Goal: Communication & Community: Answer question/provide support

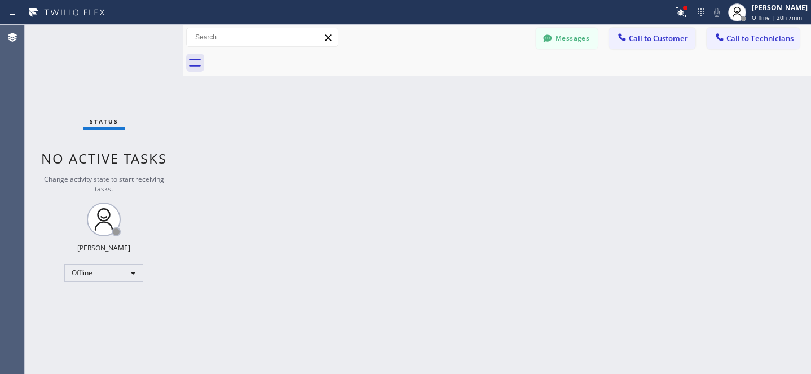
scroll to position [700, 0]
click at [579, 43] on button "Messages" at bounding box center [567, 38] width 62 height 21
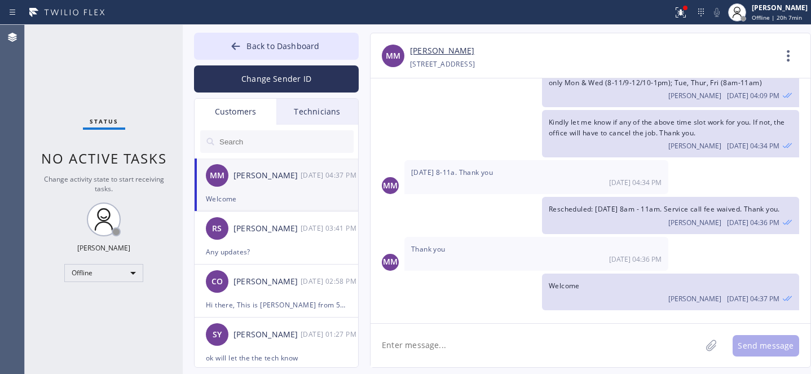
click at [238, 136] on input "text" at bounding box center [285, 141] width 135 height 23
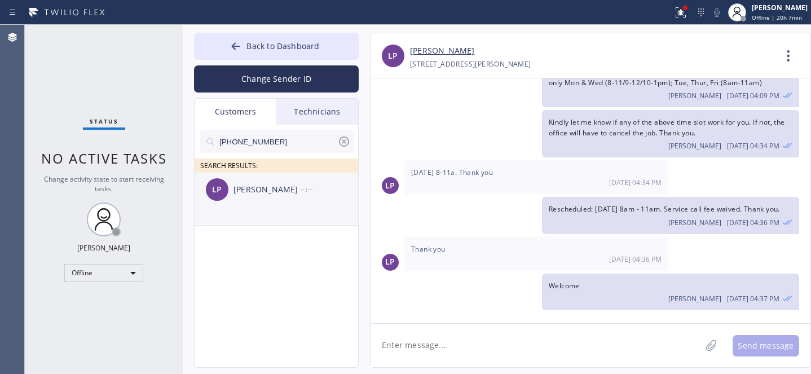
click at [258, 199] on div "LP [PERSON_NAME] --:--" at bounding box center [277, 190] width 165 height 34
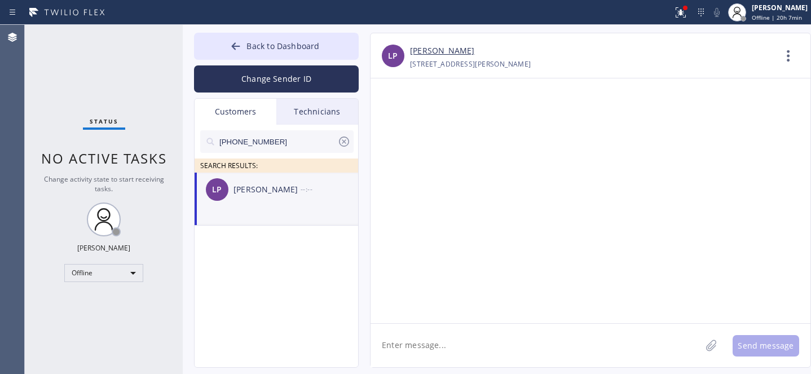
scroll to position [0, 0]
click at [419, 340] on textarea at bounding box center [536, 345] width 331 height 43
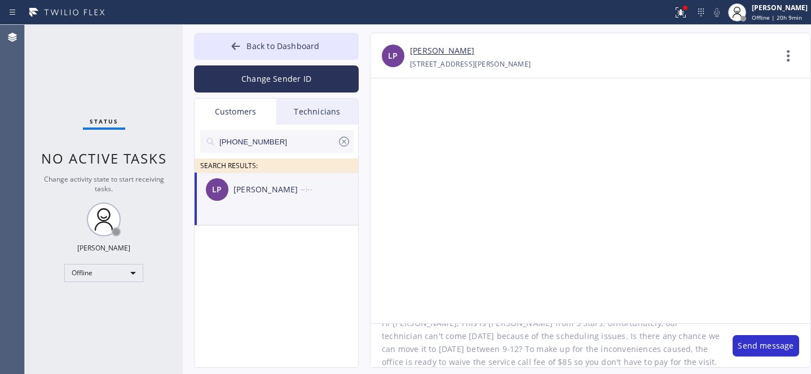
scroll to position [35, 0]
type textarea "Hi [PERSON_NAME], This is [PERSON_NAME] from 5 Stars. Unfortunately, our techni…"
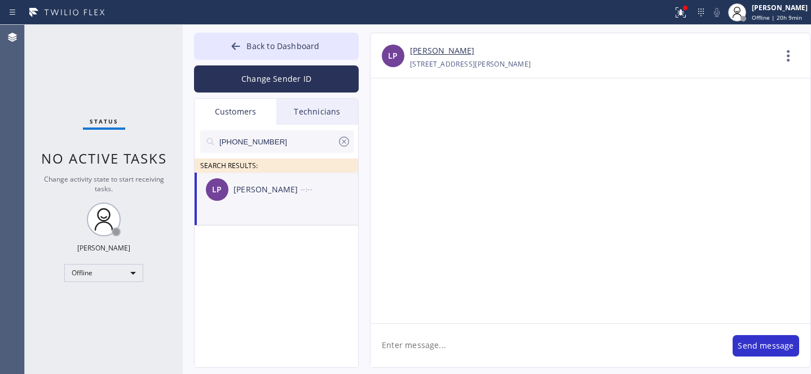
scroll to position [0, 0]
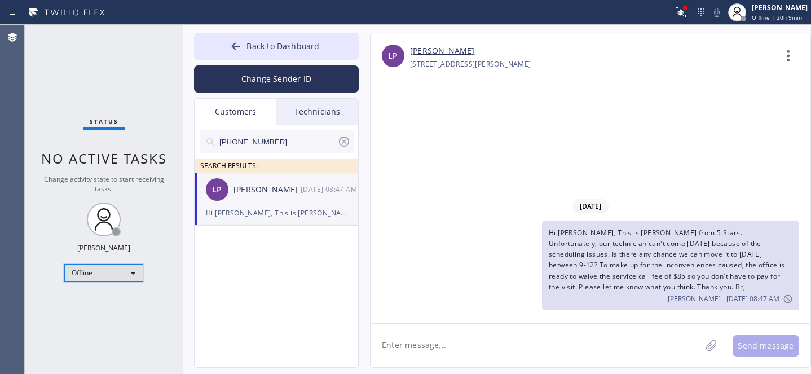
click at [102, 270] on div "Offline" at bounding box center [103, 273] width 79 height 18
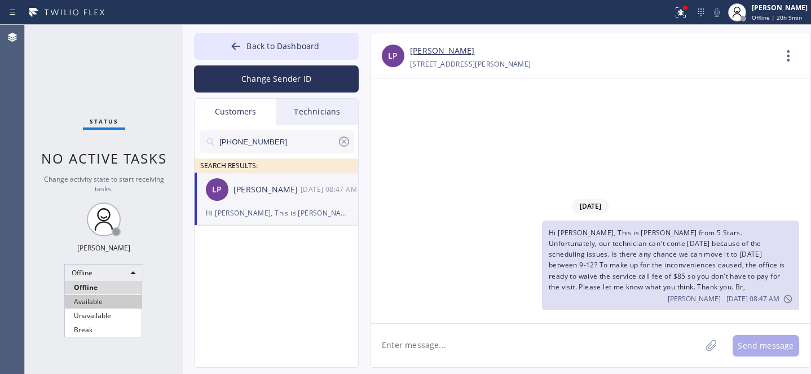
click at [95, 297] on li "Available" at bounding box center [103, 302] width 77 height 14
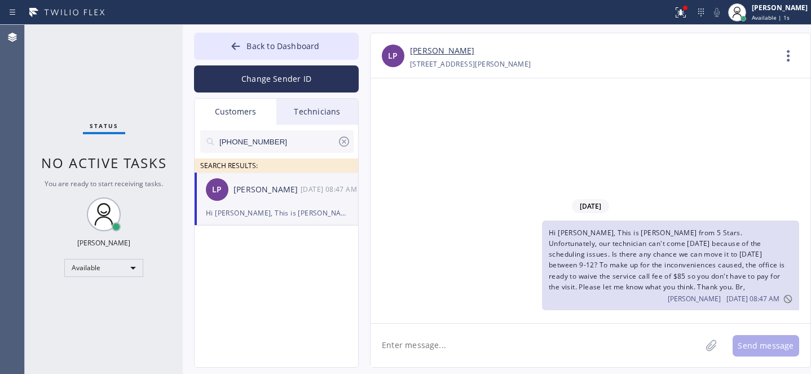
click at [349, 141] on icon at bounding box center [344, 142] width 10 height 10
click at [274, 52] on button "Back to Dashboard" at bounding box center [276, 46] width 165 height 27
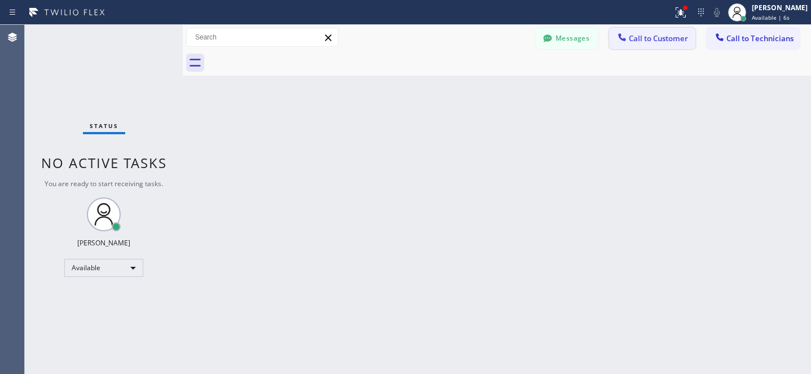
click at [643, 46] on button "Call to Customer" at bounding box center [652, 38] width 86 height 21
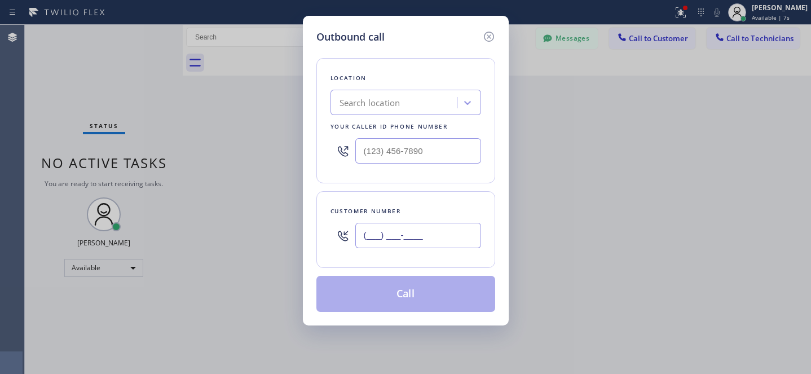
click at [454, 235] on input "(___) ___-____" at bounding box center [419, 235] width 126 height 25
paste input "425) 337-1047"
type input "[PHONE_NUMBER]"
click at [423, 110] on div "Search location" at bounding box center [395, 103] width 123 height 20
paste input "Kenmore Appliance Repair [GEOGRAPHIC_DATA]"
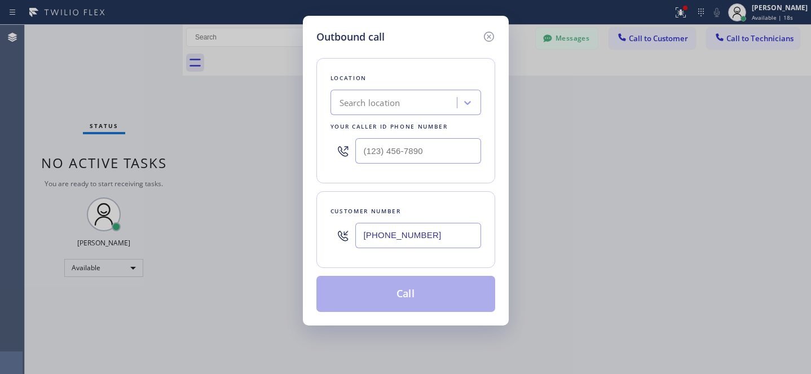
type input "Kenmore Appliance Repair [GEOGRAPHIC_DATA]"
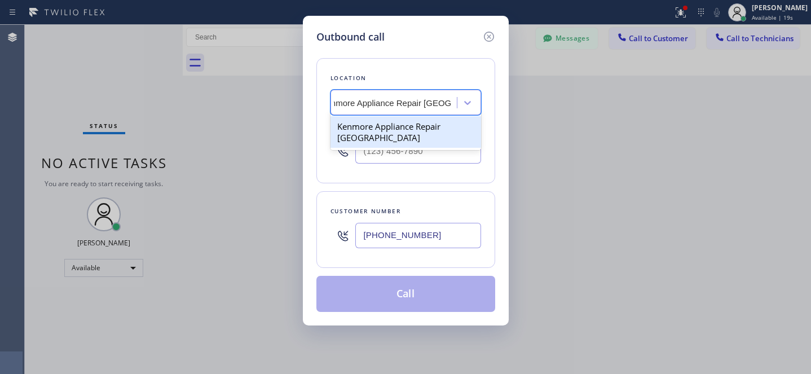
click at [406, 131] on div "Kenmore Appliance Repair [GEOGRAPHIC_DATA]" at bounding box center [406, 132] width 151 height 32
type input "[PHONE_NUMBER]"
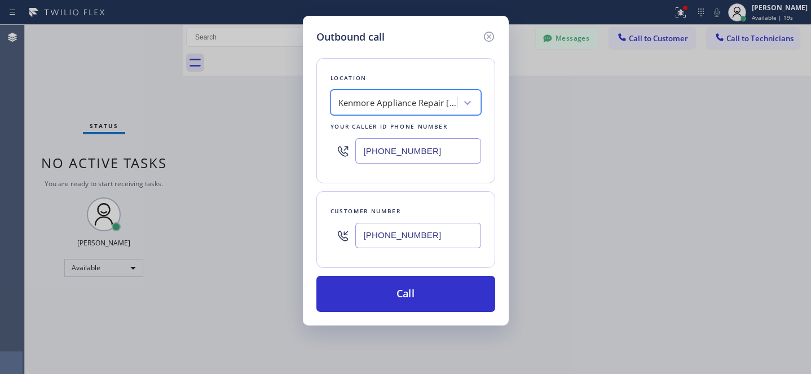
scroll to position [0, 1]
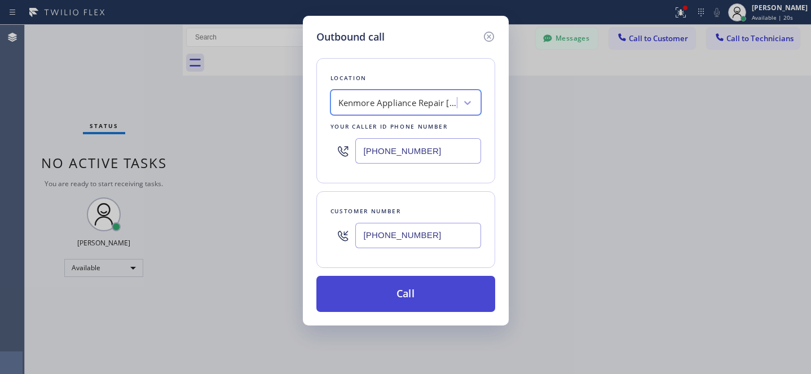
click at [442, 312] on button "Call" at bounding box center [406, 294] width 179 height 36
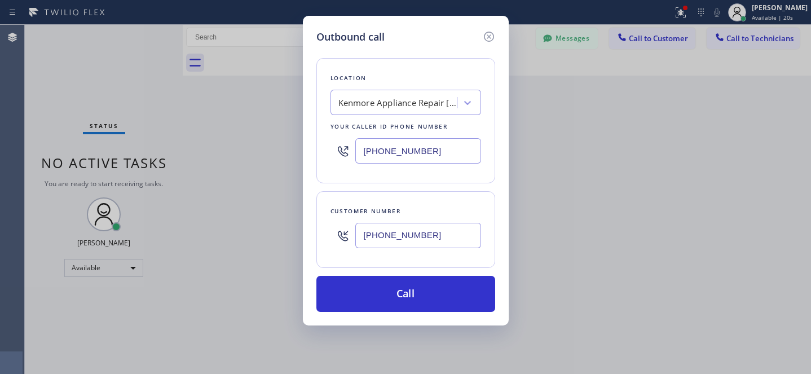
click at [441, 302] on button "Call" at bounding box center [406, 294] width 179 height 36
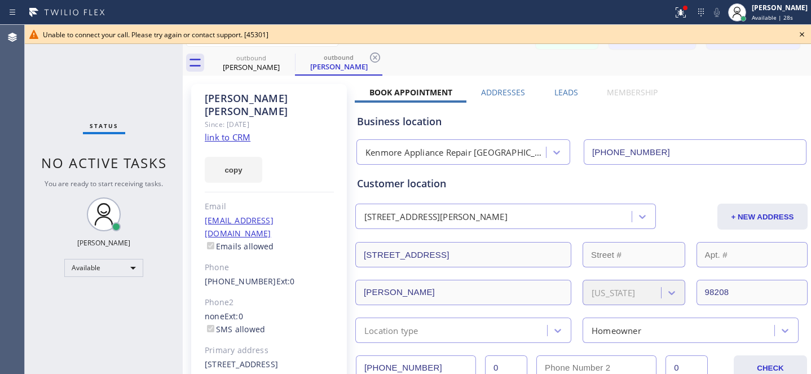
type input "[PHONE_NUMBER]"
drag, startPoint x: 801, startPoint y: 34, endPoint x: 782, endPoint y: 40, distance: 19.3
click at [801, 34] on icon at bounding box center [803, 35] width 14 height 14
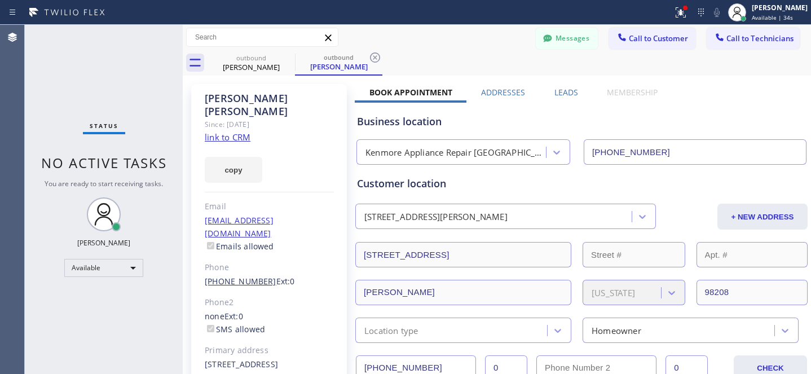
click at [239, 276] on link "[PHONE_NUMBER]" at bounding box center [241, 281] width 72 height 11
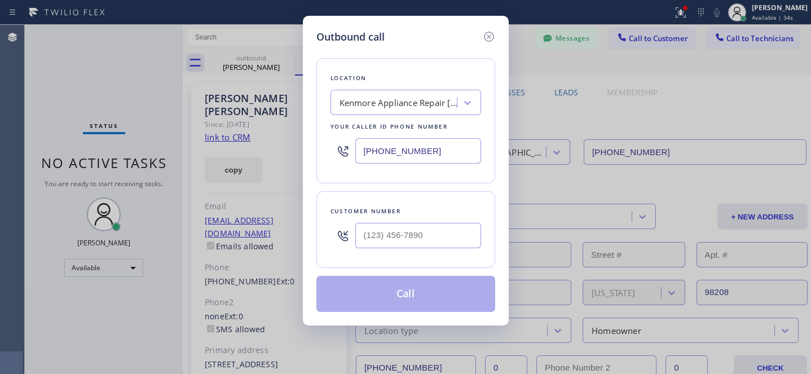
type input "[PHONE_NUMBER]"
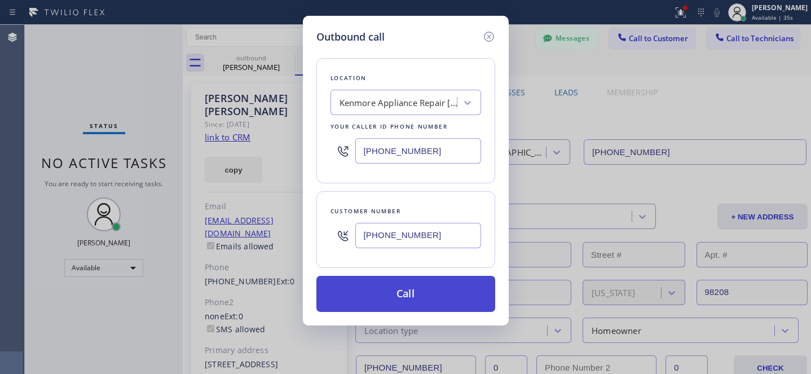
click at [435, 285] on button "Call" at bounding box center [406, 294] width 179 height 36
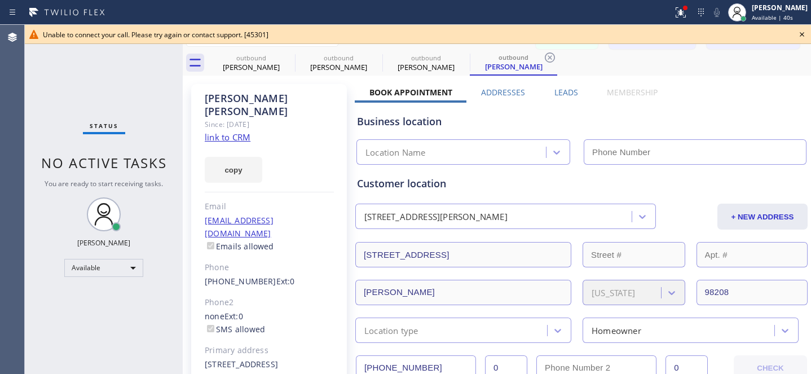
type input "[PHONE_NUMBER]"
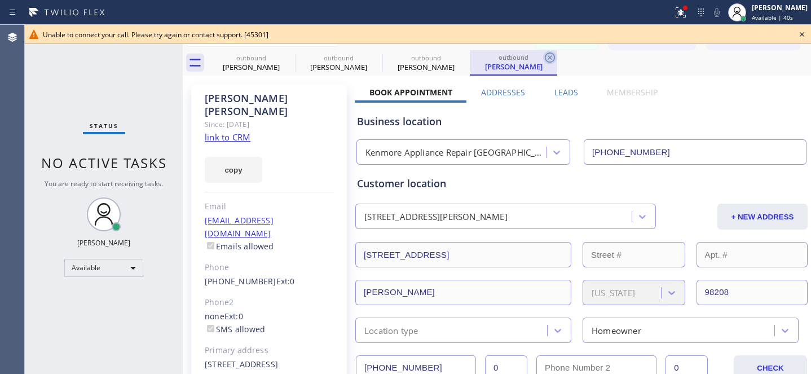
click at [551, 58] on icon at bounding box center [550, 57] width 10 height 10
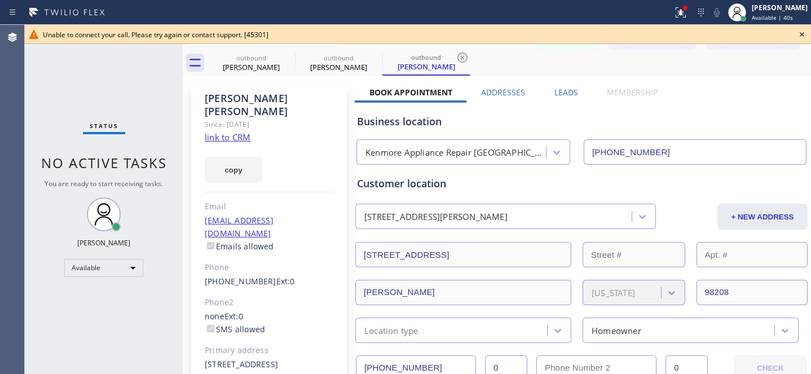
click at [466, 60] on icon at bounding box center [463, 57] width 10 height 10
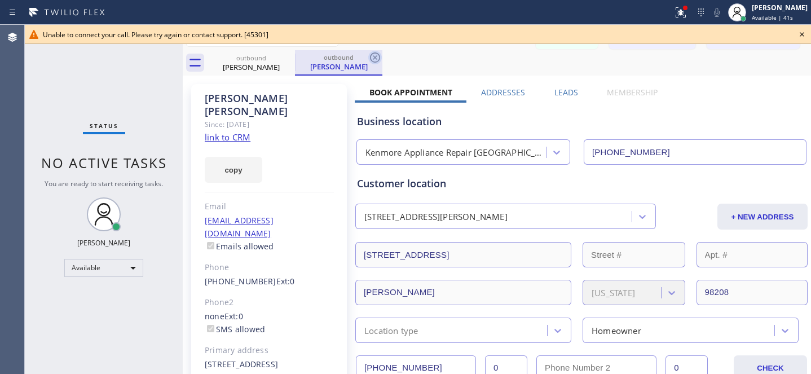
click at [375, 56] on icon at bounding box center [375, 58] width 14 height 14
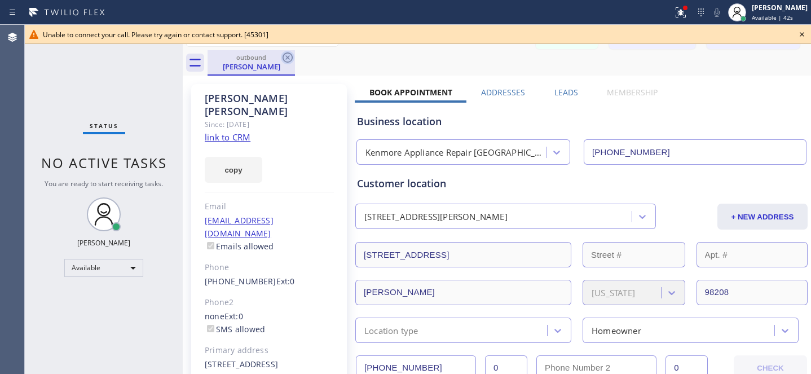
click at [289, 56] on icon at bounding box center [288, 58] width 14 height 14
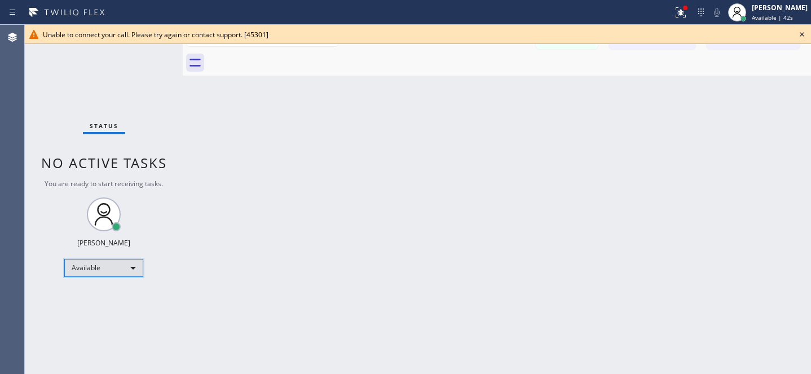
click at [92, 271] on div "Available" at bounding box center [103, 268] width 79 height 18
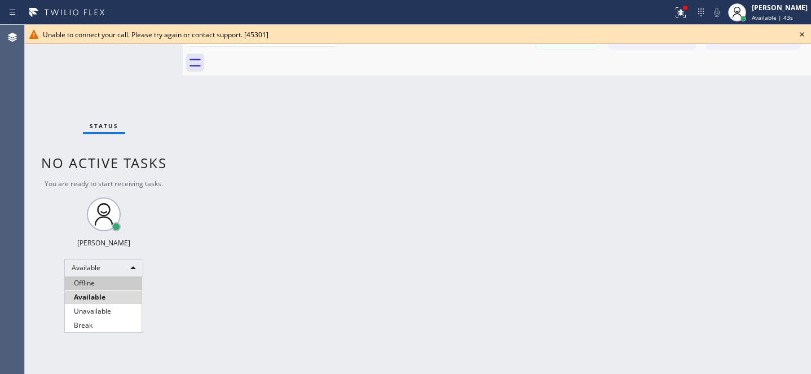
click at [92, 281] on li "Offline" at bounding box center [103, 284] width 77 height 14
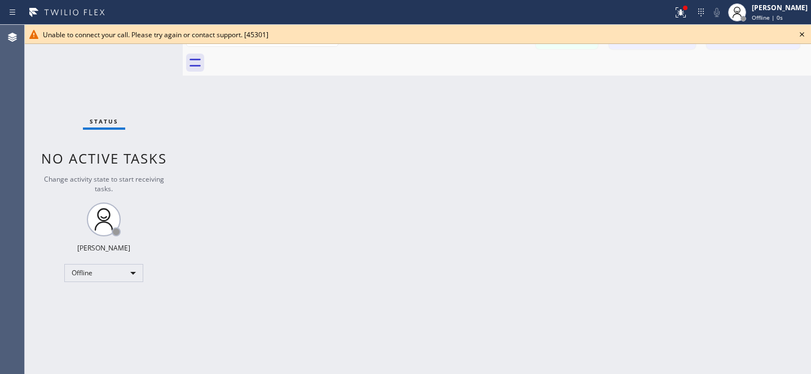
click at [805, 32] on icon at bounding box center [803, 35] width 14 height 14
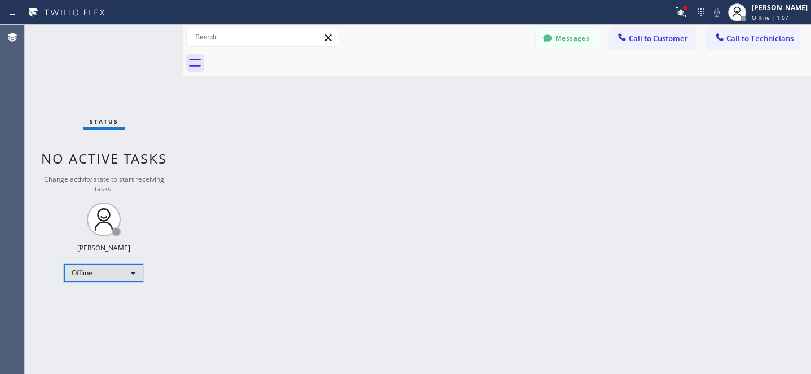
click at [110, 270] on div "Offline" at bounding box center [103, 273] width 79 height 18
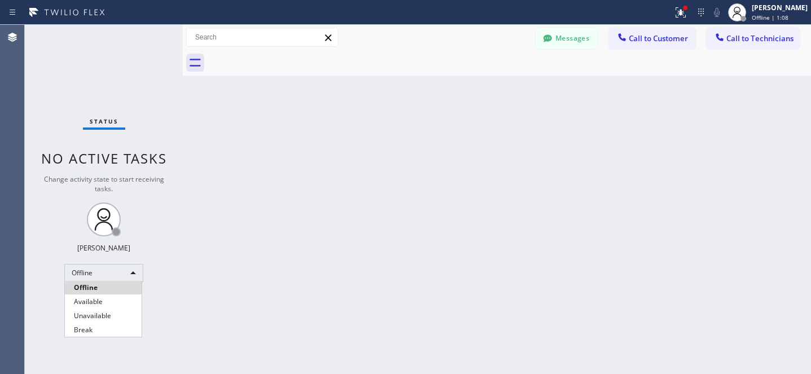
drag, startPoint x: 102, startPoint y: 299, endPoint x: 113, endPoint y: 294, distance: 12.4
click at [102, 299] on li "Available" at bounding box center [103, 302] width 77 height 14
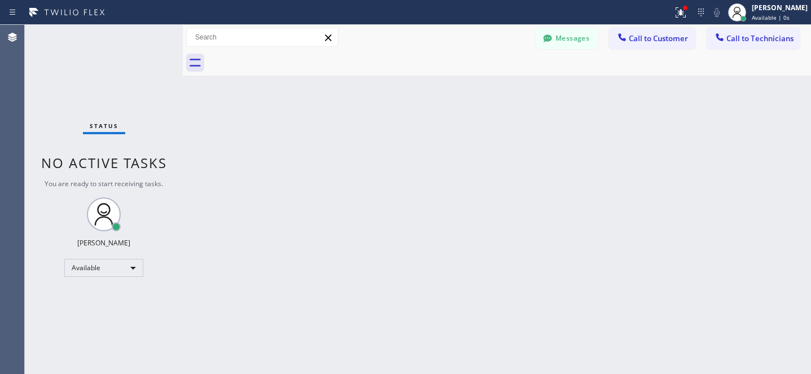
drag, startPoint x: 650, startPoint y: 42, endPoint x: 643, endPoint y: 43, distance: 6.3
click at [650, 42] on span "Call to Customer" at bounding box center [658, 38] width 59 height 10
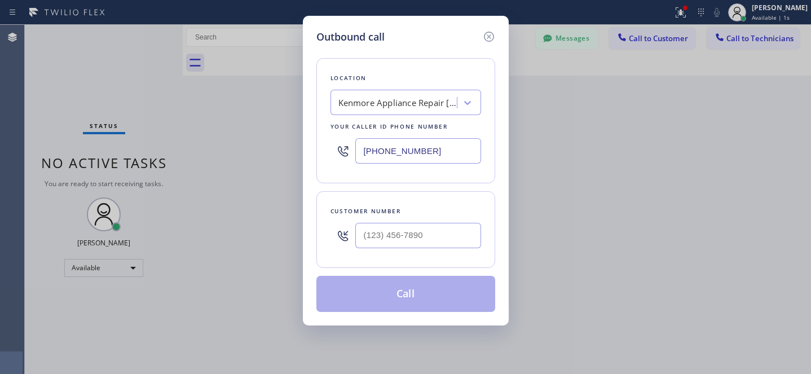
click at [441, 240] on input "text" at bounding box center [419, 235] width 126 height 25
type input "(___) ___-____"
paste input "425) 337-1047"
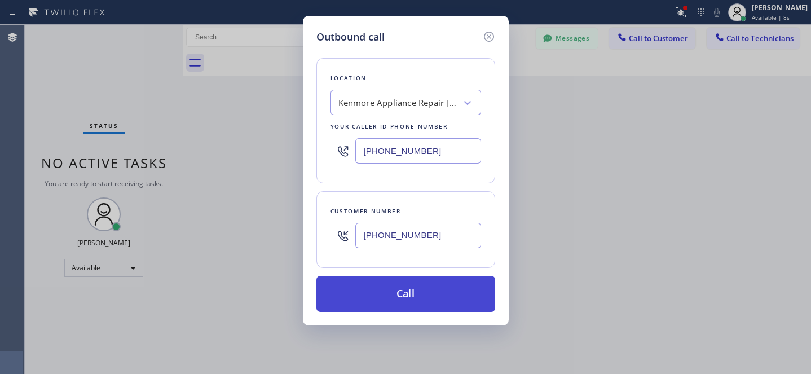
type input "[PHONE_NUMBER]"
click at [435, 293] on button "Call" at bounding box center [406, 294] width 179 height 36
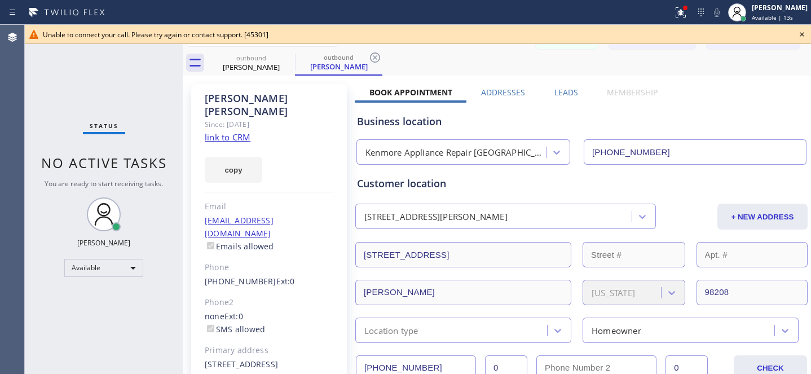
type input "[PHONE_NUMBER]"
click at [806, 32] on icon at bounding box center [803, 35] width 14 height 14
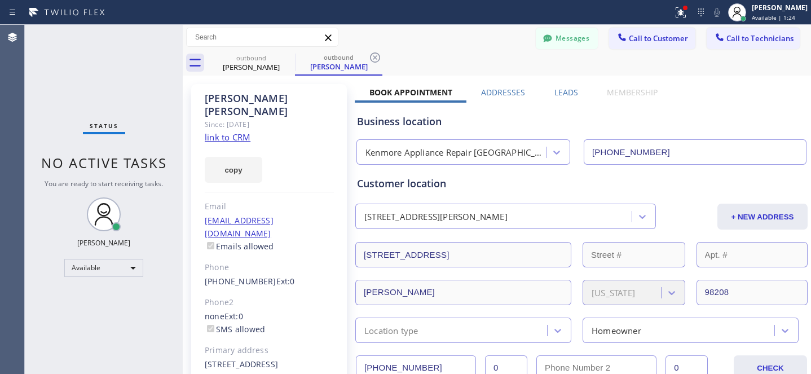
drag, startPoint x: 372, startPoint y: 55, endPoint x: 313, endPoint y: 64, distance: 60.0
click at [372, 55] on icon at bounding box center [375, 58] width 14 height 14
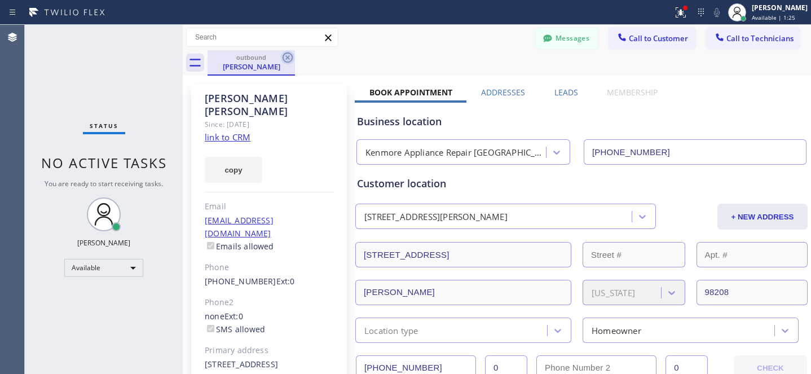
click at [287, 56] on icon at bounding box center [288, 58] width 14 height 14
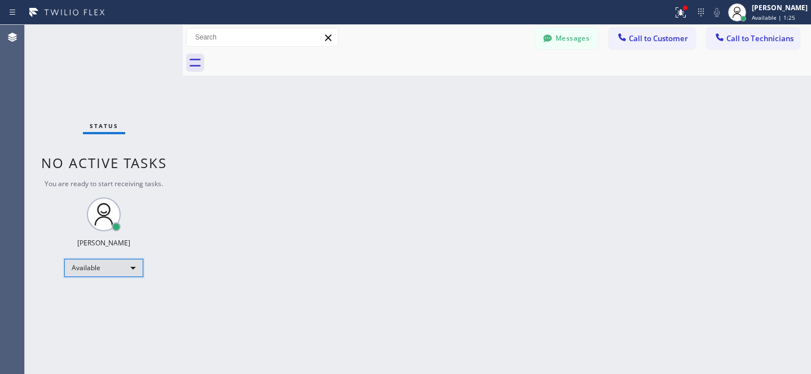
click at [95, 274] on div "Available" at bounding box center [103, 268] width 79 height 18
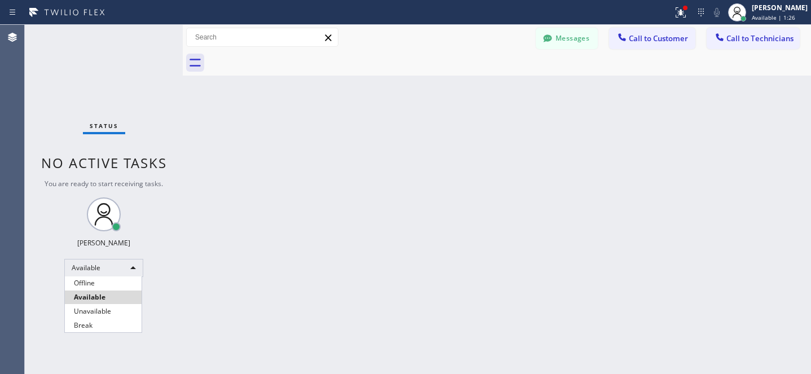
drag, startPoint x: 94, startPoint y: 277, endPoint x: 108, endPoint y: 269, distance: 16.0
click at [94, 277] on li "Offline" at bounding box center [103, 284] width 77 height 14
click at [254, 139] on div "Back to Dashboard Change Sender ID Customers Technicians LP [PERSON_NAME] [DATE…" at bounding box center [497, 199] width 629 height 349
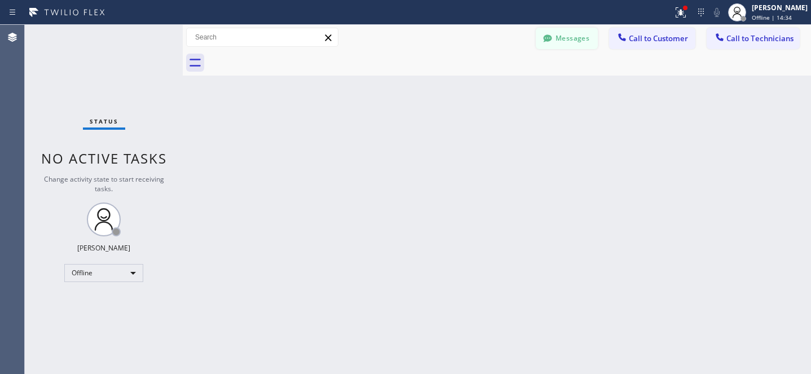
click at [552, 33] on icon at bounding box center [547, 38] width 11 height 11
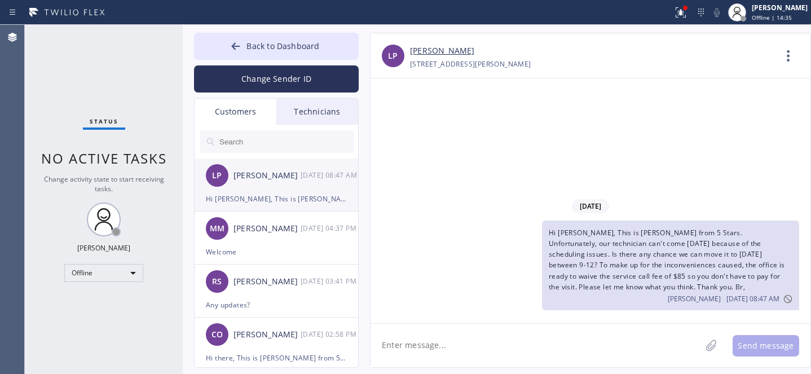
drag, startPoint x: 261, startPoint y: 183, endPoint x: 262, endPoint y: 172, distance: 11.3
click at [261, 183] on div "LP [PERSON_NAME] [DATE] 08:47 AM" at bounding box center [277, 176] width 165 height 34
click at [254, 143] on input "text" at bounding box center [285, 141] width 135 height 23
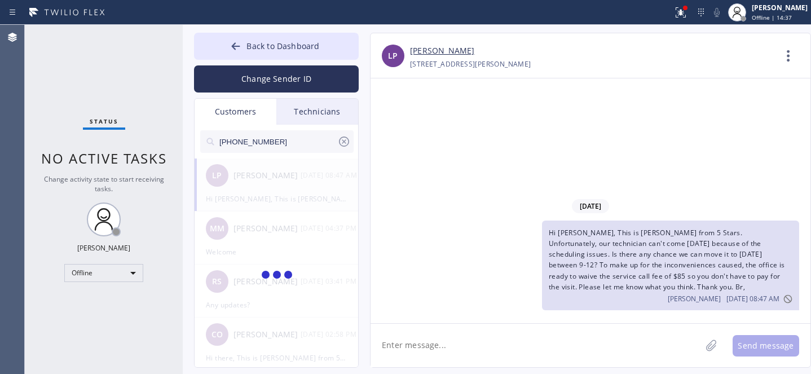
click at [652, 249] on span "Hi [PERSON_NAME], This is [PERSON_NAME] from 5 Stars. Unfortunately, our techni…" at bounding box center [667, 260] width 236 height 64
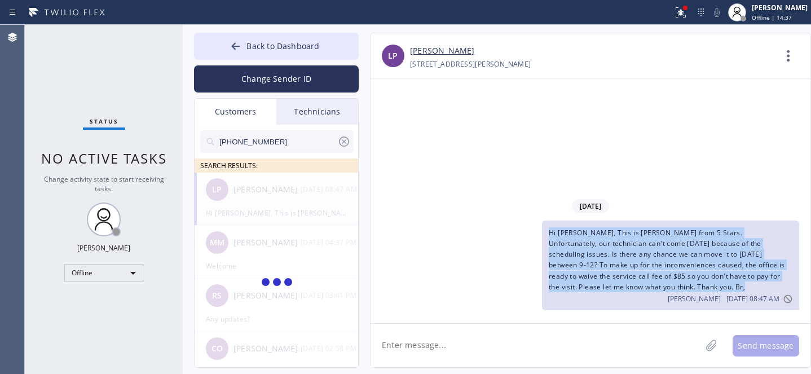
click at [652, 249] on span "Hi [PERSON_NAME], This is [PERSON_NAME] from 5 Stars. Unfortunately, our techni…" at bounding box center [667, 260] width 236 height 64
copy span "Hi [PERSON_NAME], This is [PERSON_NAME] from 5 Stars. Unfortunately, our techni…"
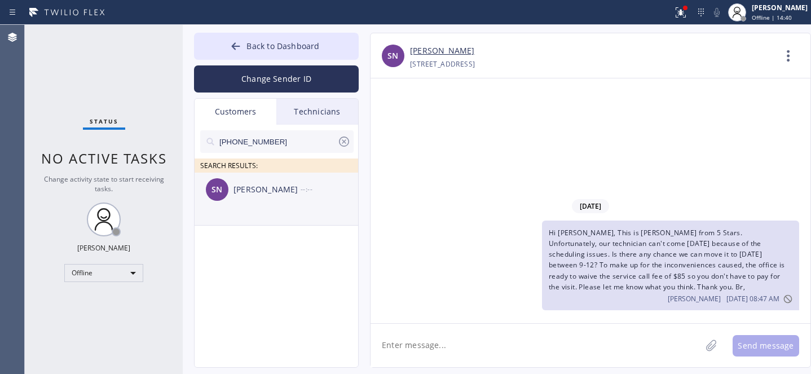
click at [252, 195] on div "[PERSON_NAME]" at bounding box center [267, 189] width 67 height 13
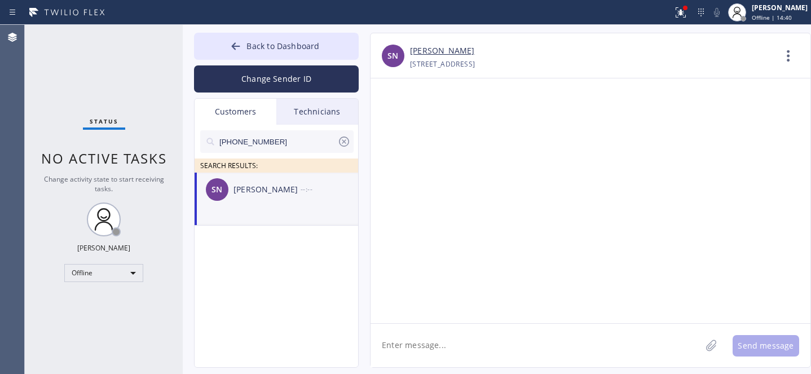
click at [500, 349] on textarea at bounding box center [536, 345] width 331 height 43
paste textarea "Hi [PERSON_NAME], This is [PERSON_NAME] from 5 Stars. Unfortunately, our techni…"
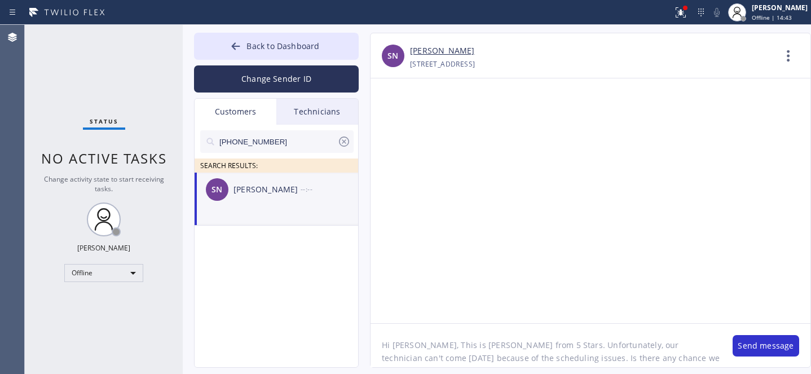
click at [405, 347] on textarea "Hi [PERSON_NAME], This is [PERSON_NAME] from 5 Stars. Unfortunately, our techni…" at bounding box center [546, 345] width 351 height 43
click at [629, 331] on textarea "Hi there, This is [PERSON_NAME] from 5 Stars. Unfortunately, our technician can…" at bounding box center [546, 345] width 351 height 43
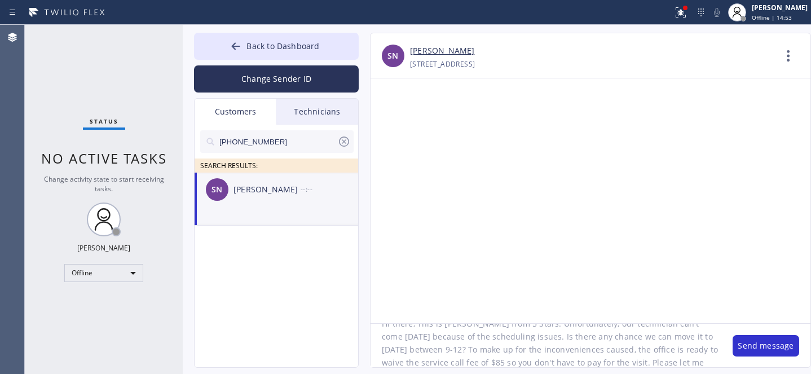
scroll to position [28, 0]
click at [469, 357] on textarea "Hi there, This is [PERSON_NAME] from 5 Stars. Unfortunately, our technician can…" at bounding box center [546, 345] width 351 height 43
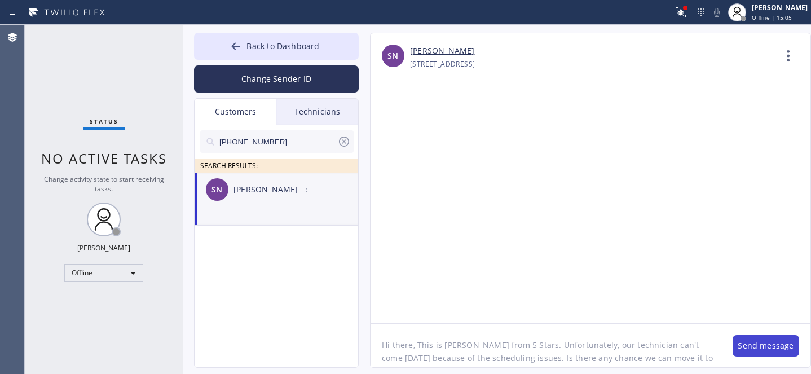
type textarea "Hi there, This is [PERSON_NAME] from 5 Stars. Unfortunately, our technician can…"
click at [748, 344] on button "Send message" at bounding box center [766, 345] width 67 height 21
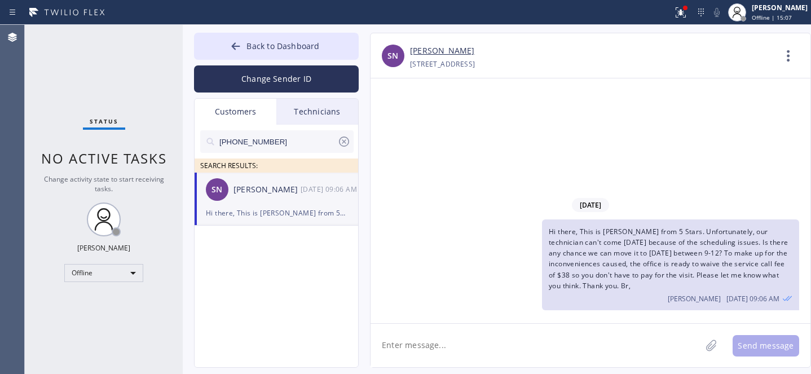
click at [346, 142] on icon at bounding box center [344, 142] width 14 height 14
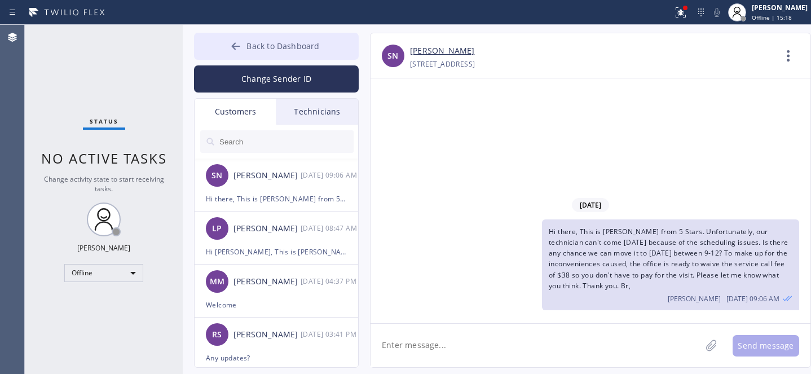
click at [256, 49] on span "Back to Dashboard" at bounding box center [283, 46] width 73 height 11
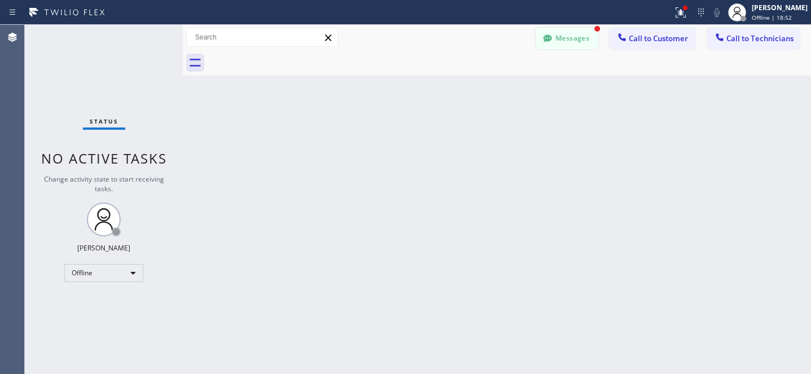
click at [573, 42] on button "Messages" at bounding box center [567, 38] width 62 height 21
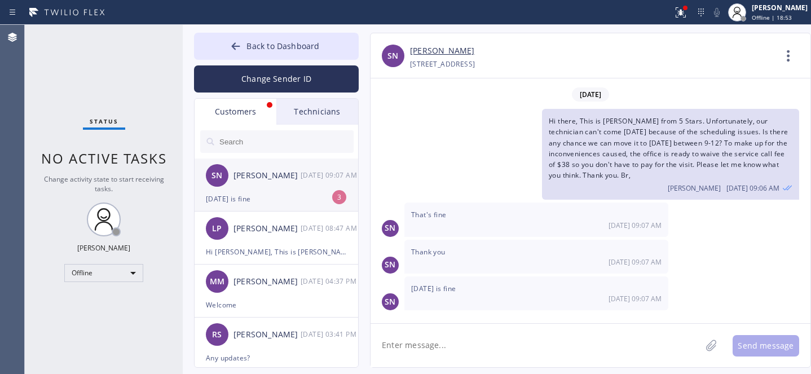
click at [261, 194] on div "[DATE] is fine" at bounding box center [276, 198] width 141 height 13
click at [486, 340] on textarea at bounding box center [536, 345] width 331 height 43
paste textarea "[DATE] 9am - 12pm"
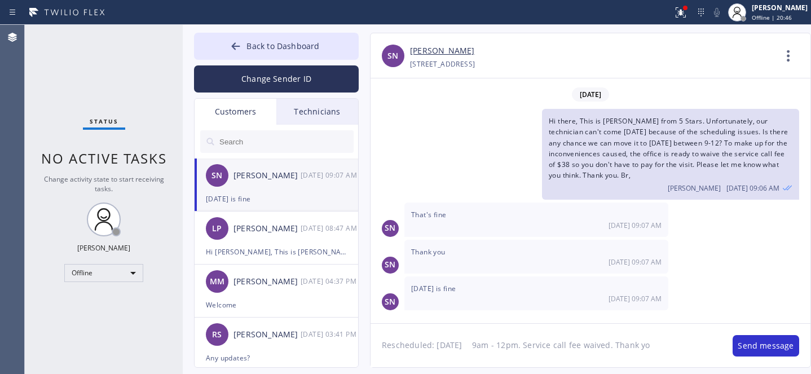
type textarea "Rescheduled: [DATE] 9am - 12pm. Service call fee waived. Thank you"
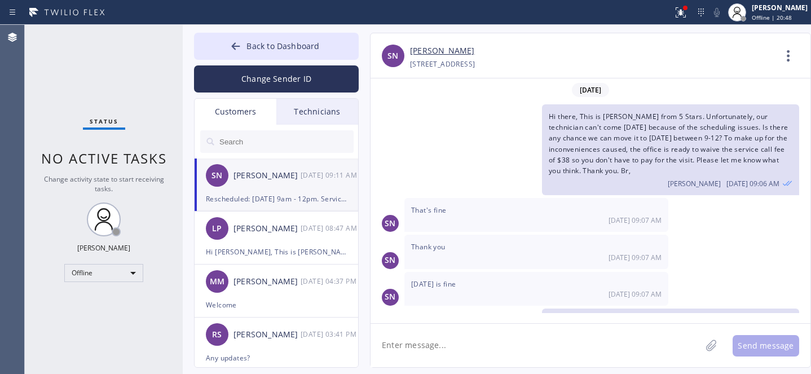
scroll to position [44, 0]
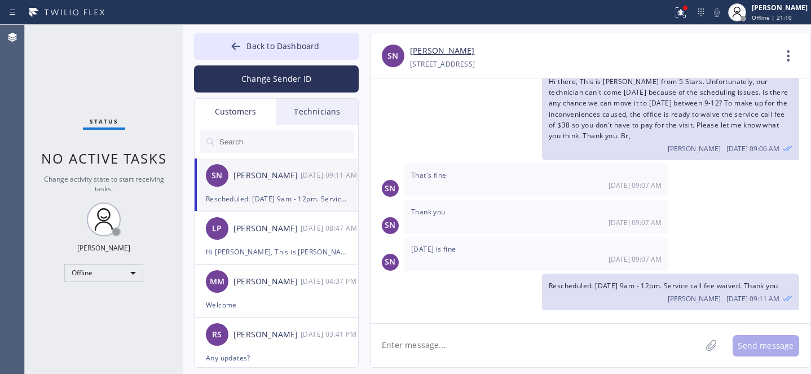
click at [513, 335] on textarea at bounding box center [536, 345] width 331 height 43
type textarea "t"
type textarea "btw how about 12-3 [DATE]?"
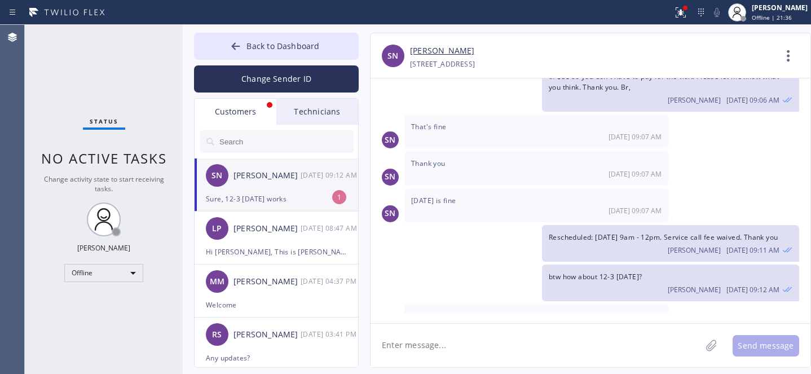
scroll to position [120, 0]
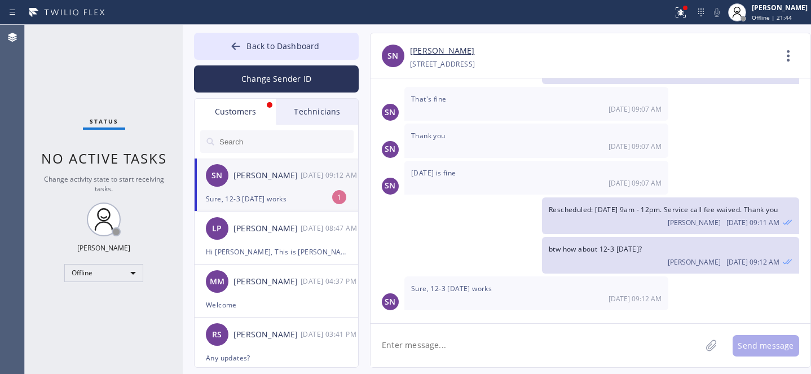
click at [266, 173] on div "[PERSON_NAME]" at bounding box center [267, 175] width 67 height 13
click at [438, 344] on textarea at bounding box center [536, 345] width 331 height 43
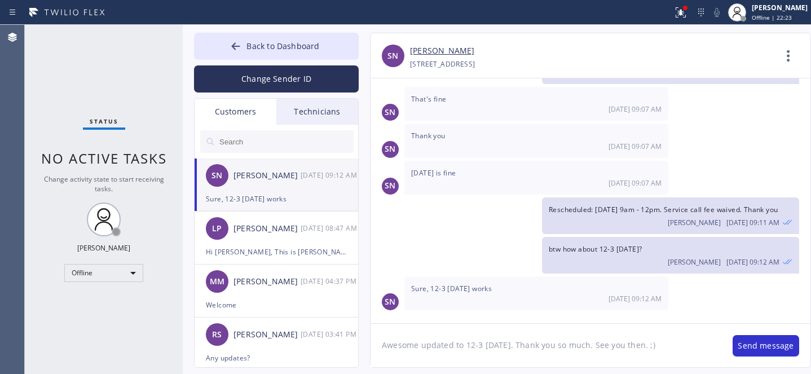
click at [425, 346] on textarea "Awesome updated to 12-3 [DATE]. Thank you so much. See you then. ;)" at bounding box center [546, 345] width 351 height 43
type textarea "Awesome! Updated to 12-3 [DATE]. Thank you so much. See you then. ;)"
click at [767, 346] on button "Send message" at bounding box center [766, 345] width 67 height 21
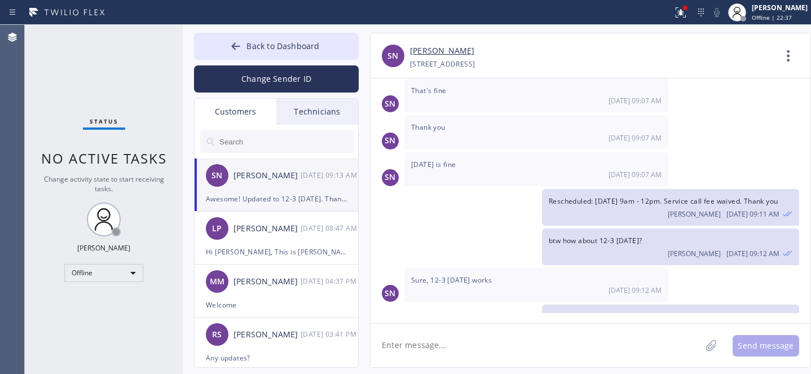
scroll to position [170, 0]
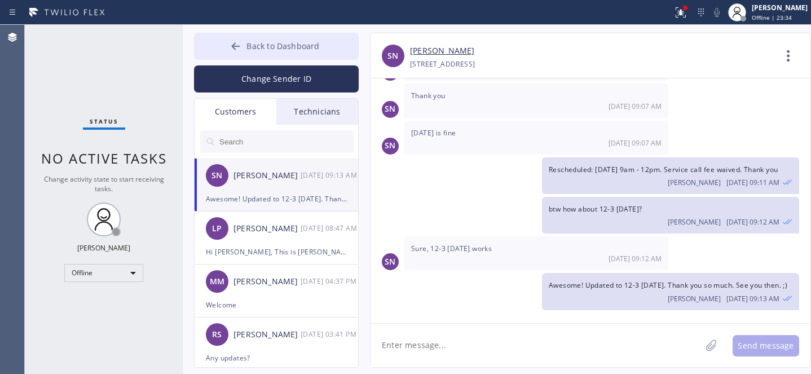
click at [256, 37] on button "Back to Dashboard" at bounding box center [276, 46] width 165 height 27
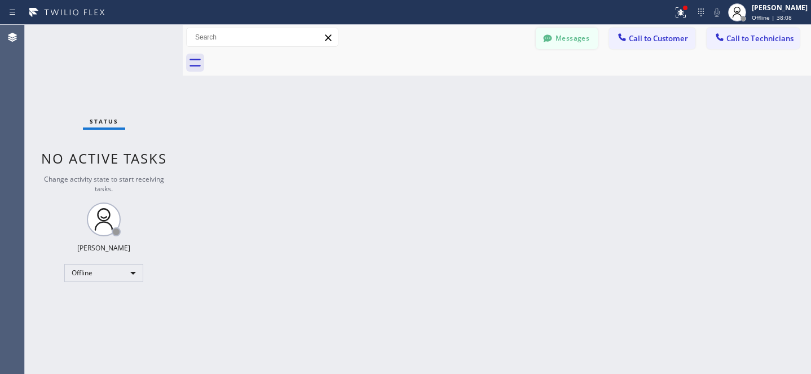
click at [573, 32] on button "Messages" at bounding box center [567, 38] width 62 height 21
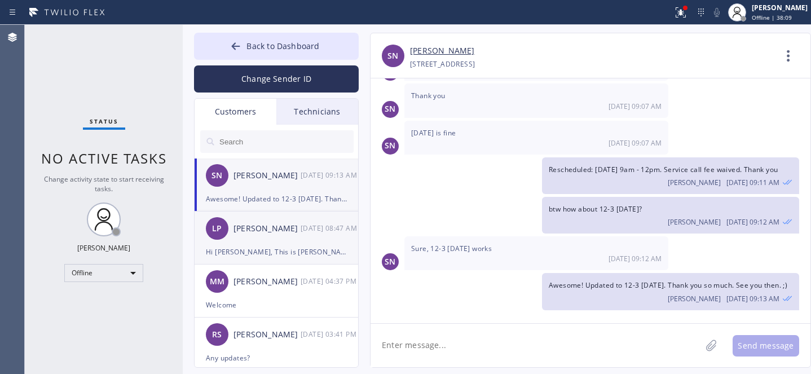
click at [270, 230] on div "[PERSON_NAME]" at bounding box center [267, 228] width 67 height 13
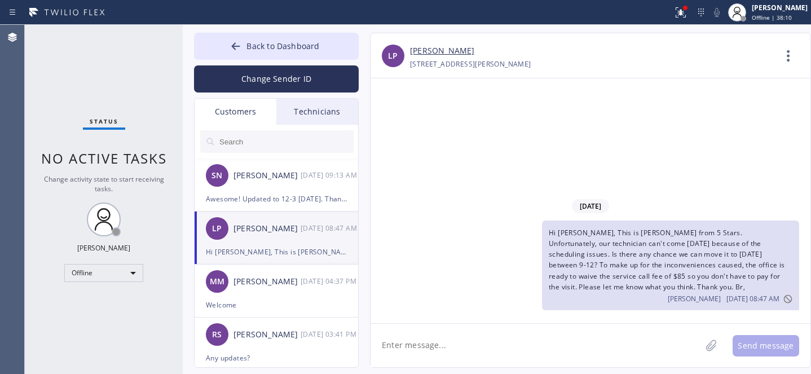
scroll to position [0, 0]
click at [249, 143] on input "text" at bounding box center [285, 141] width 135 height 23
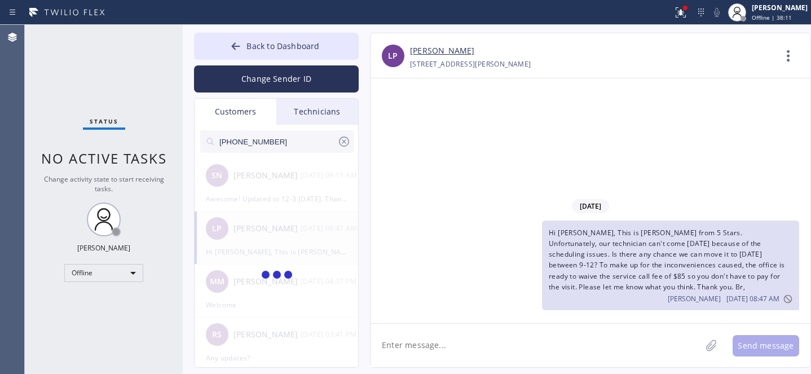
click at [640, 250] on span "Hi [PERSON_NAME], This is [PERSON_NAME] from 5 Stars. Unfortunately, our techni…" at bounding box center [667, 260] width 236 height 64
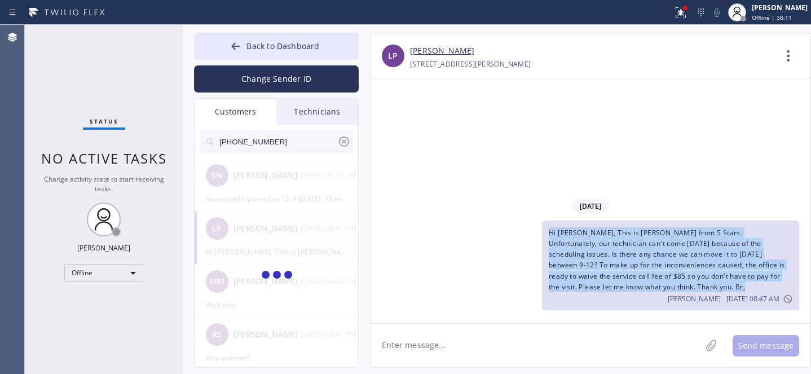
click at [640, 250] on span "Hi [PERSON_NAME], This is [PERSON_NAME] from 5 Stars. Unfortunately, our techni…" at bounding box center [667, 260] width 236 height 64
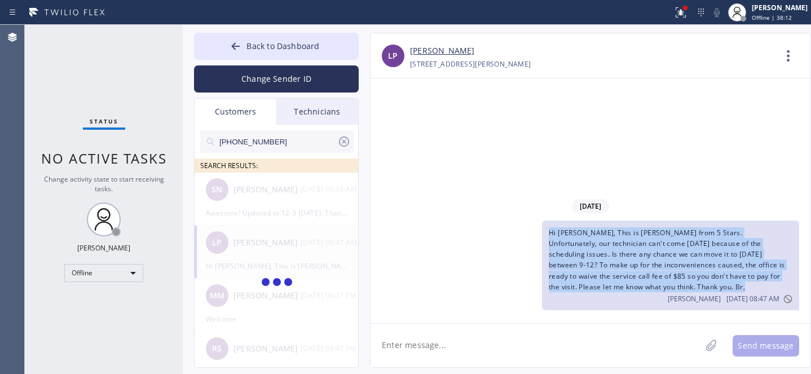
copy span "Hi [PERSON_NAME], This is [PERSON_NAME] from 5 Stars. Unfortunately, our techni…"
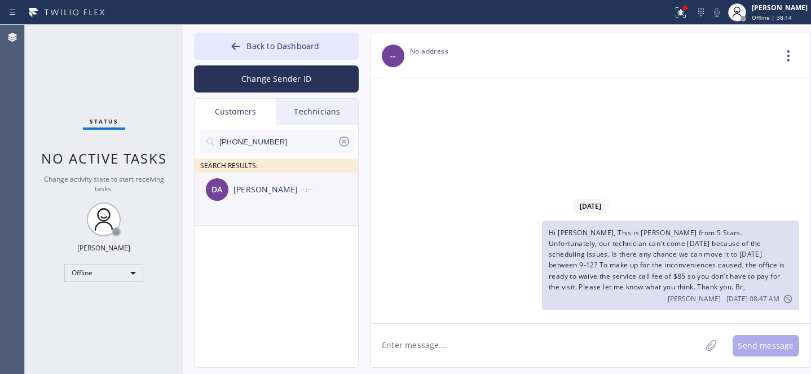
click at [242, 195] on div "[PERSON_NAME]" at bounding box center [267, 189] width 67 height 13
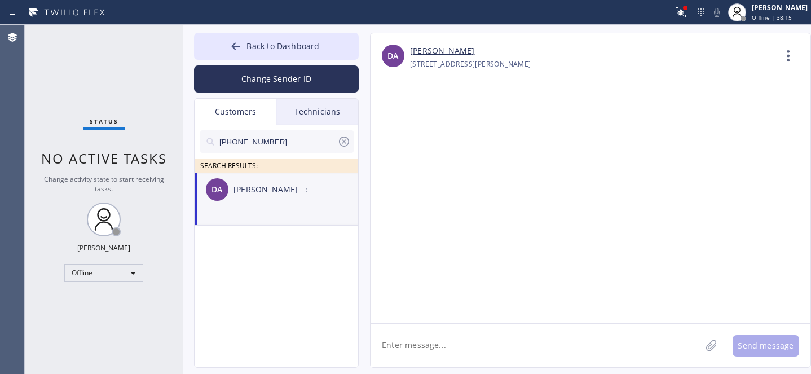
click at [458, 341] on textarea at bounding box center [536, 345] width 331 height 43
paste textarea "Hi [PERSON_NAME], This is [PERSON_NAME] from 5 Stars. Unfortunately, our techni…"
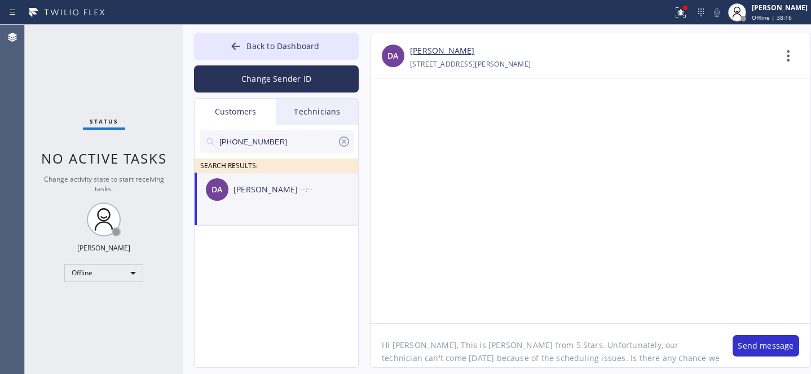
click at [402, 345] on textarea "Hi [PERSON_NAME], This is [PERSON_NAME] from 5 Stars. Unfortunately, our techni…" at bounding box center [546, 345] width 351 height 43
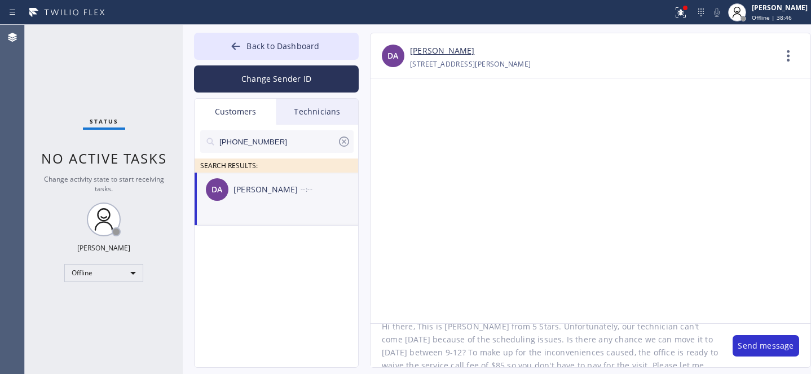
drag, startPoint x: 418, startPoint y: 354, endPoint x: 432, endPoint y: 353, distance: 14.8
click at [432, 353] on textarea "Hi there, This is [PERSON_NAME] from 5 Stars. Unfortunately, our technician can…" at bounding box center [546, 345] width 351 height 43
click at [473, 364] on textarea "Hi there, This is [PERSON_NAME] from 5 Stars. Unfortunately, our technician can…" at bounding box center [546, 345] width 351 height 43
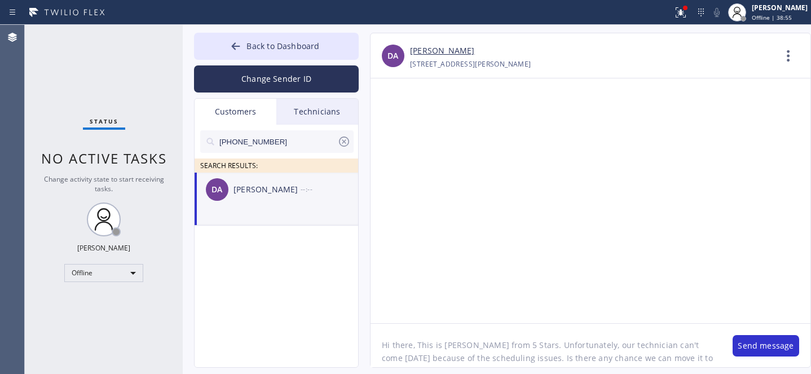
scroll to position [0, 0]
type textarea "Hi there, This is [PERSON_NAME] from 5 Stars. Unfortunately, our technician can…"
click at [762, 341] on button "Send message" at bounding box center [766, 345] width 67 height 21
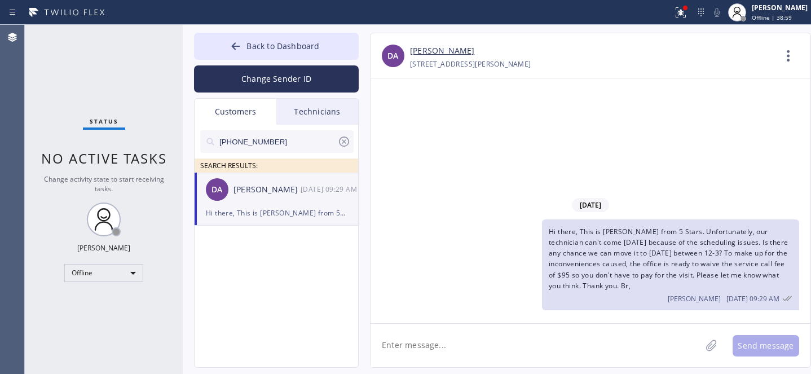
click at [343, 137] on icon at bounding box center [344, 142] width 10 height 10
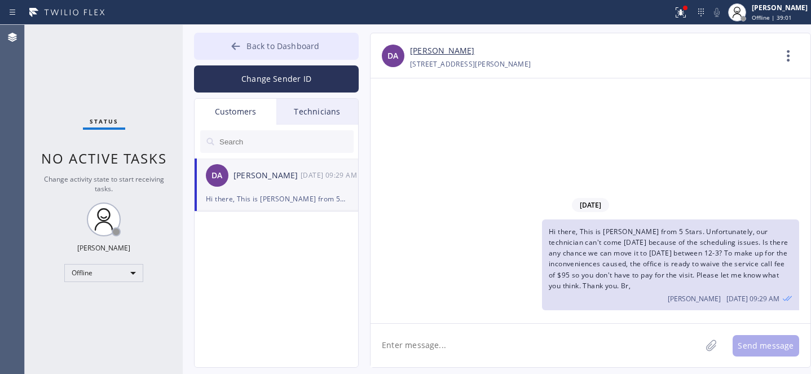
click at [248, 36] on button "Back to Dashboard" at bounding box center [276, 46] width 165 height 27
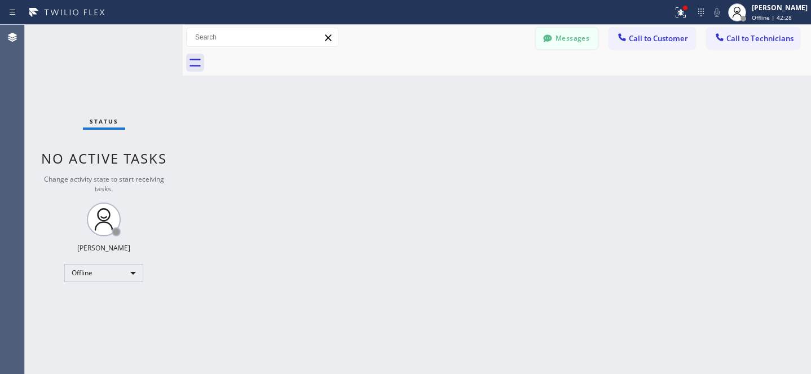
click at [548, 42] on icon at bounding box center [547, 38] width 11 height 11
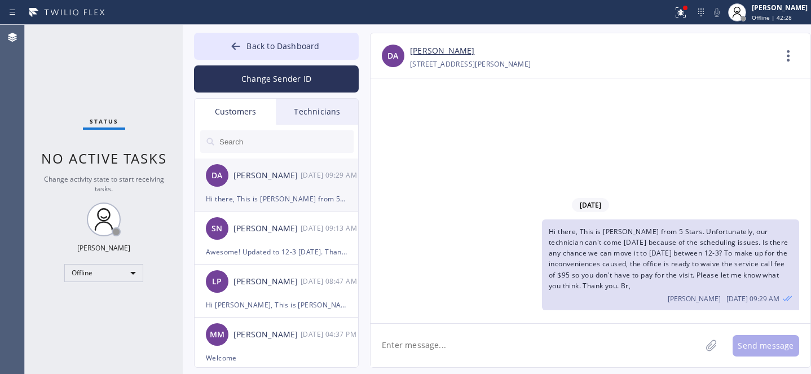
click at [267, 179] on div "[PERSON_NAME]" at bounding box center [267, 175] width 67 height 13
click at [258, 289] on div "LP [PERSON_NAME] [DATE] 08:47 AM" at bounding box center [277, 282] width 165 height 34
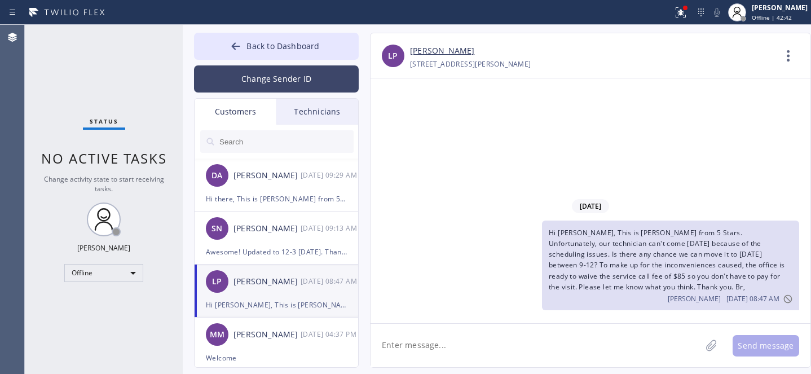
click at [251, 44] on span "Back to Dashboard" at bounding box center [283, 46] width 73 height 11
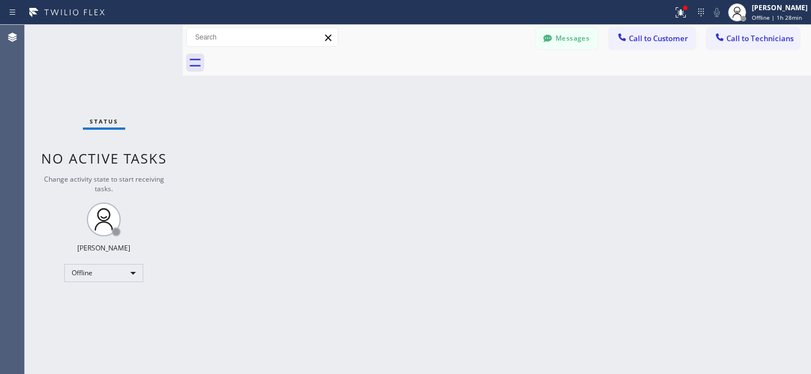
drag, startPoint x: 567, startPoint y: 40, endPoint x: 286, endPoint y: 143, distance: 299.4
click at [567, 40] on button "Messages" at bounding box center [567, 38] width 62 height 21
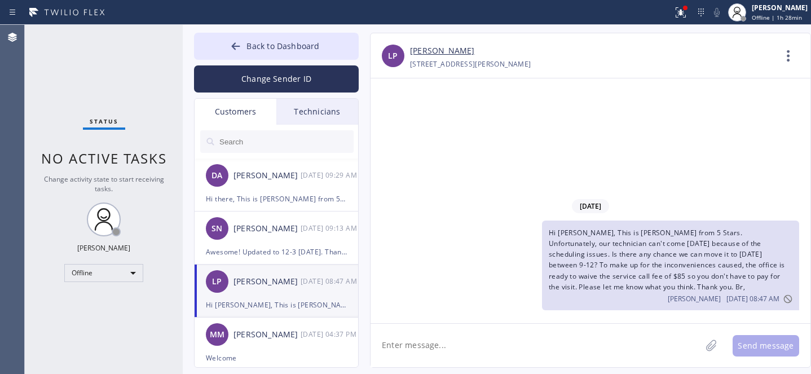
click at [286, 143] on input "text" at bounding box center [285, 141] width 135 height 23
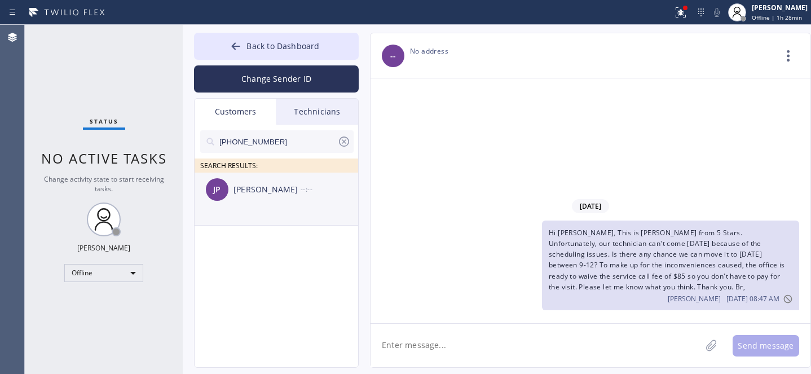
click at [251, 193] on div "[PERSON_NAME]" at bounding box center [267, 189] width 67 height 13
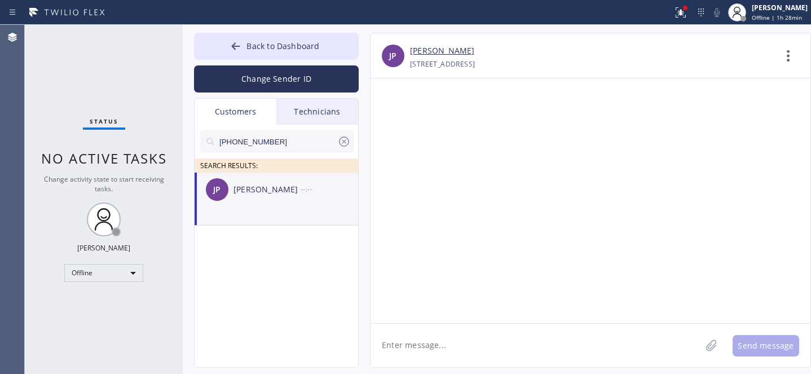
click at [450, 333] on textarea at bounding box center [536, 345] width 331 height 43
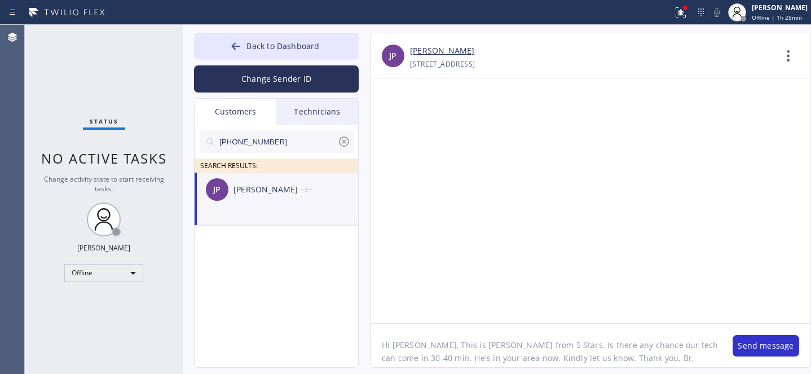
drag, startPoint x: 705, startPoint y: 345, endPoint x: 740, endPoint y: 367, distance: 41.3
click at [705, 345] on textarea "Hi [PERSON_NAME], This is [PERSON_NAME] from 5 Stars. Is there any chance our t…" at bounding box center [546, 345] width 351 height 43
type textarea "Hi [PERSON_NAME], This is [PERSON_NAME] from 5 Stars. Is there any chance our t…"
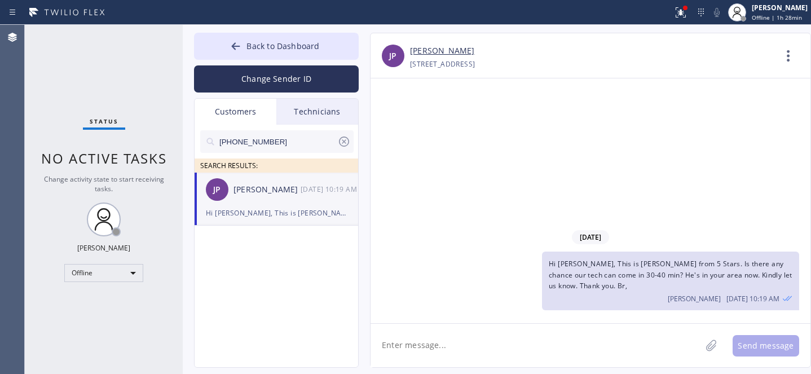
click at [345, 141] on icon at bounding box center [344, 142] width 10 height 10
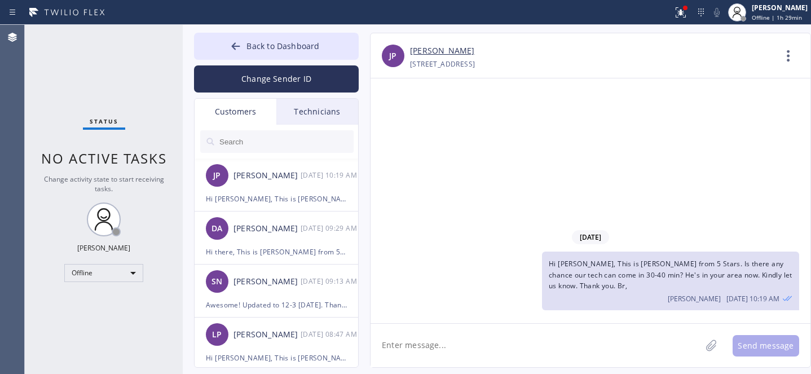
click at [245, 45] on button "Back to Dashboard" at bounding box center [276, 46] width 165 height 27
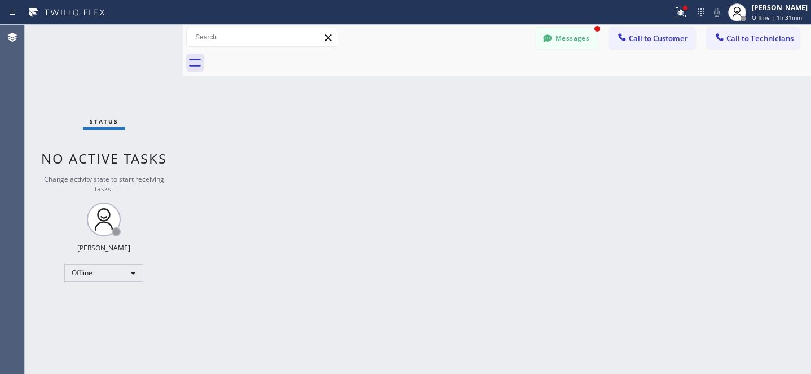
click at [578, 34] on button "Messages" at bounding box center [567, 38] width 62 height 21
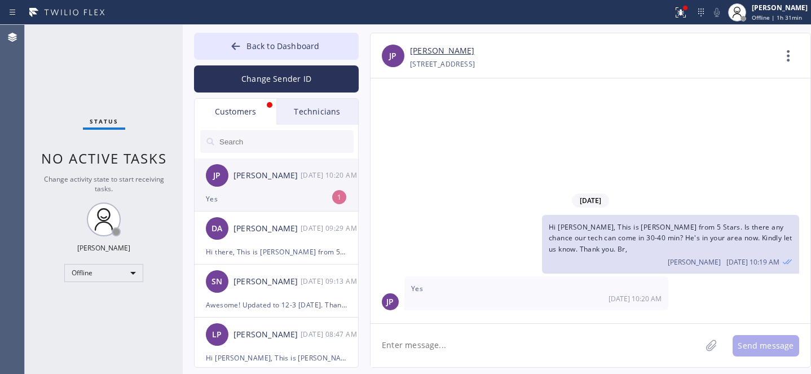
click at [259, 195] on div "Yes" at bounding box center [276, 198] width 141 height 13
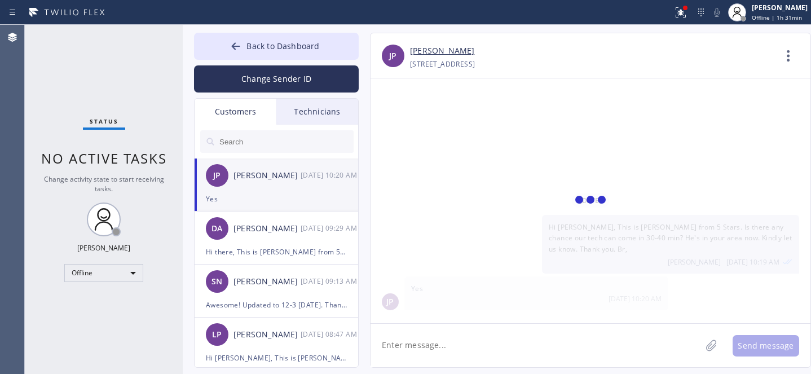
click at [456, 346] on textarea at bounding box center [536, 345] width 331 height 43
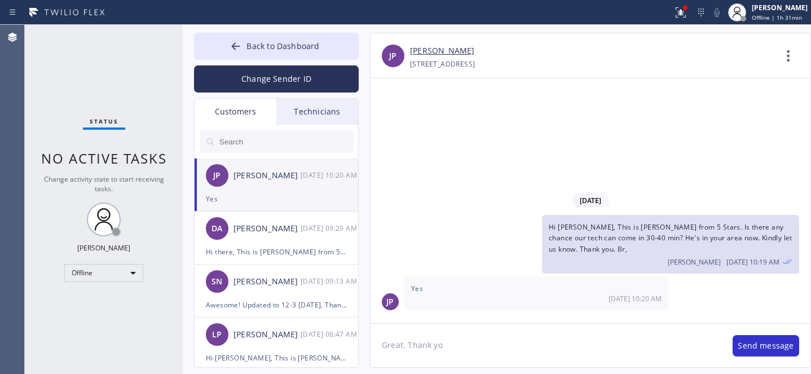
type textarea "Great. Thank you"
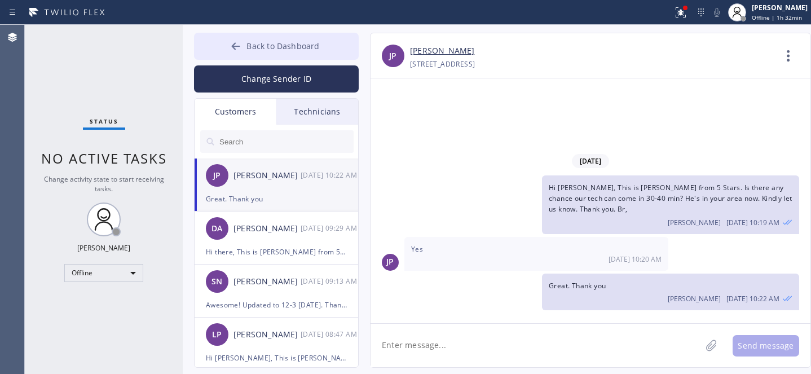
click at [261, 49] on span "Back to Dashboard" at bounding box center [283, 46] width 73 height 11
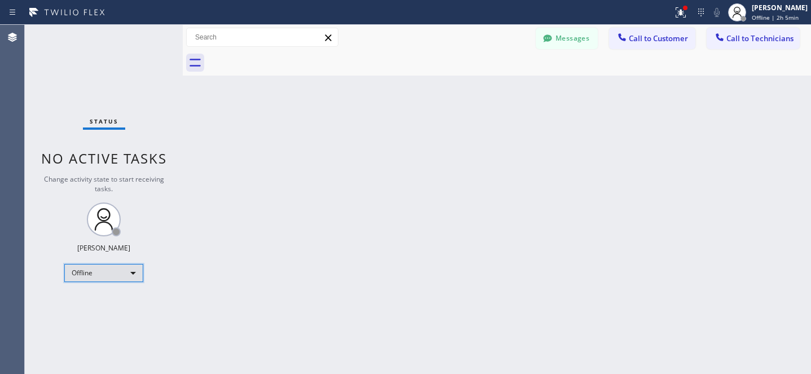
click at [111, 271] on div "Offline" at bounding box center [103, 273] width 79 height 18
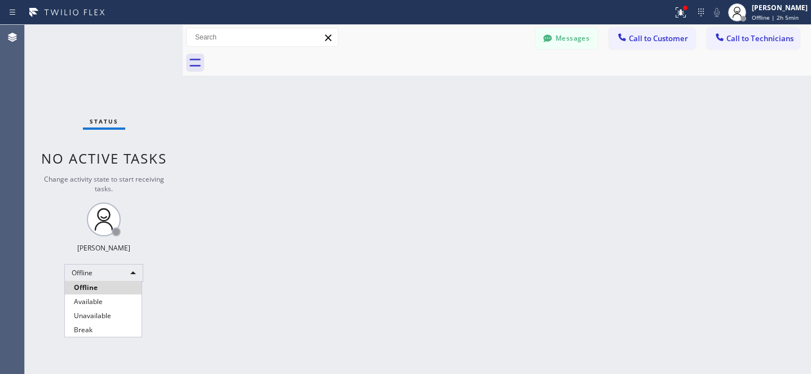
click at [93, 296] on li "Available" at bounding box center [103, 302] width 77 height 14
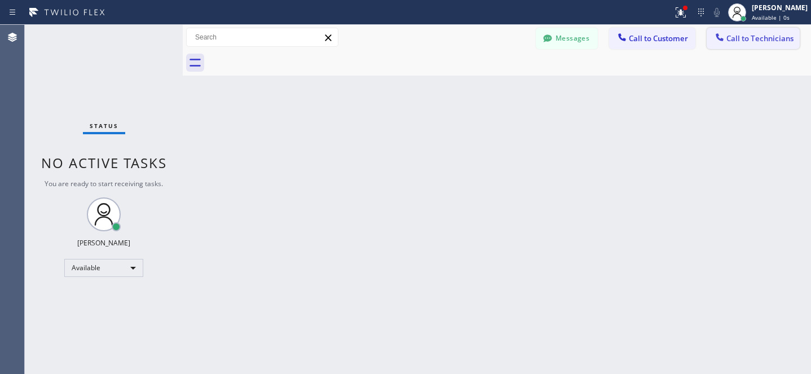
click at [740, 34] on span "Call to Technicians" at bounding box center [760, 38] width 67 height 10
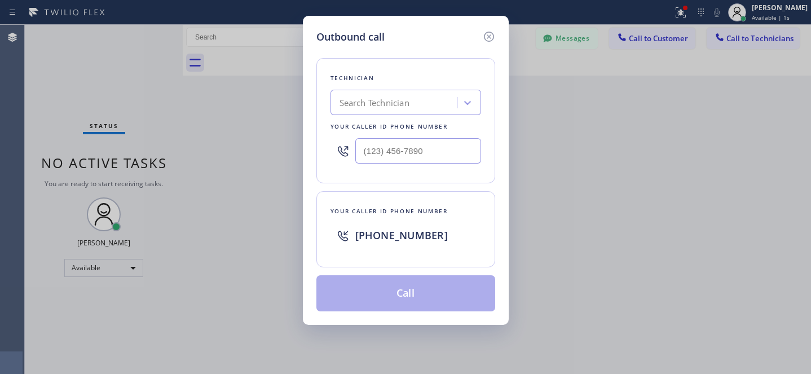
click at [389, 109] on div "Search Technician" at bounding box center [395, 103] width 123 height 20
type input "h"
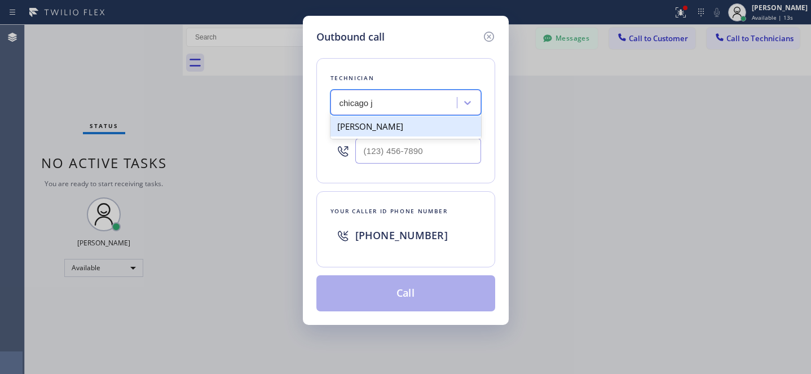
type input "[GEOGRAPHIC_DATA] ja"
click at [486, 36] on icon at bounding box center [489, 37] width 14 height 14
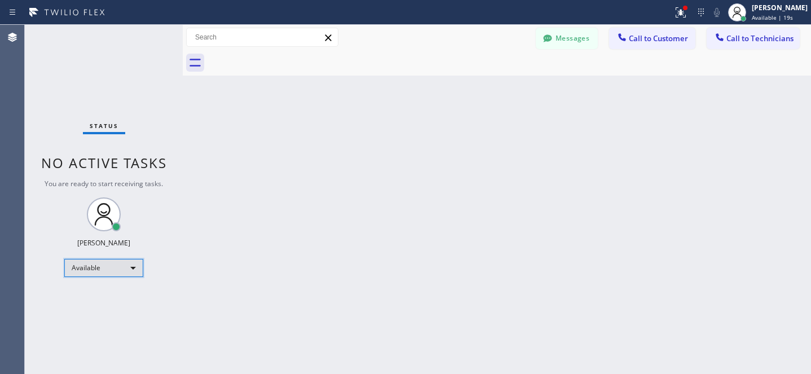
click at [100, 273] on div "Available" at bounding box center [103, 268] width 79 height 18
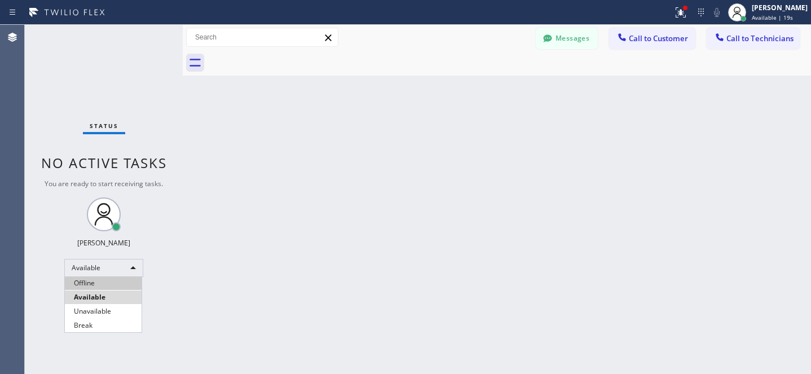
click at [93, 284] on li "Offline" at bounding box center [103, 284] width 77 height 14
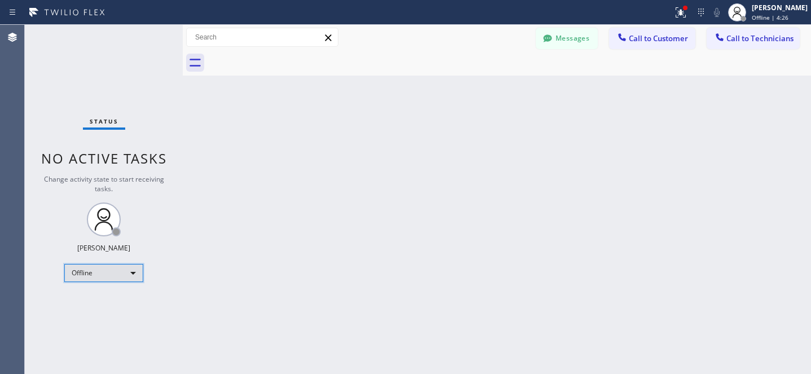
click at [113, 273] on div "Offline" at bounding box center [103, 273] width 79 height 18
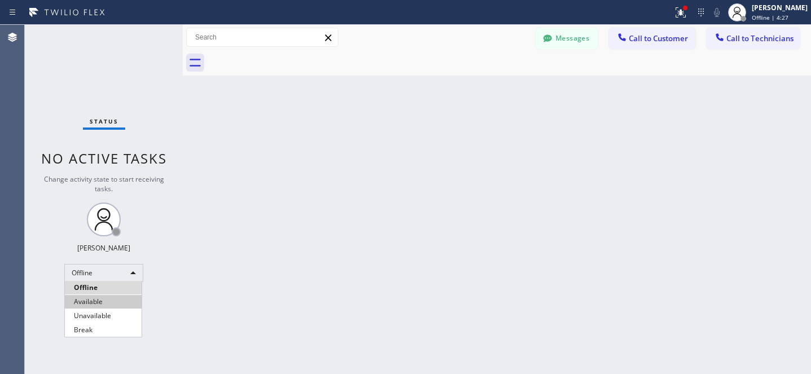
click at [100, 297] on li "Available" at bounding box center [103, 302] width 77 height 14
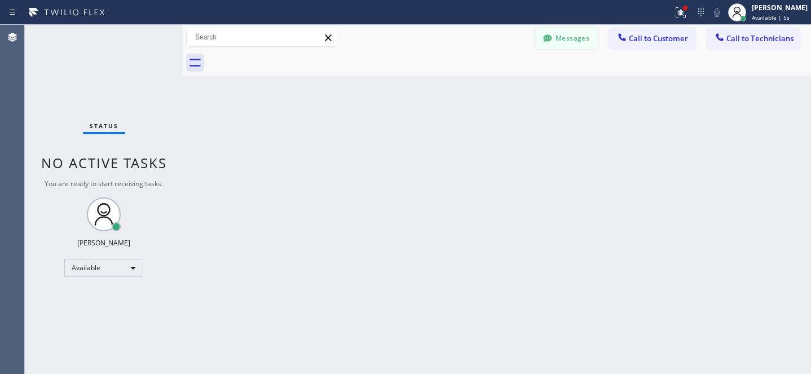
click at [580, 42] on button "Messages" at bounding box center [567, 38] width 62 height 21
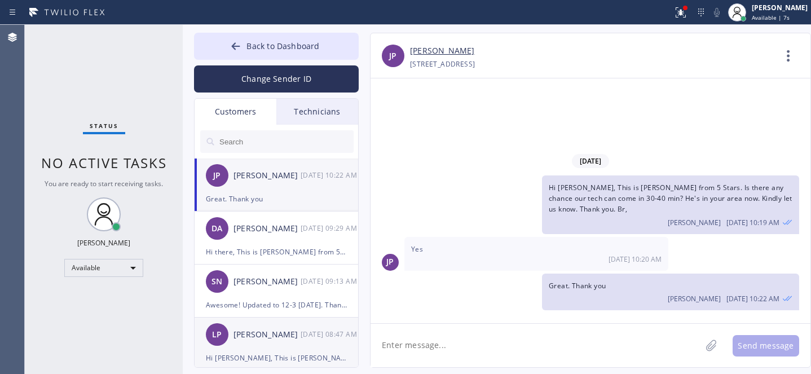
click at [258, 339] on div "[PERSON_NAME]" at bounding box center [267, 334] width 67 height 13
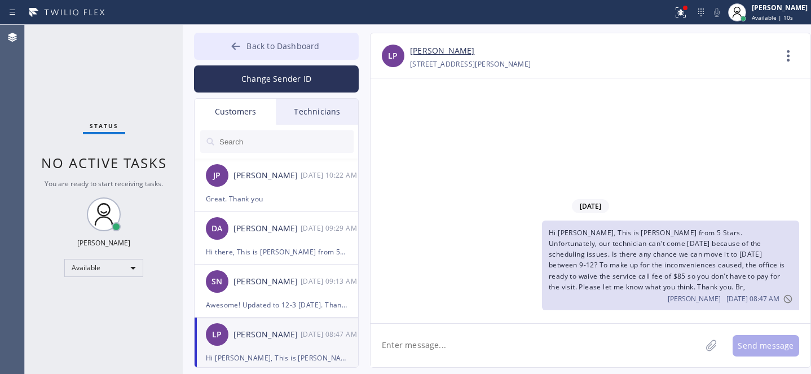
click at [270, 58] on button "Back to Dashboard" at bounding box center [276, 46] width 165 height 27
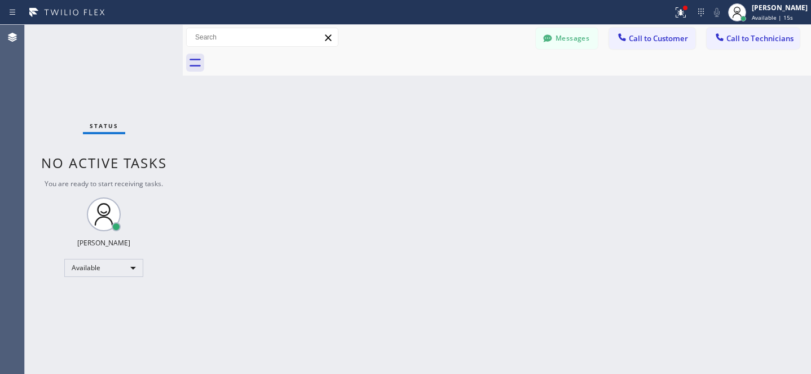
drag, startPoint x: 646, startPoint y: 32, endPoint x: 586, endPoint y: 68, distance: 70.4
click at [646, 32] on button "Call to Customer" at bounding box center [652, 38] width 86 height 21
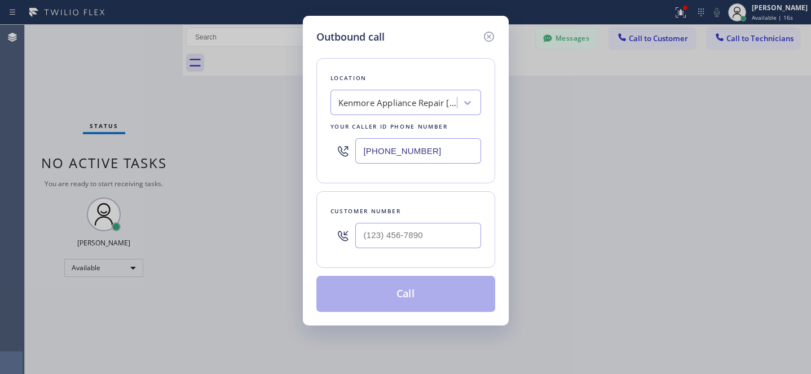
click at [414, 107] on div "Kenmore Appliance Repair [GEOGRAPHIC_DATA]" at bounding box center [398, 102] width 119 height 13
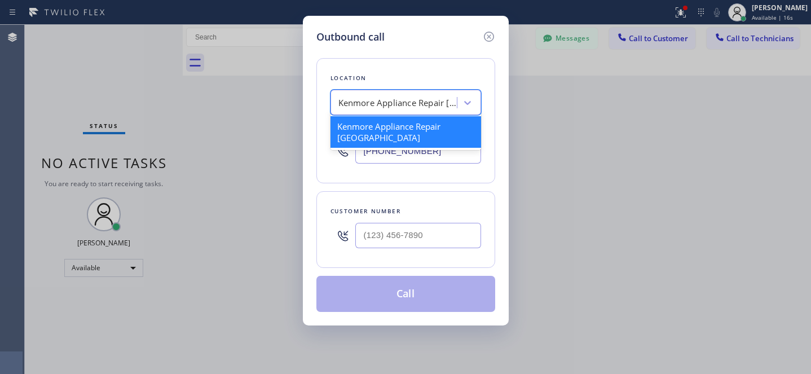
paste input "Kenmore Appliance Repair [GEOGRAPHIC_DATA]"
type input "Kenmore Appliance Repair [GEOGRAPHIC_DATA]"
click at [383, 124] on div "Kenmore Appliance Repair [GEOGRAPHIC_DATA]" at bounding box center [406, 132] width 151 height 32
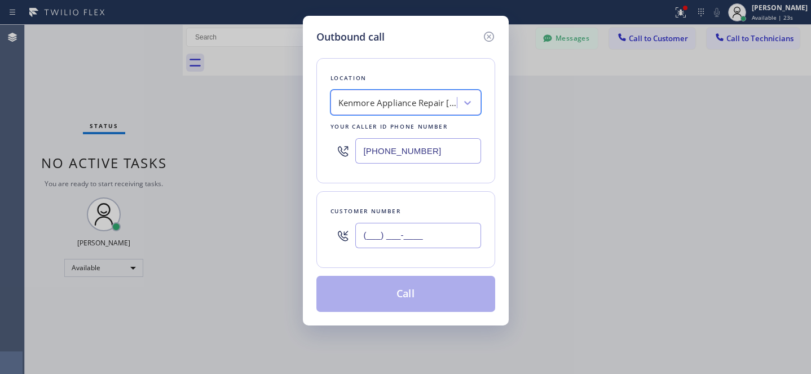
click at [442, 227] on input "(___) ___-____" at bounding box center [419, 235] width 126 height 25
paste input "425) 337-1047"
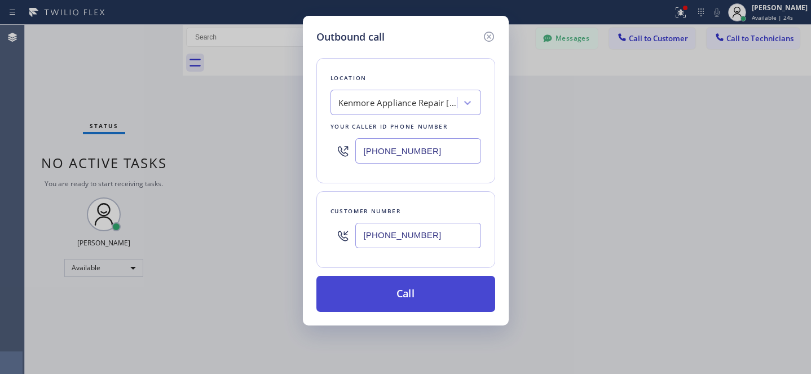
type input "[PHONE_NUMBER]"
click at [431, 298] on button "Call" at bounding box center [406, 294] width 179 height 36
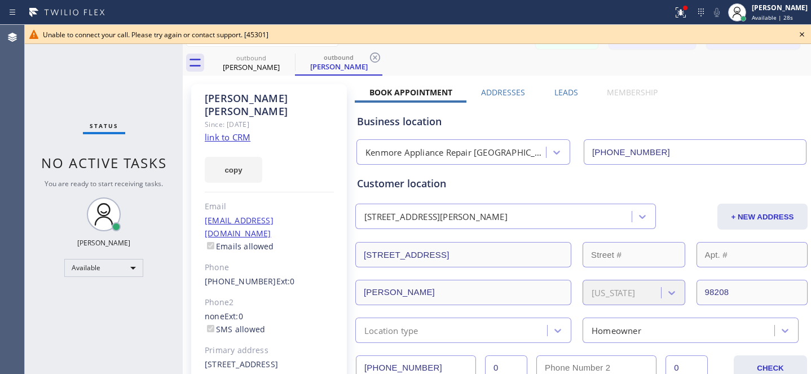
type input "[PHONE_NUMBER]"
click at [805, 32] on icon at bounding box center [803, 35] width 14 height 14
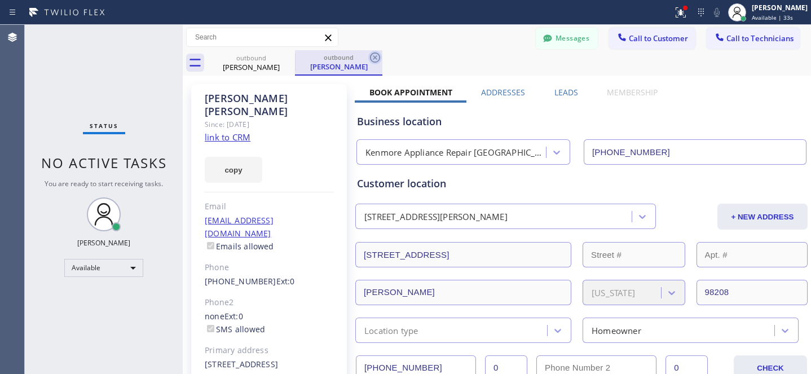
click at [379, 55] on icon at bounding box center [375, 58] width 14 height 14
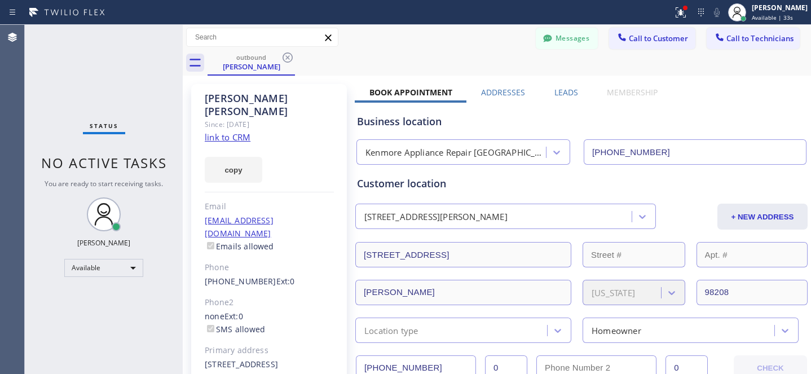
click at [286, 58] on icon at bounding box center [288, 58] width 14 height 14
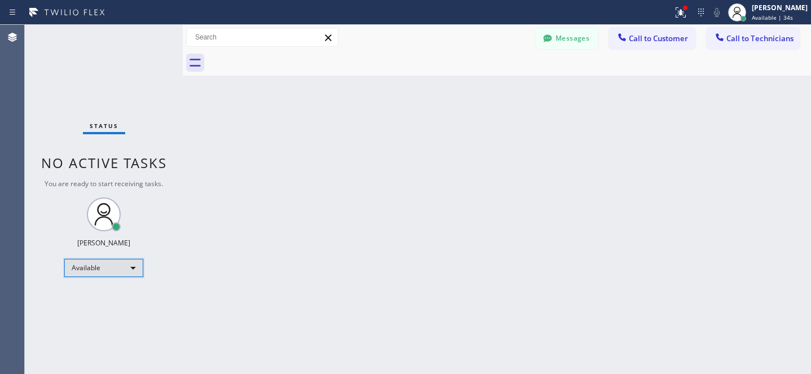
click at [106, 270] on div "Available" at bounding box center [103, 268] width 79 height 18
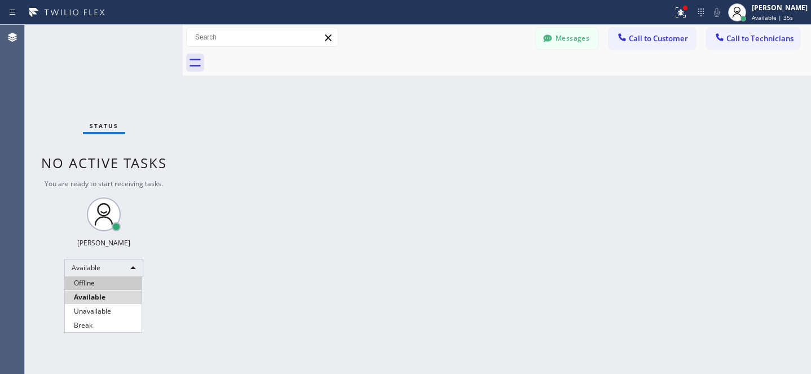
click at [99, 277] on li "Offline" at bounding box center [103, 284] width 77 height 14
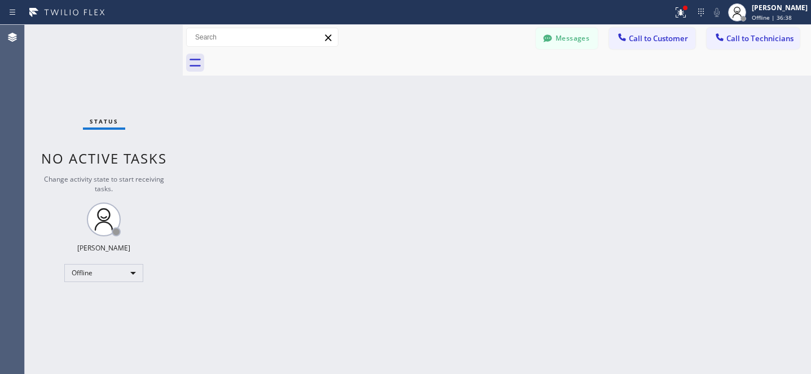
click at [557, 42] on button "Messages" at bounding box center [567, 38] width 62 height 21
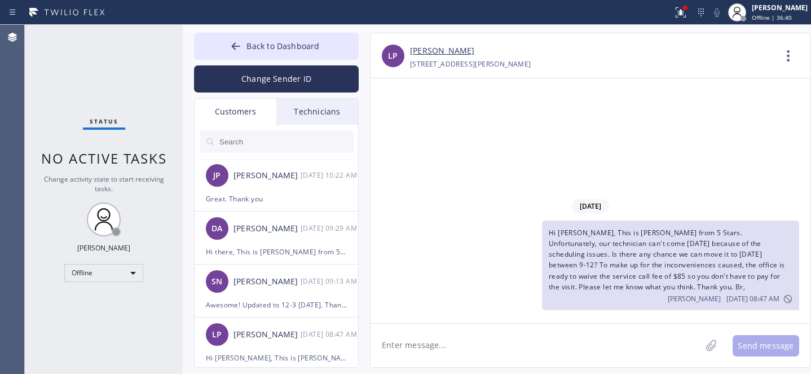
click at [246, 139] on input "text" at bounding box center [285, 141] width 135 height 23
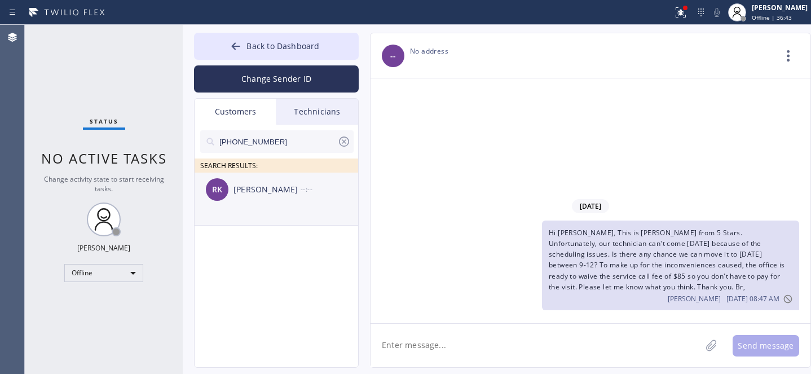
click at [248, 199] on div "RK [PERSON_NAME] --:--" at bounding box center [277, 190] width 165 height 34
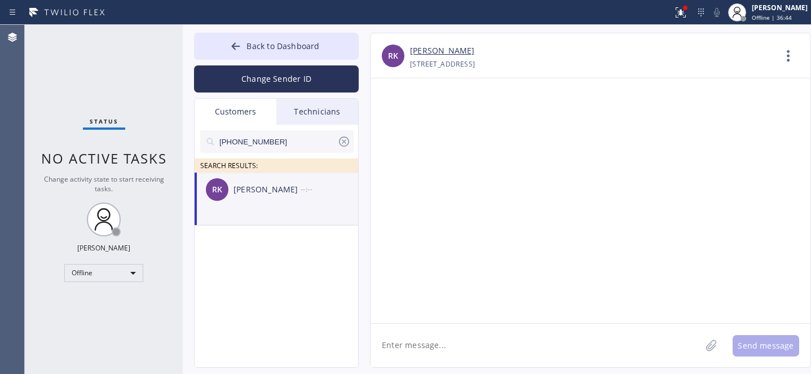
click at [504, 351] on textarea at bounding box center [536, 345] width 331 height 43
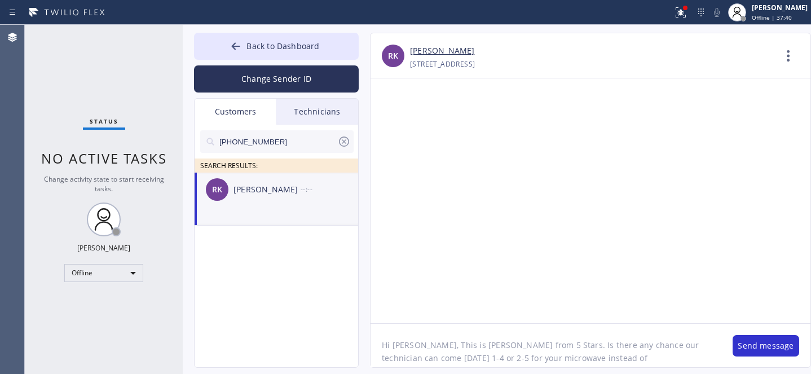
paste textarea "[DATE]"
type textarea "Hi [PERSON_NAME], This is [PERSON_NAME] from 5 Stars. Is there any chance our t…"
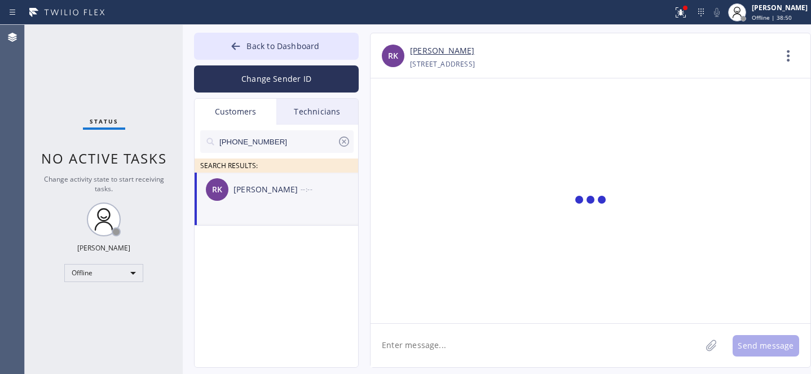
scroll to position [0, 0]
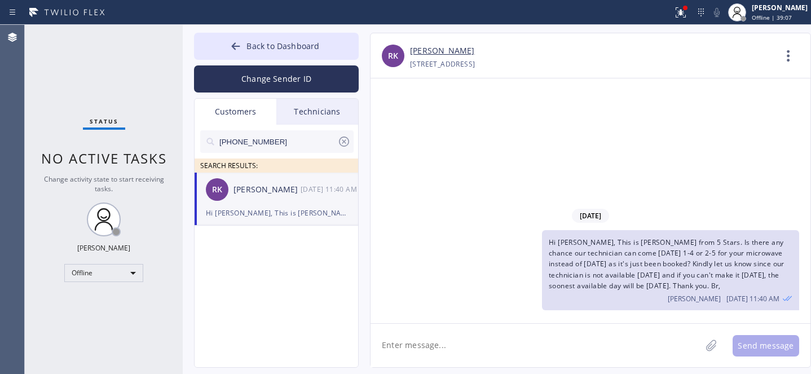
click at [348, 139] on icon at bounding box center [344, 142] width 10 height 10
click at [264, 36] on button "Back to Dashboard" at bounding box center [276, 46] width 165 height 27
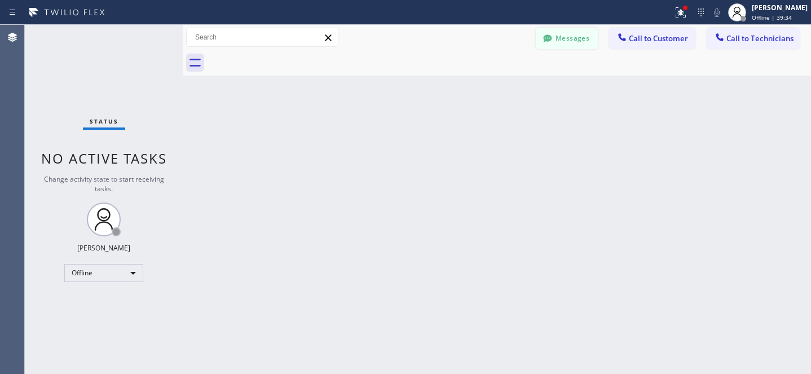
click at [556, 36] on button "Messages" at bounding box center [567, 38] width 62 height 21
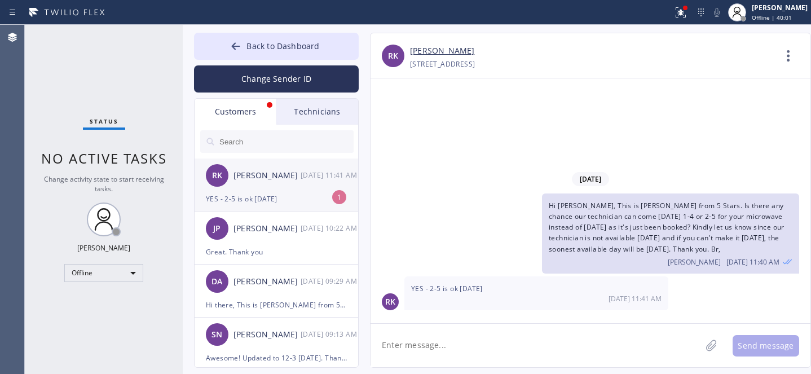
click at [253, 199] on div "YES - 2-5 is ok [DATE]" at bounding box center [276, 198] width 141 height 13
click at [446, 347] on textarea at bounding box center [536, 345] width 331 height 43
paste textarea "[DATE] 2pm - 5pm"
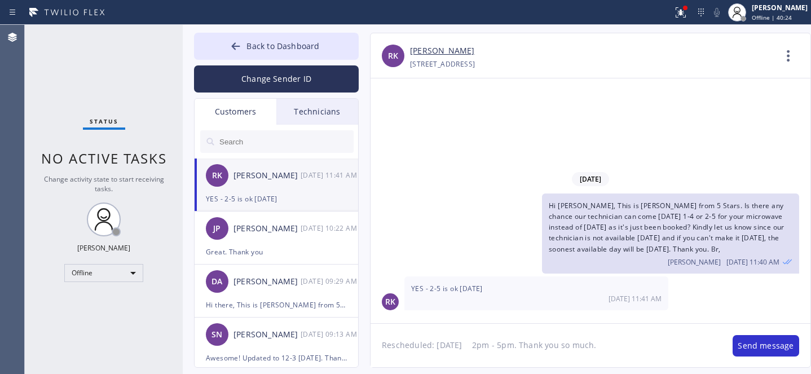
type textarea "Rescheduled: [DATE] 2pm - 5pm. Thank you so much."
click at [621, 347] on textarea "Rescheduled: [DATE] 2pm - 5pm. Thank you so much." at bounding box center [546, 345] width 351 height 43
click at [748, 345] on button "Send message" at bounding box center [766, 345] width 67 height 21
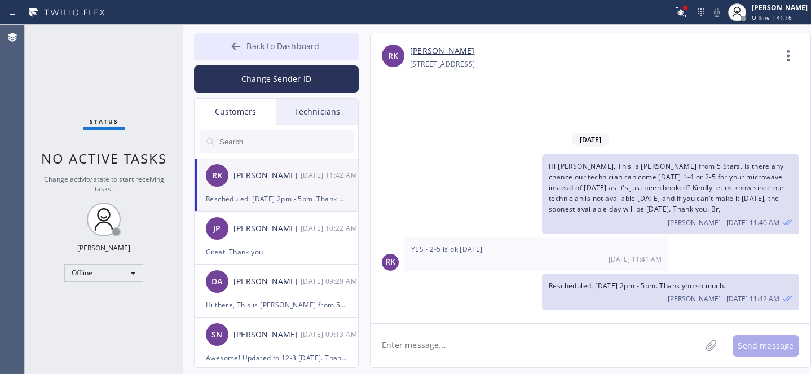
click at [254, 40] on button "Back to Dashboard" at bounding box center [276, 46] width 165 height 27
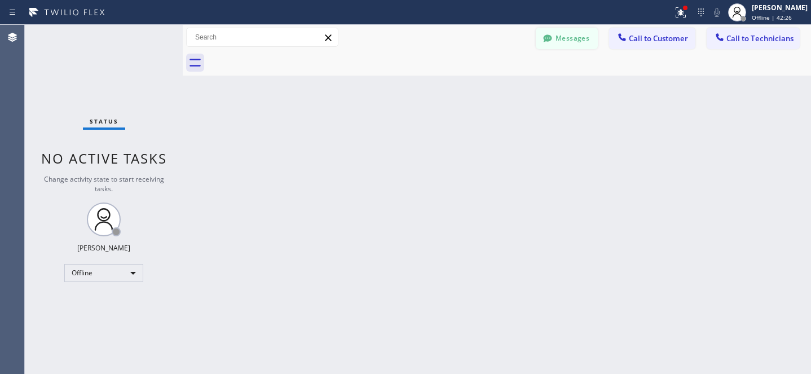
click at [557, 30] on button "Messages" at bounding box center [567, 38] width 62 height 21
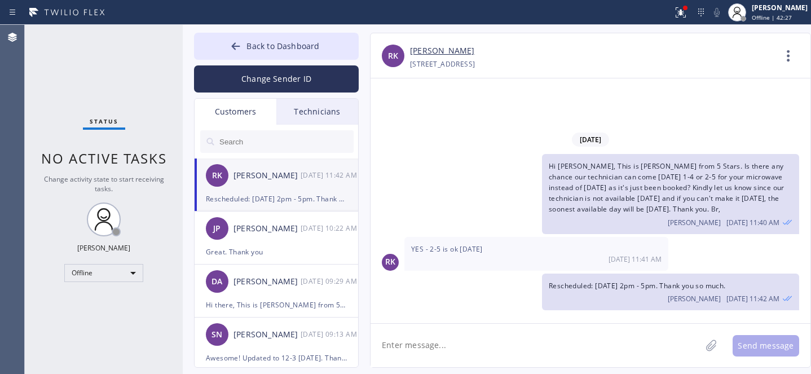
click at [239, 139] on input "text" at bounding box center [285, 141] width 135 height 23
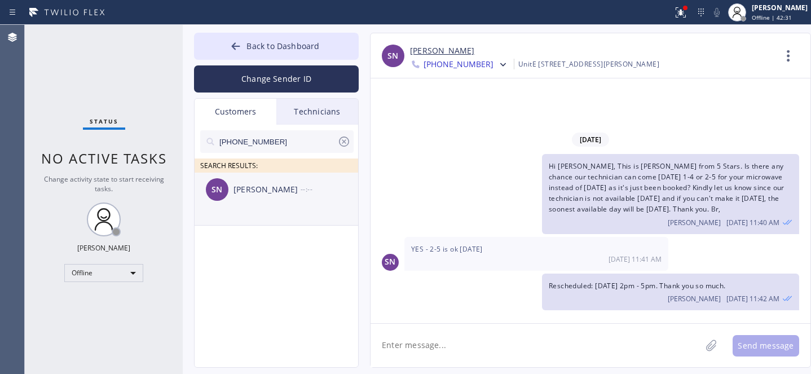
click at [252, 200] on div "SN [PERSON_NAME] --:--" at bounding box center [277, 190] width 165 height 34
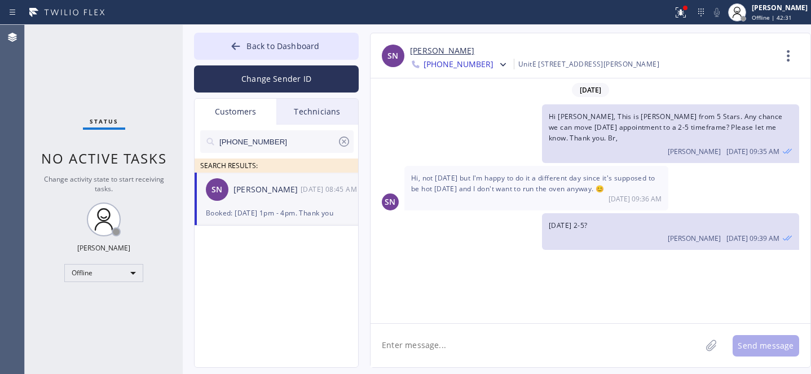
scroll to position [483, 0]
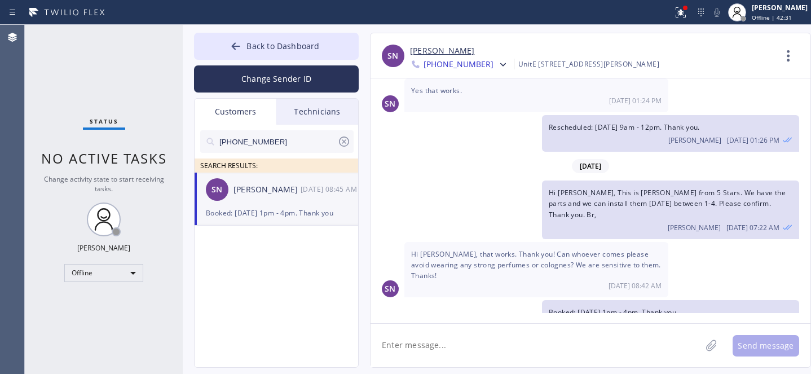
click at [471, 340] on textarea at bounding box center [536, 345] width 331 height 43
type textarea "Р"
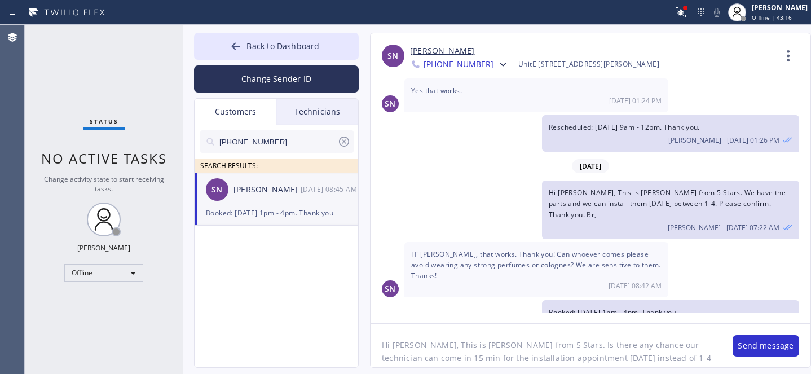
scroll to position [9, 0]
click at [677, 350] on textarea "Hi [PERSON_NAME], This is [PERSON_NAME] from 5 Stars. Is there any chance our t…" at bounding box center [546, 345] width 351 height 43
click at [596, 361] on textarea "Hi [PERSON_NAME], This is [PERSON_NAME] from 5 Stars. Is there any chance our t…" at bounding box center [546, 345] width 351 height 43
type textarea "Hi [PERSON_NAME], This is [PERSON_NAME] from 5 Stars. Is there any chance our t…"
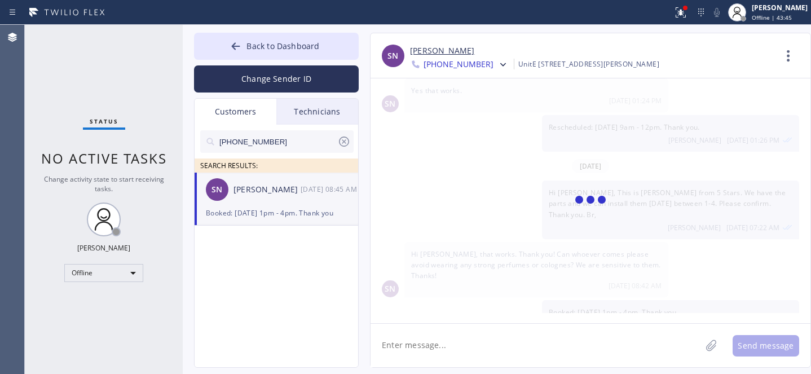
scroll to position [581, 0]
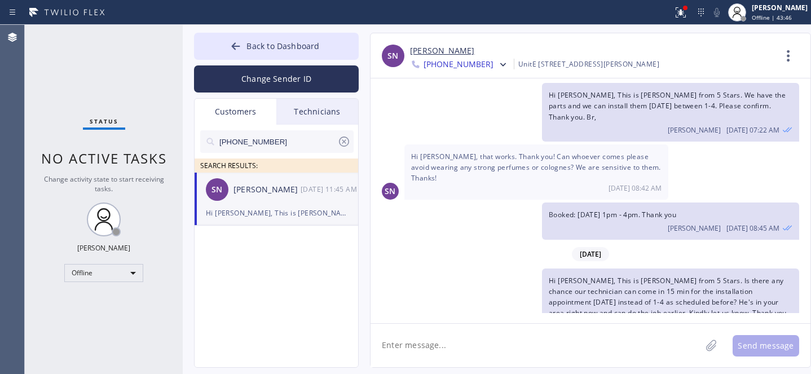
click at [346, 140] on icon at bounding box center [344, 142] width 14 height 14
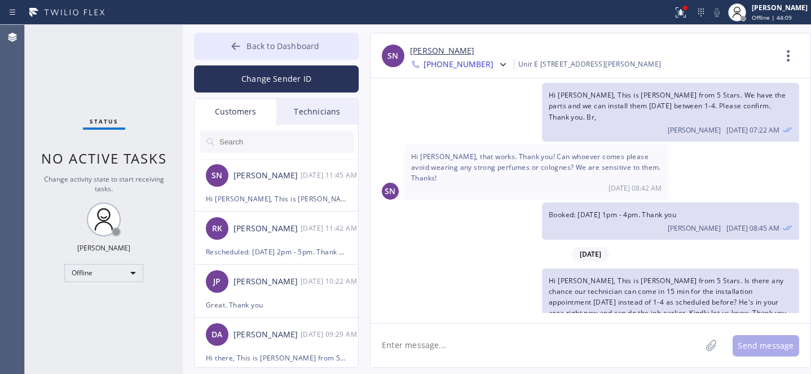
click at [262, 52] on button "Back to Dashboard" at bounding box center [276, 46] width 165 height 27
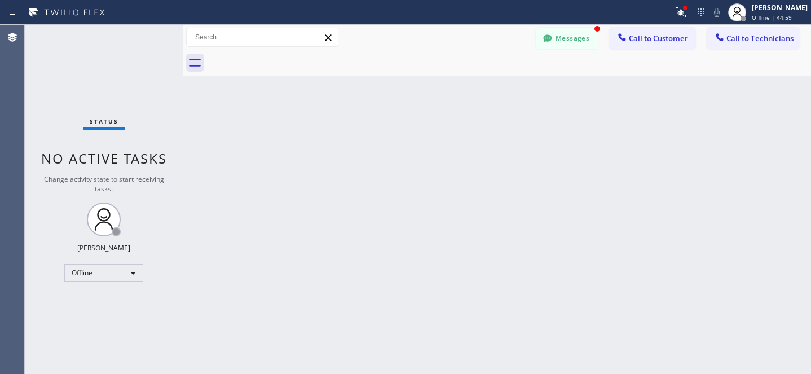
scroll to position [617, 0]
click at [572, 42] on button "Messages" at bounding box center [567, 38] width 62 height 21
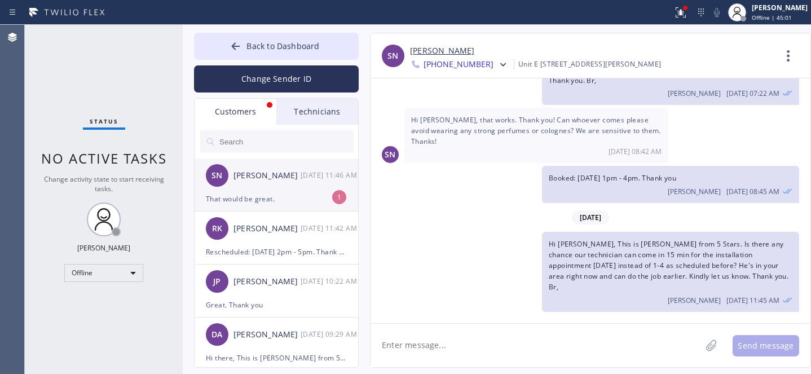
click at [239, 191] on div "SN [PERSON_NAME] [DATE] 11:46 AM" at bounding box center [277, 176] width 165 height 34
click at [472, 347] on textarea at bounding box center [536, 345] width 331 height 43
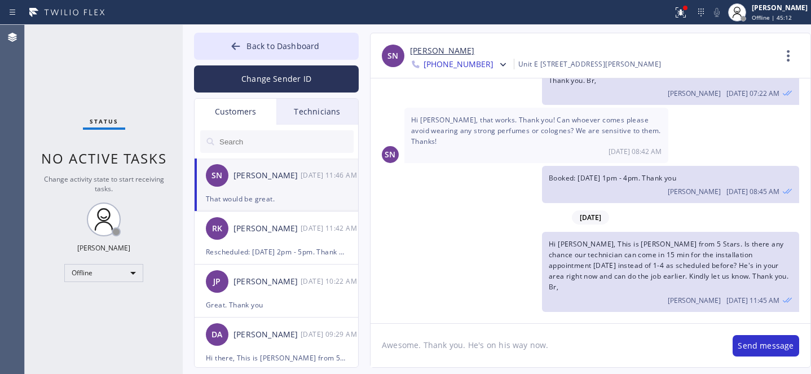
type textarea "Awesome. Thank you. He's on his way now."
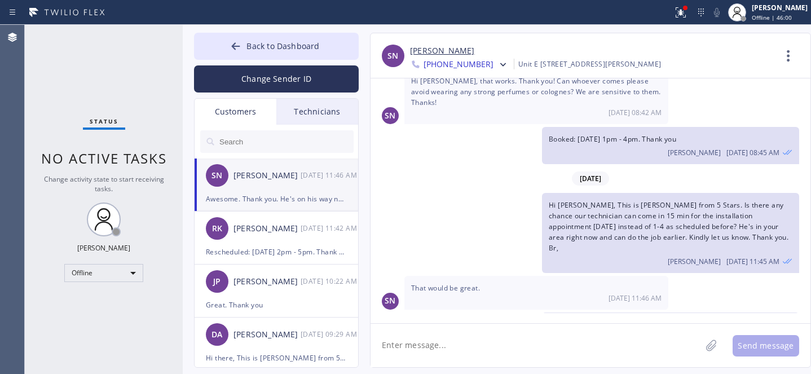
click at [252, 182] on div "SN [PERSON_NAME] [DATE] 11:46 AM" at bounding box center [277, 176] width 165 height 34
click at [250, 45] on span "Back to Dashboard" at bounding box center [283, 46] width 73 height 11
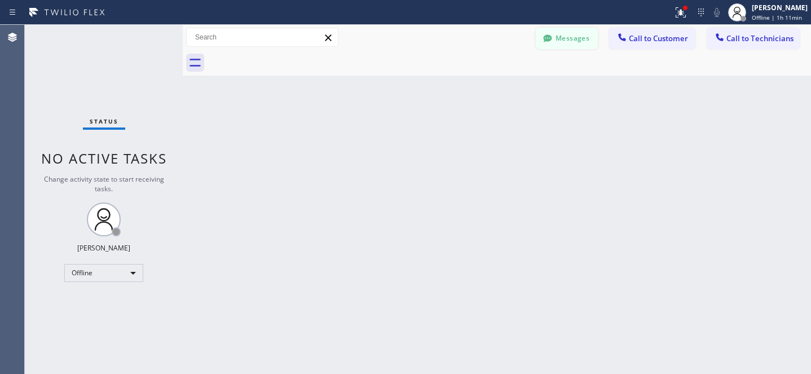
click at [574, 44] on button "Messages" at bounding box center [567, 38] width 62 height 21
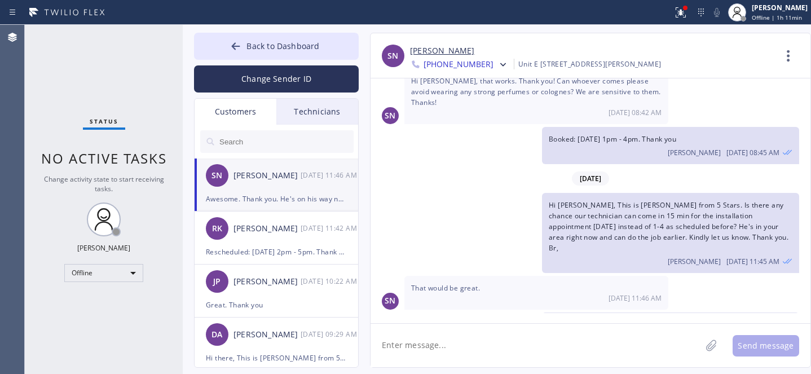
click at [255, 141] on input "text" at bounding box center [285, 141] width 135 height 23
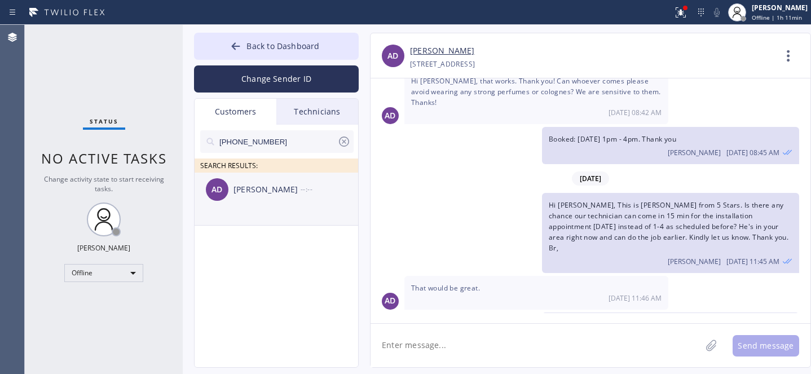
click at [248, 195] on div "[PERSON_NAME]" at bounding box center [267, 189] width 67 height 13
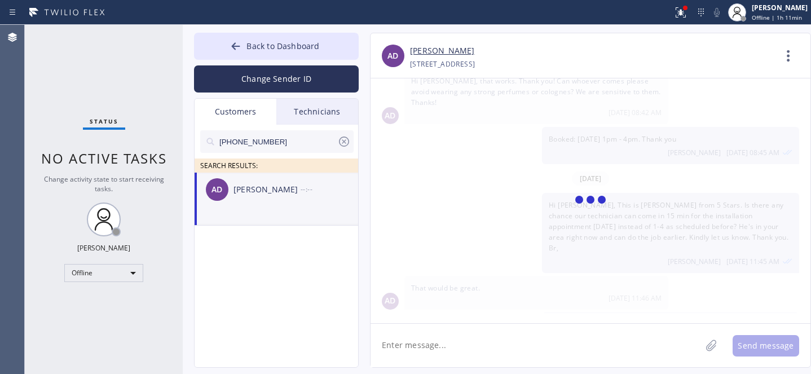
scroll to position [0, 0]
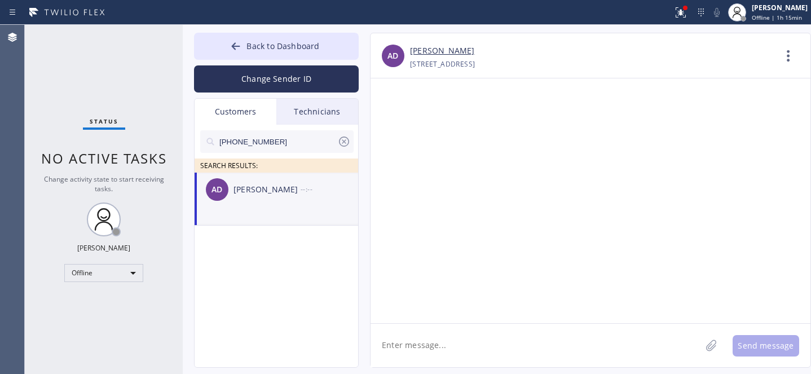
click at [271, 202] on div "AD [PERSON_NAME] --:--" at bounding box center [277, 190] width 165 height 34
click at [445, 350] on textarea at bounding box center [536, 345] width 331 height 43
click at [345, 139] on icon at bounding box center [344, 142] width 10 height 10
click at [278, 47] on span "Back to Dashboard" at bounding box center [283, 46] width 73 height 11
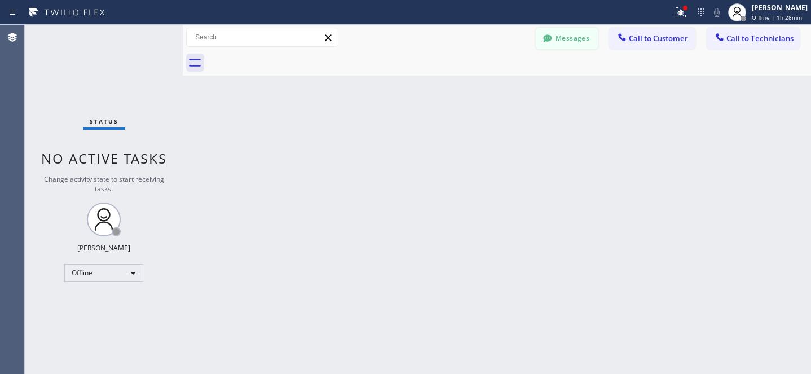
click at [563, 29] on button "Messages" at bounding box center [567, 38] width 62 height 21
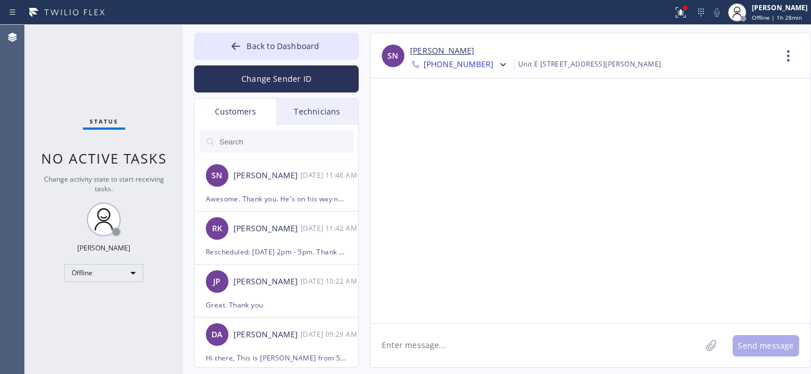
click at [267, 136] on input "text" at bounding box center [285, 141] width 135 height 23
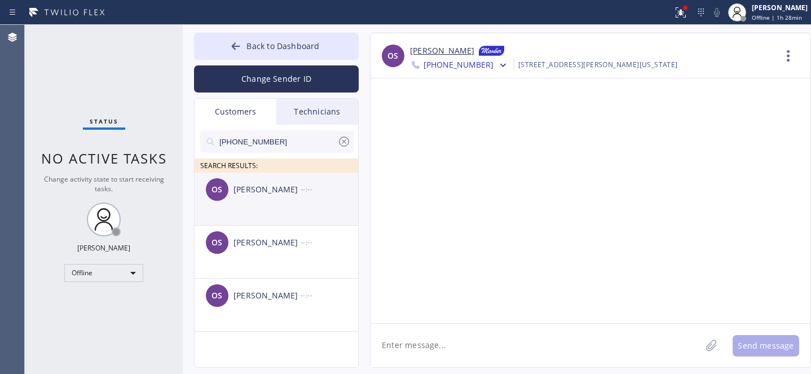
click at [245, 196] on div "[PERSON_NAME]" at bounding box center [267, 189] width 67 height 13
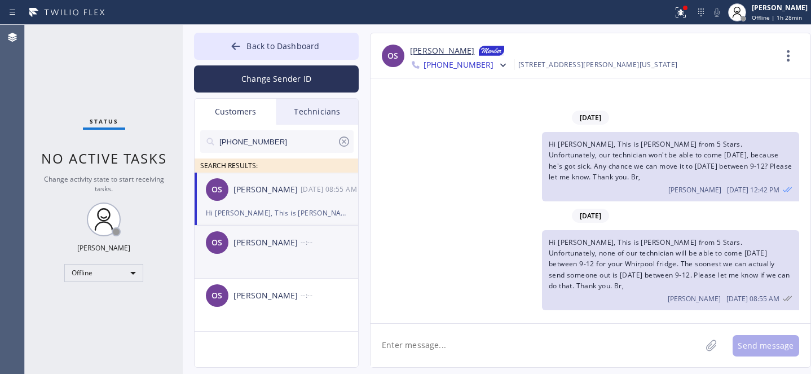
click at [273, 254] on div "OS [PERSON_NAME] --:--" at bounding box center [277, 243] width 165 height 34
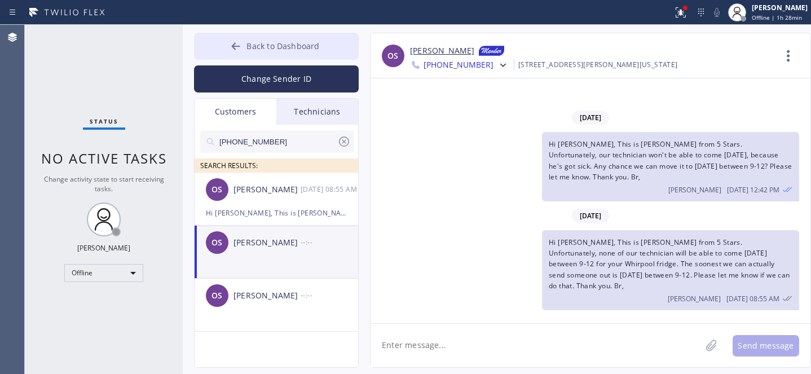
drag, startPoint x: 257, startPoint y: 45, endPoint x: 265, endPoint y: 49, distance: 9.1
click at [257, 44] on span "Back to Dashboard" at bounding box center [283, 46] width 73 height 11
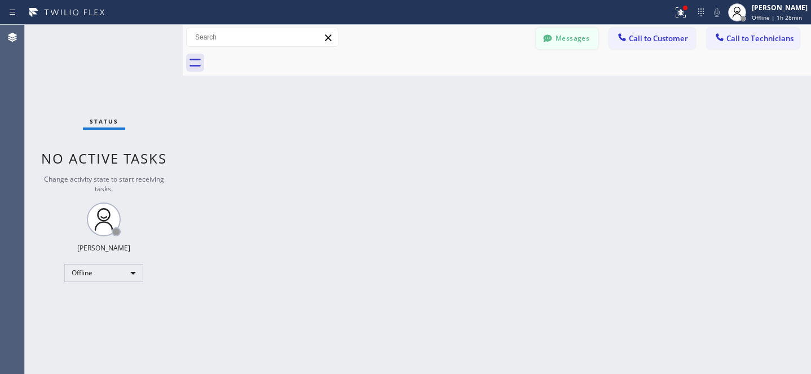
click at [567, 36] on button "Messages" at bounding box center [567, 38] width 62 height 21
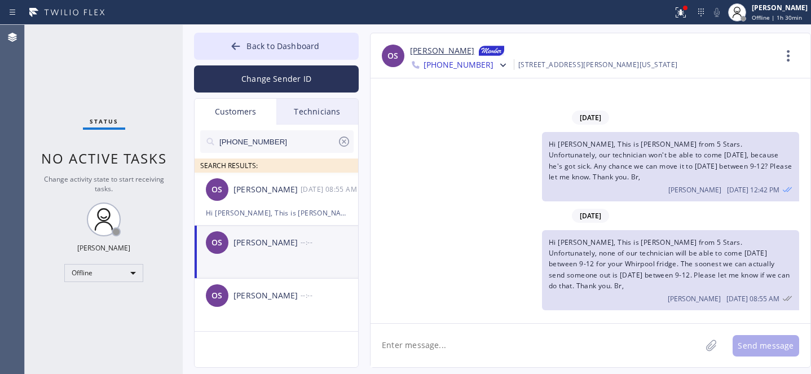
click at [346, 141] on icon at bounding box center [344, 142] width 14 height 14
click at [280, 49] on span "Back to Dashboard" at bounding box center [283, 46] width 73 height 11
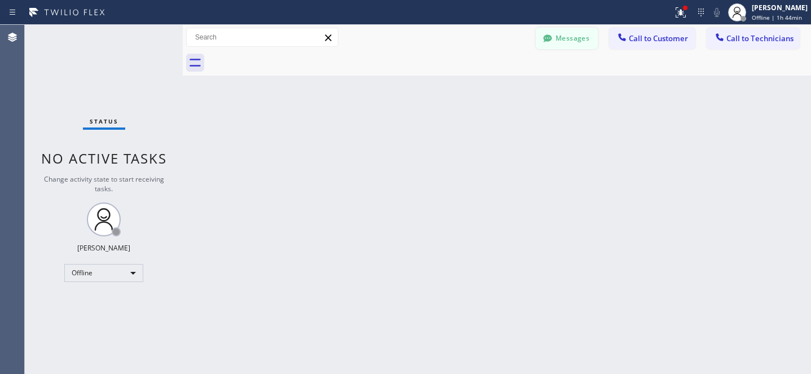
click at [568, 43] on button "Messages" at bounding box center [567, 38] width 62 height 21
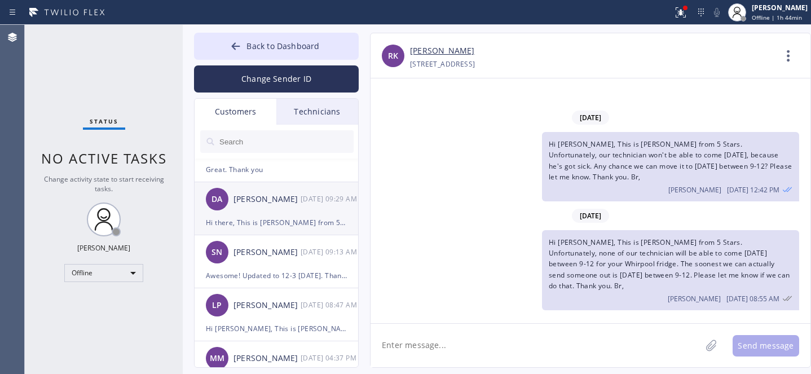
scroll to position [138, 0]
click at [267, 221] on div "Hi there, This is [PERSON_NAME] from 5 Stars. Unfortunately, our technician can…" at bounding box center [276, 220] width 141 height 13
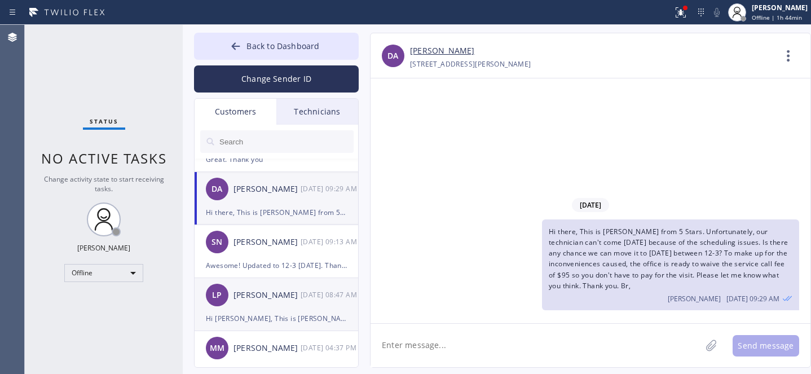
scroll to position [156, 0]
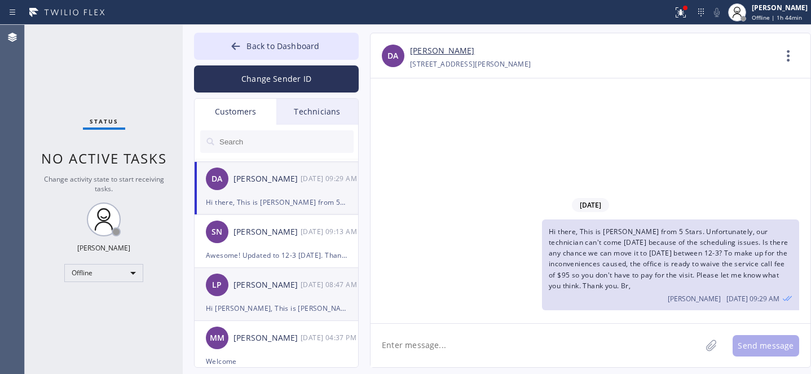
click at [266, 286] on div "[PERSON_NAME]" at bounding box center [267, 285] width 67 height 13
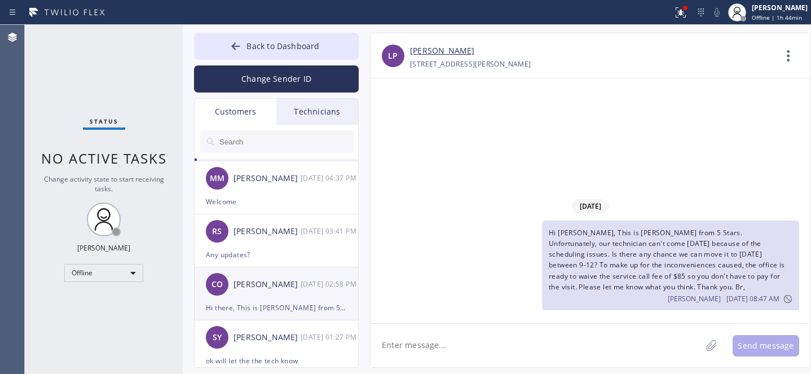
scroll to position [326, 0]
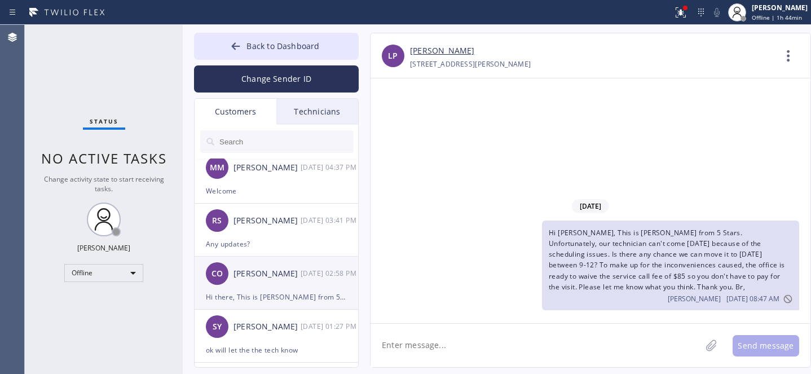
click at [268, 283] on div "CO [PERSON_NAME] [DATE] 02:58 PM" at bounding box center [277, 274] width 165 height 34
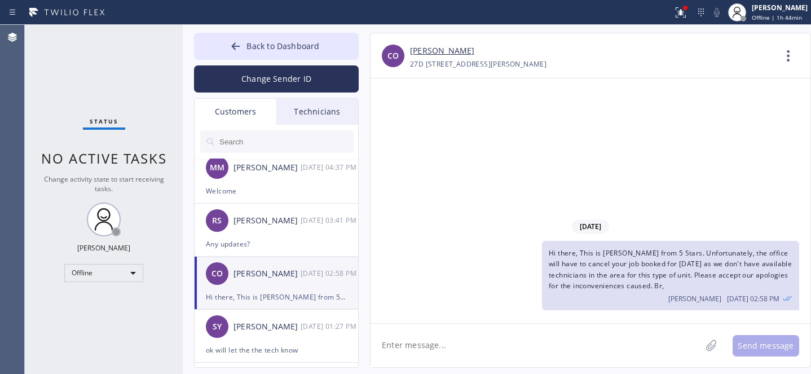
click at [261, 142] on input "text" at bounding box center [285, 141] width 135 height 23
click at [616, 270] on div "Hi there, This is [PERSON_NAME] from 5 Stars. Unfortunately, the office will ha…" at bounding box center [670, 275] width 257 height 69
click at [616, 270] on span "Hi there, This is [PERSON_NAME] from 5 Stars. Unfortunately, the office will ha…" at bounding box center [670, 269] width 243 height 42
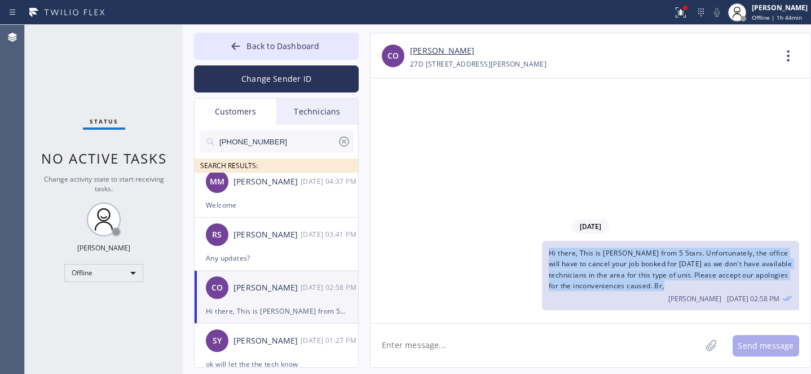
click at [615, 270] on span "Hi there, This is [PERSON_NAME] from 5 Stars. Unfortunately, the office will ha…" at bounding box center [670, 269] width 243 height 42
copy span "Hi there, This is [PERSON_NAME] from 5 Stars. Unfortunately, the office will ha…"
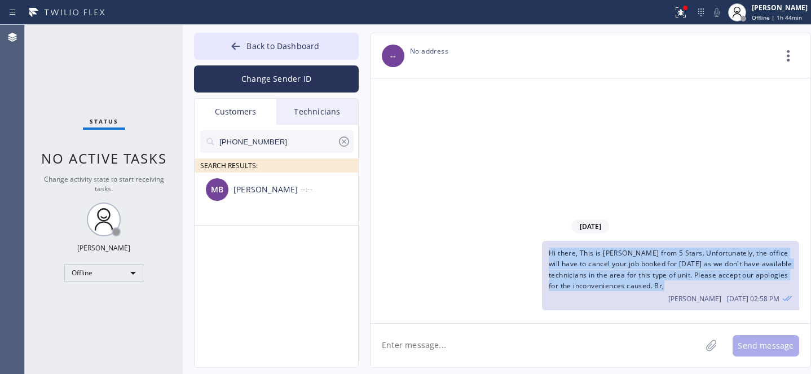
scroll to position [0, 0]
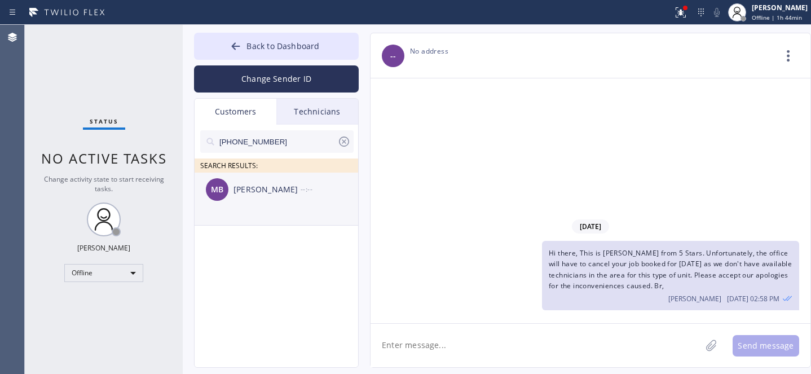
click at [257, 198] on div "MB [PERSON_NAME] --:--" at bounding box center [277, 190] width 165 height 34
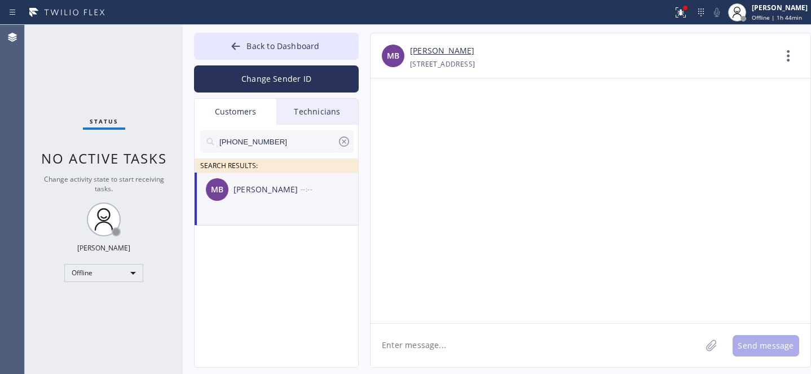
click at [474, 338] on textarea at bounding box center [536, 345] width 331 height 43
paste textarea "Hi there, This is [PERSON_NAME] from 5 Stars. Unfortunately, the office will ha…"
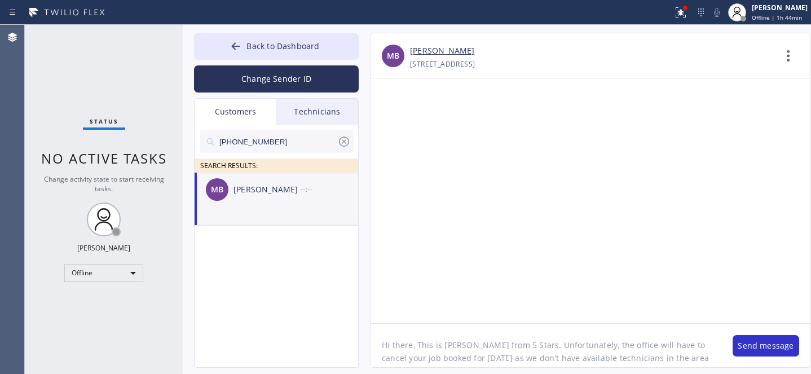
click at [399, 348] on textarea "Hi there, This is [PERSON_NAME] from 5 Stars. Unfortunately, the office will ha…" at bounding box center [546, 345] width 351 height 43
drag, startPoint x: 478, startPoint y: 357, endPoint x: 457, endPoint y: 371, distance: 26.0
click at [427, 357] on textarea "Hi [PERSON_NAME], This is [PERSON_NAME] from 5 Stars. Unfortunately, the office…" at bounding box center [546, 345] width 351 height 43
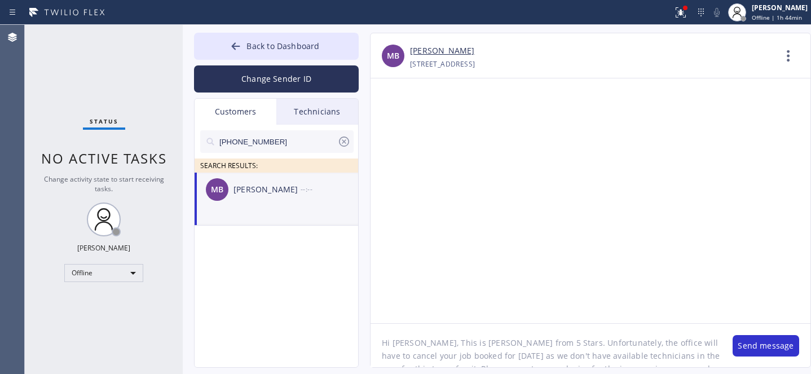
paste textarea "[DATE]"
click at [514, 353] on textarea "Hi [PERSON_NAME], This is [PERSON_NAME] from 5 Stars. Unfortunately, the office…" at bounding box center [546, 345] width 351 height 43
type textarea "Hi [PERSON_NAME], This is [PERSON_NAME] from 5 Stars. Unfortunately, the office…"
click at [754, 350] on button "Send message" at bounding box center [766, 345] width 67 height 21
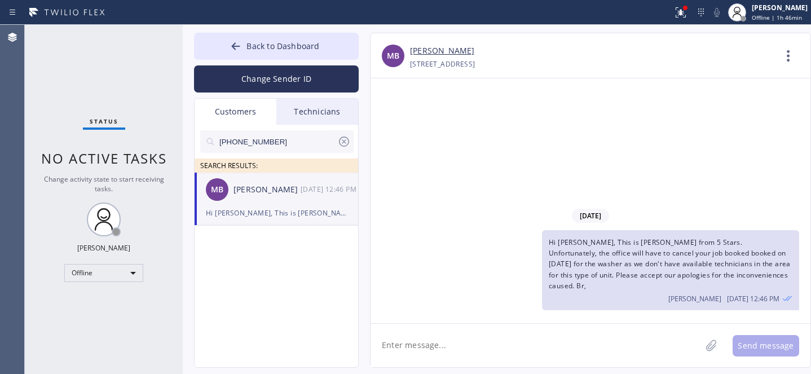
click at [341, 140] on icon at bounding box center [344, 142] width 14 height 14
drag, startPoint x: 278, startPoint y: 41, endPoint x: 459, endPoint y: 1, distance: 186.1
click at [278, 41] on span "Back to Dashboard" at bounding box center [283, 46] width 73 height 11
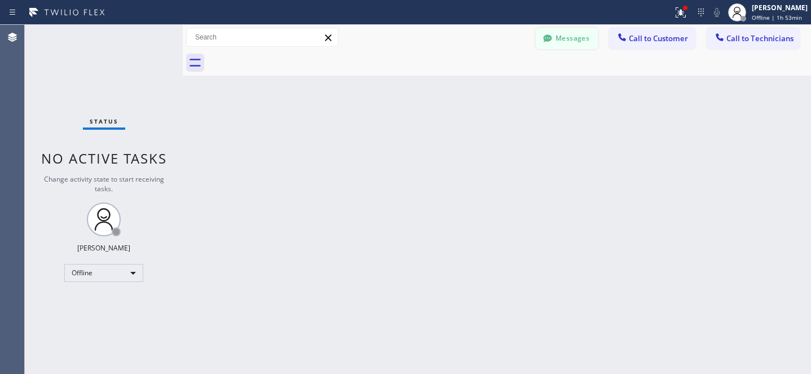
click at [565, 38] on button "Messages" at bounding box center [567, 38] width 62 height 21
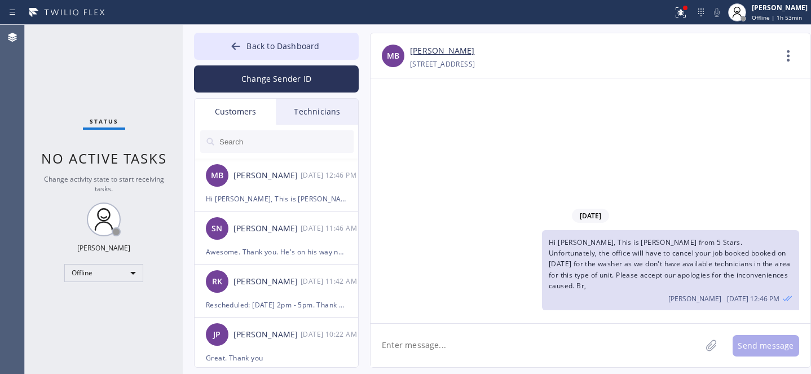
click at [243, 142] on input "text" at bounding box center [285, 141] width 135 height 23
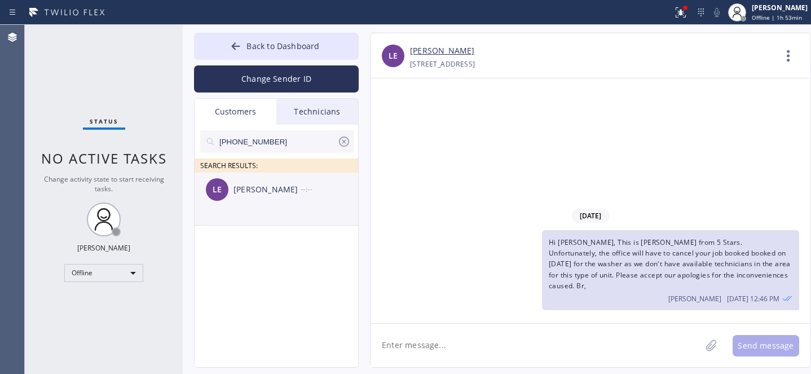
click at [283, 183] on div "Lindsy Eastman" at bounding box center [267, 189] width 67 height 13
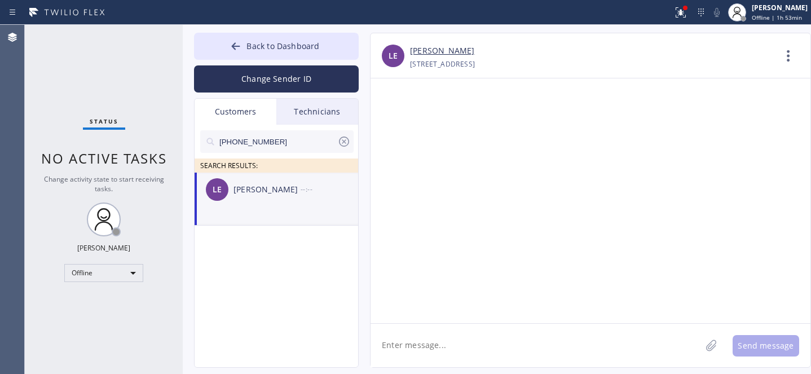
drag, startPoint x: 477, startPoint y: 342, endPoint x: 509, endPoint y: 318, distance: 40.0
click at [476, 342] on textarea at bounding box center [536, 345] width 331 height 43
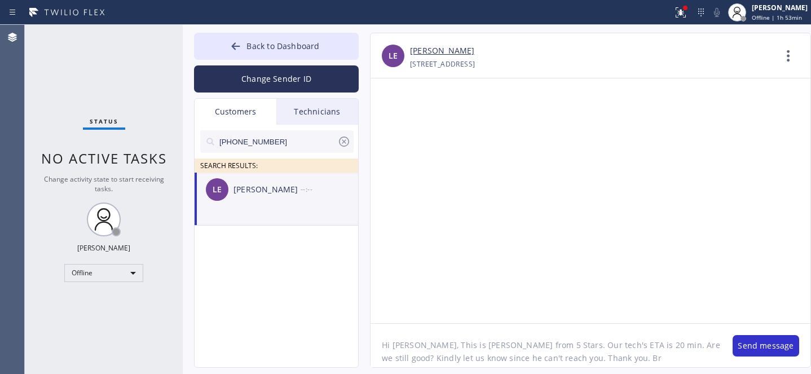
type textarea "Hi Lindsy, This is Daniel from 5 Stars. Our tech's ETA is 20 min. Are we still …"
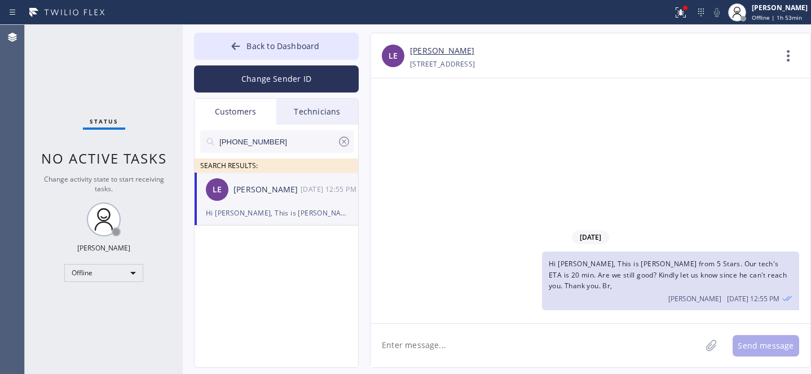
click at [348, 141] on icon at bounding box center [344, 142] width 10 height 10
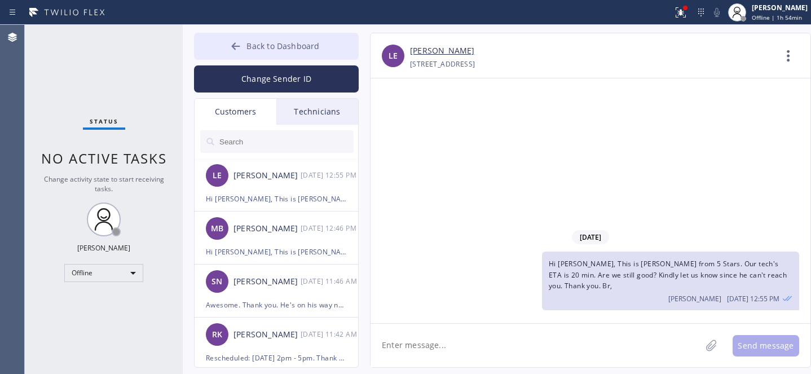
click at [253, 38] on button "Back to Dashboard" at bounding box center [276, 46] width 165 height 27
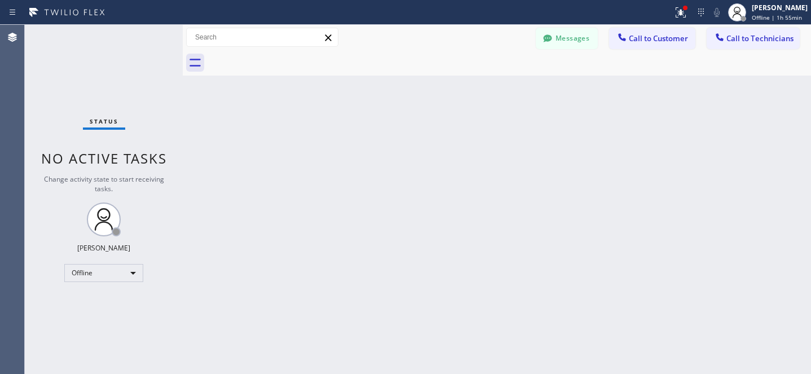
click at [565, 42] on button "Messages" at bounding box center [567, 38] width 62 height 21
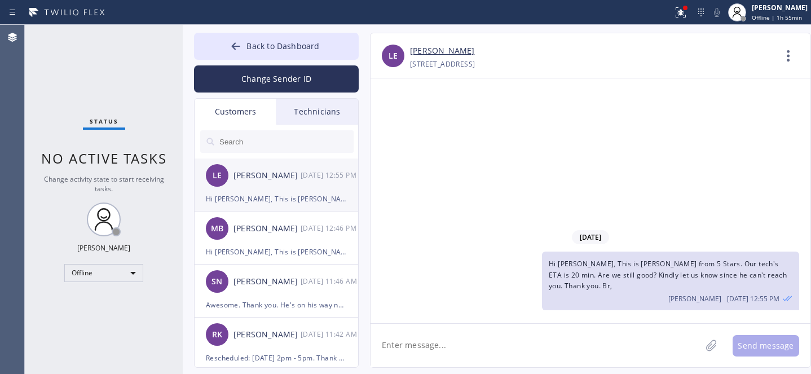
click at [243, 180] on div "Lindsy Eastman" at bounding box center [267, 175] width 67 height 13
click at [445, 349] on textarea at bounding box center [536, 345] width 331 height 43
type textarea "Any updates?"
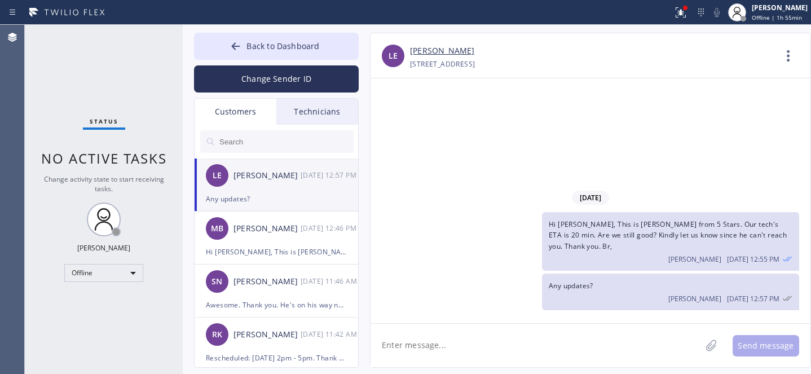
click at [428, 54] on link "Lindsy Eastman" at bounding box center [442, 51] width 64 height 13
click at [271, 41] on span "Back to Dashboard" at bounding box center [283, 46] width 73 height 11
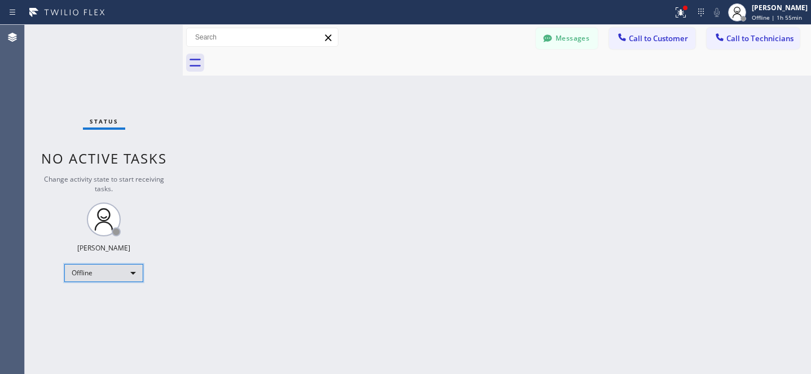
click at [95, 280] on div "Offline" at bounding box center [103, 273] width 79 height 18
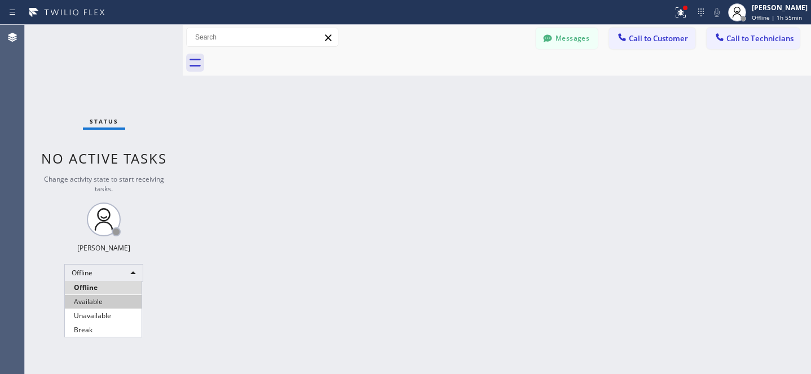
drag, startPoint x: 89, startPoint y: 301, endPoint x: 93, endPoint y: 294, distance: 8.1
click at [89, 301] on li "Available" at bounding box center [103, 302] width 77 height 14
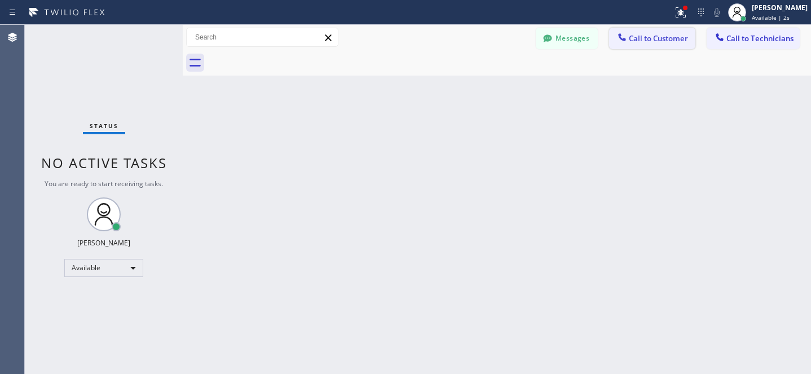
click at [646, 33] on span "Call to Customer" at bounding box center [658, 38] width 59 height 10
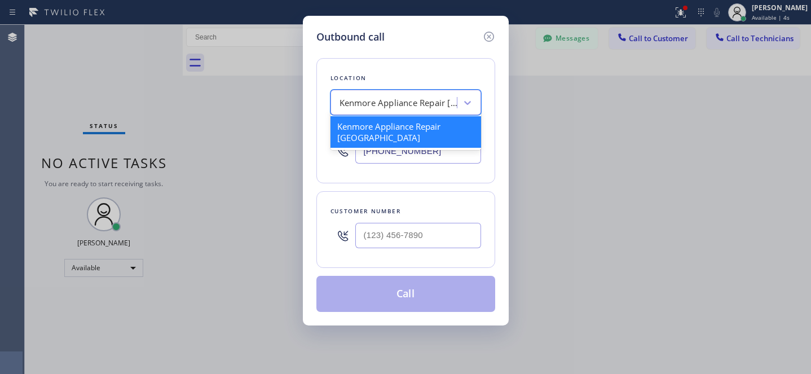
click at [400, 98] on div "Kenmore Appliance Repair [GEOGRAPHIC_DATA]" at bounding box center [399, 102] width 119 height 13
paste input "KitchenAid Repairs San Diego"
type input "KitchenAid Repairs San Diego"
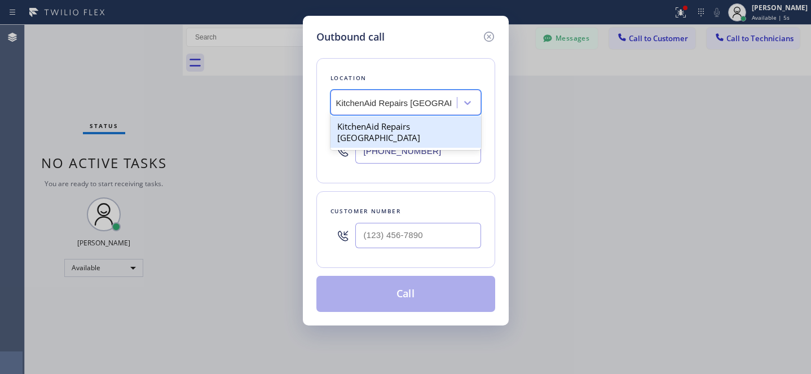
click at [379, 121] on div "KitchenAid Repairs San Diego" at bounding box center [406, 132] width 151 height 32
type input "(361) 203-3251"
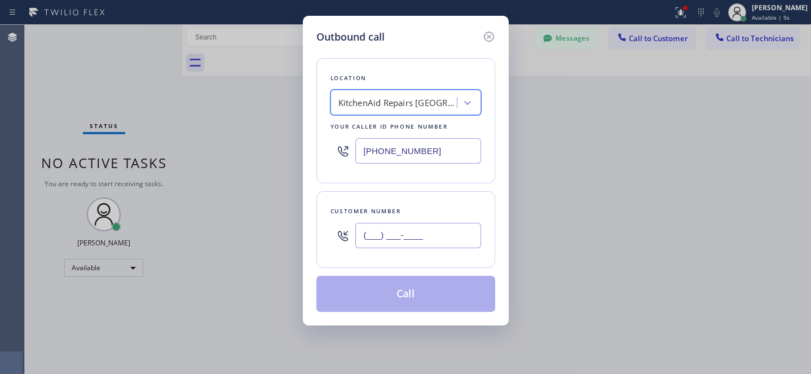
click at [439, 236] on input "(___) ___-____" at bounding box center [419, 235] width 126 height 25
paste input "602) 721-3705"
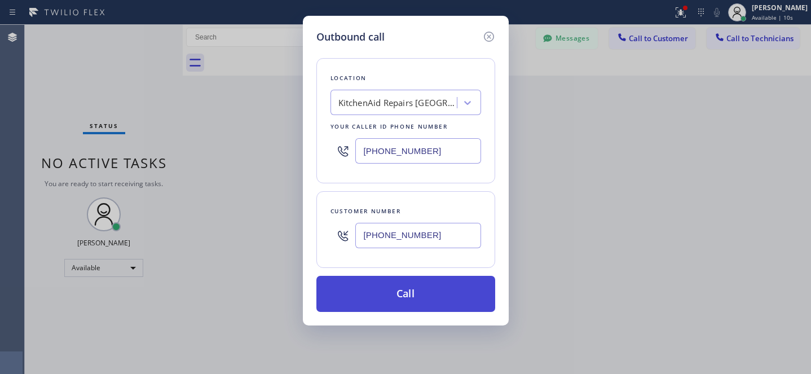
type input "(602) 721-3705"
click at [433, 293] on button "Call" at bounding box center [406, 294] width 179 height 36
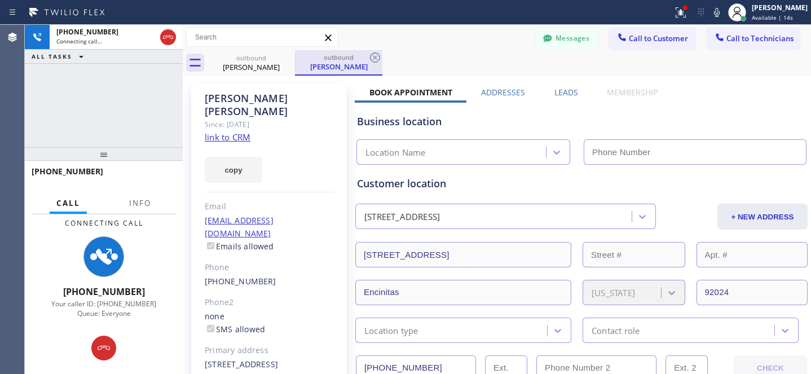
type input "(361) 203-3251"
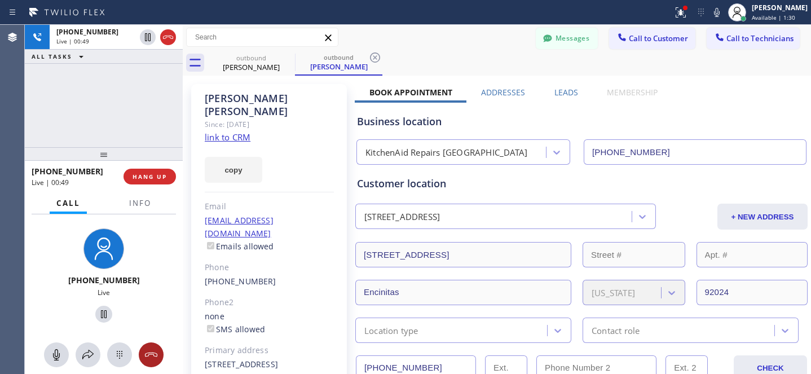
click at [157, 356] on icon at bounding box center [151, 355] width 14 height 14
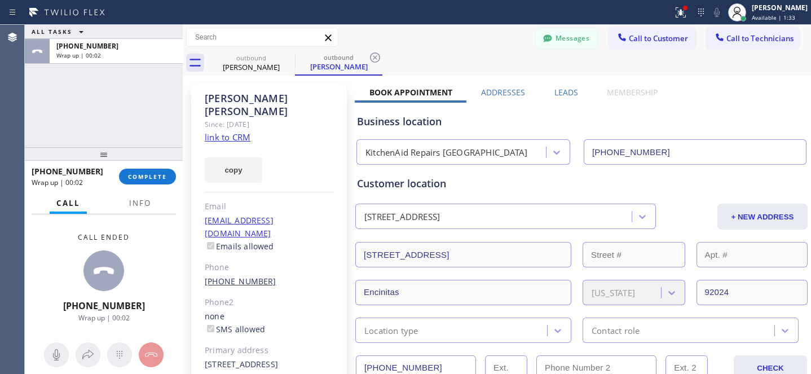
click at [221, 276] on link "(602) 721-3705" at bounding box center [241, 281] width 72 height 11
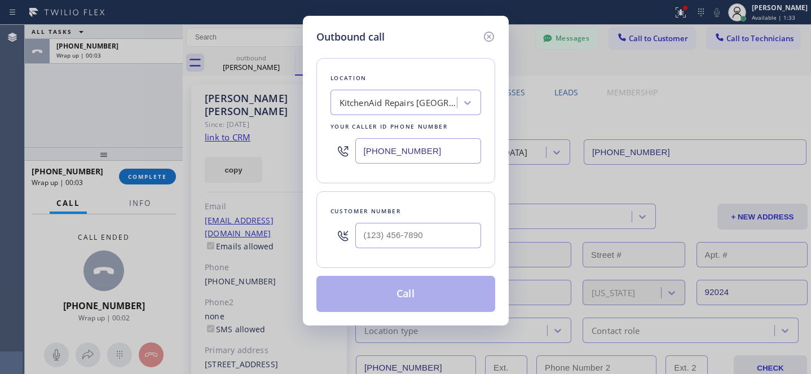
type input "(602) 721-3705"
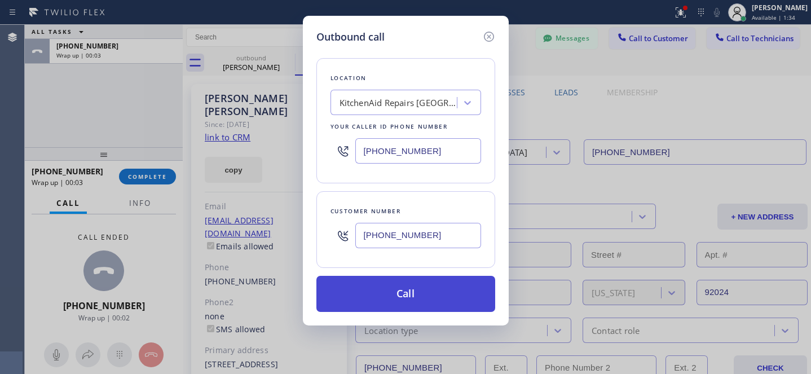
click at [411, 297] on button "Call" at bounding box center [406, 294] width 179 height 36
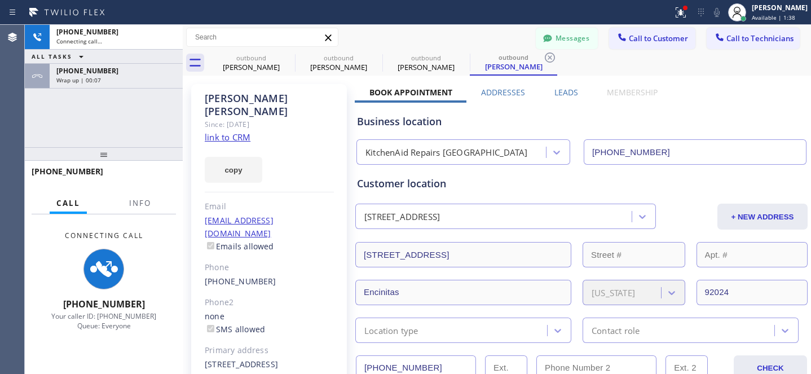
type input "(361) 203-3251"
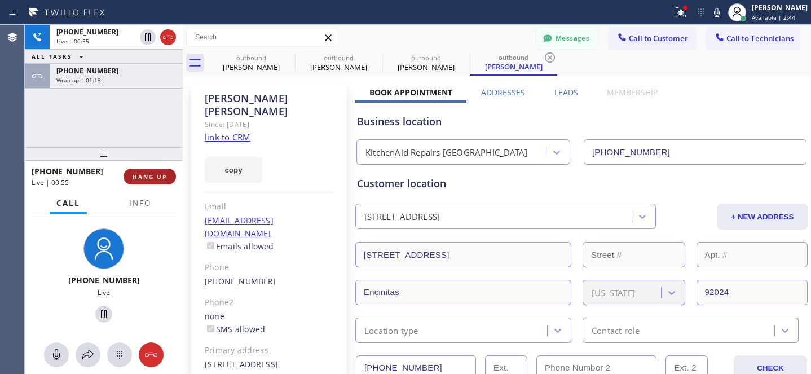
click at [153, 180] on button "HANG UP" at bounding box center [150, 177] width 52 height 16
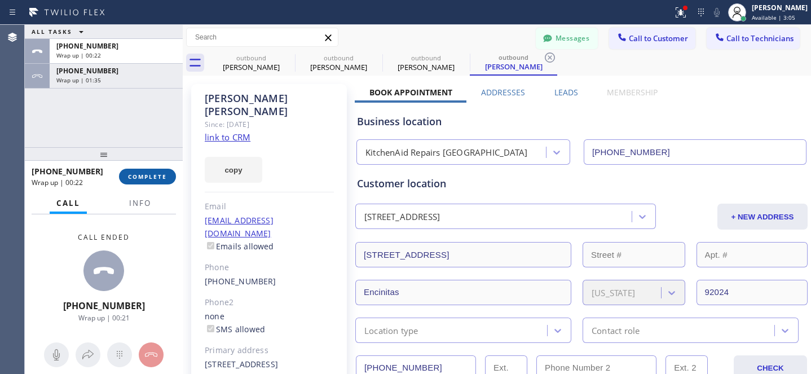
click at [162, 176] on span "COMPLETE" at bounding box center [147, 177] width 39 height 8
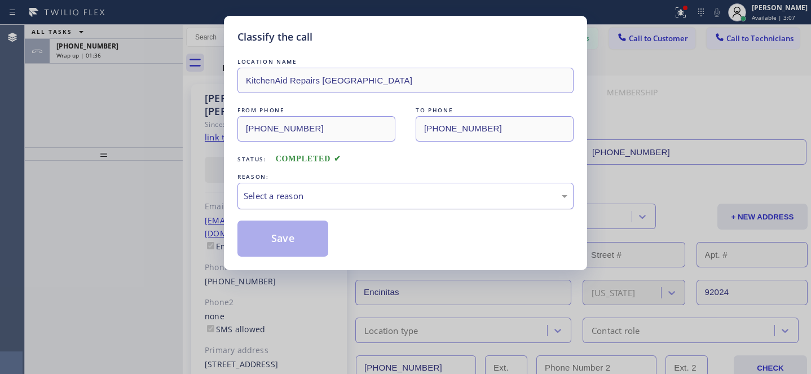
click at [345, 191] on div "Select a reason" at bounding box center [406, 196] width 336 height 27
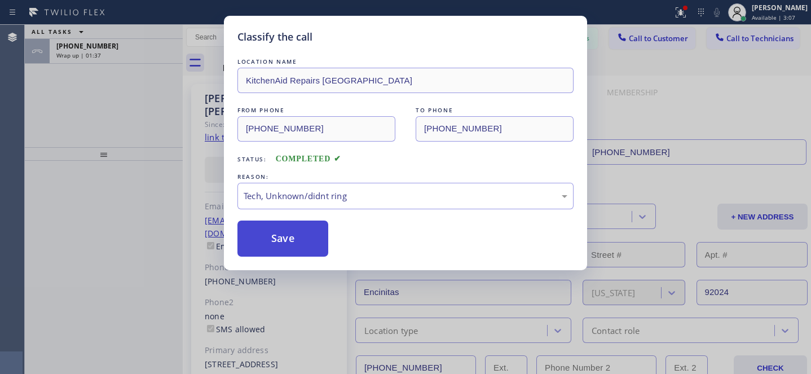
drag, startPoint x: 343, startPoint y: 274, endPoint x: 324, endPoint y: 251, distance: 30.1
click at [302, 230] on button "Save" at bounding box center [283, 239] width 91 height 36
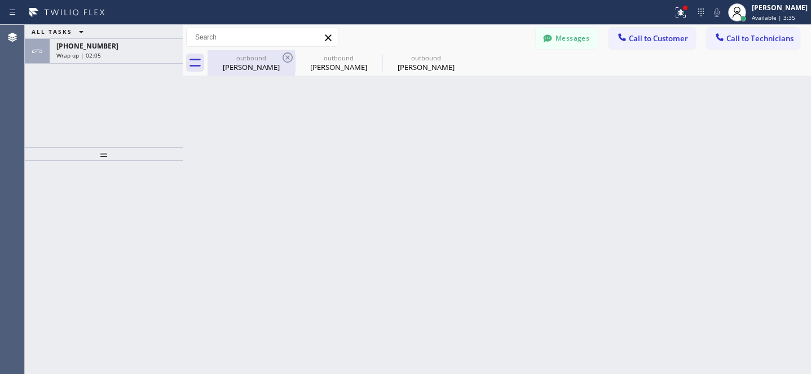
click at [276, 62] on div "Lindsy Eastman" at bounding box center [251, 67] width 85 height 10
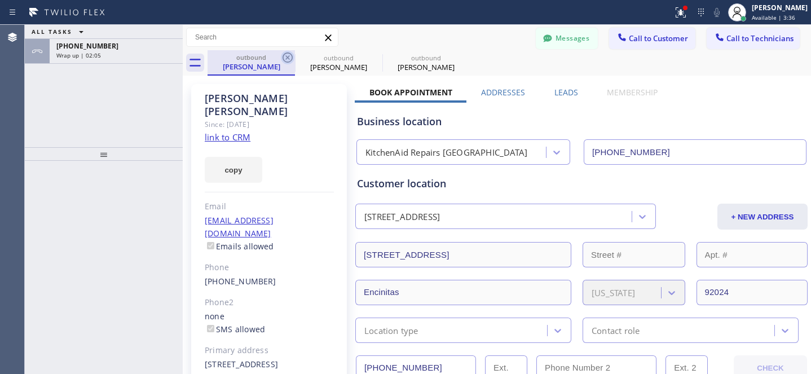
click at [284, 58] on icon at bounding box center [288, 58] width 14 height 14
click at [292, 60] on icon at bounding box center [288, 58] width 14 height 14
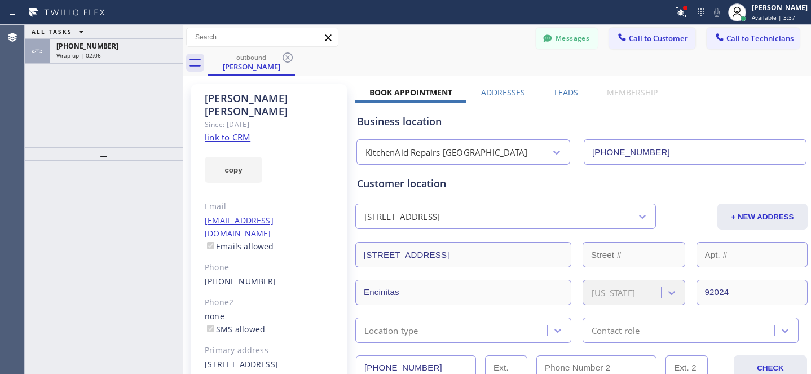
click at [292, 60] on icon at bounding box center [288, 58] width 14 height 14
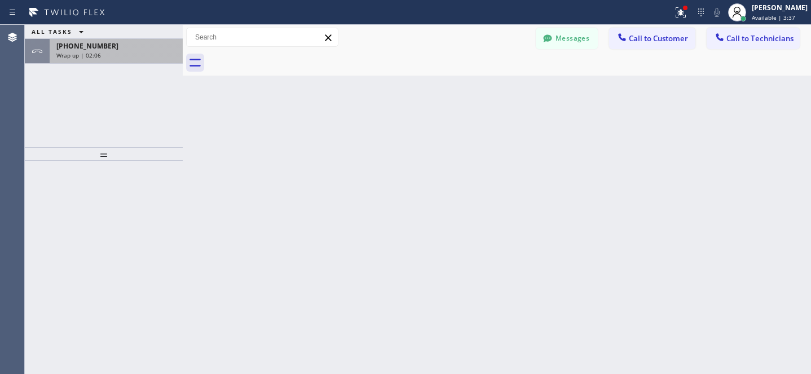
click at [154, 50] on div "+16027213705" at bounding box center [116, 46] width 120 height 10
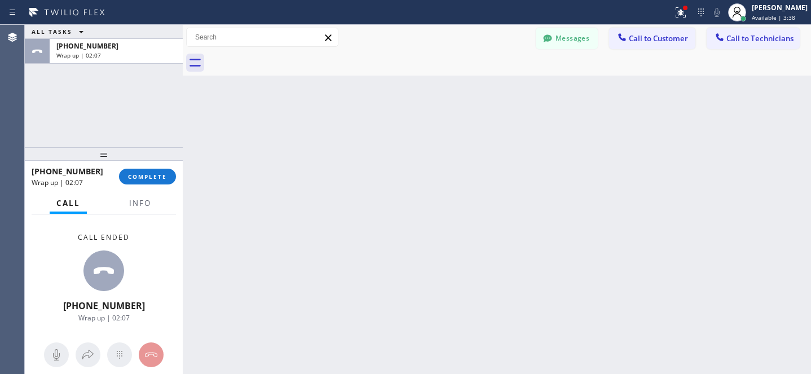
click at [165, 179] on span "COMPLETE" at bounding box center [147, 177] width 39 height 8
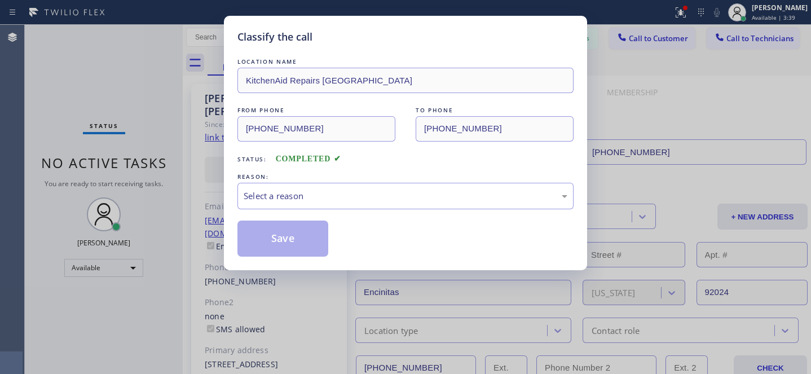
type input "(361) 203-3251"
click at [315, 201] on div "Select a reason" at bounding box center [406, 196] width 324 height 13
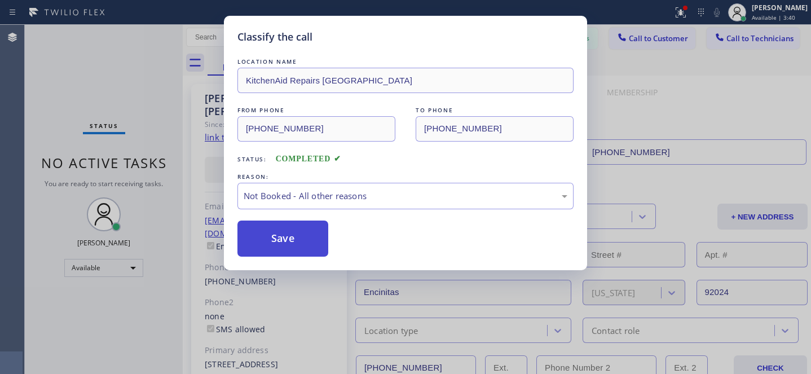
drag, startPoint x: 318, startPoint y: 248, endPoint x: 302, endPoint y: 255, distance: 16.7
click at [282, 253] on button "Save" at bounding box center [283, 239] width 91 height 36
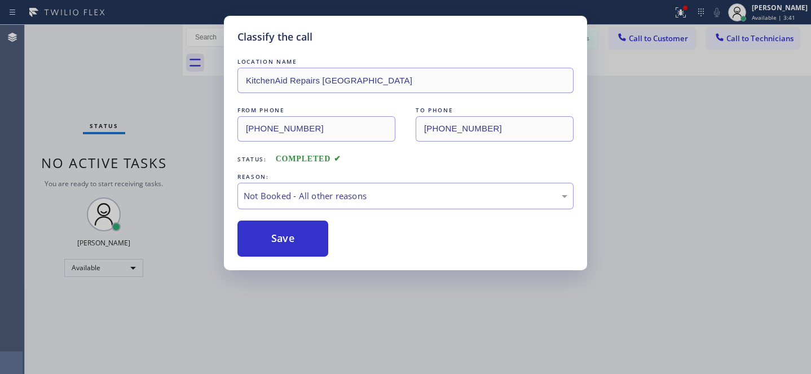
click at [112, 266] on div "Classify the call LOCATION NAME KitchenAid Repairs San Diego FROM PHONE (361) 2…" at bounding box center [405, 187] width 811 height 374
click at [89, 268] on div "Available" at bounding box center [103, 268] width 79 height 18
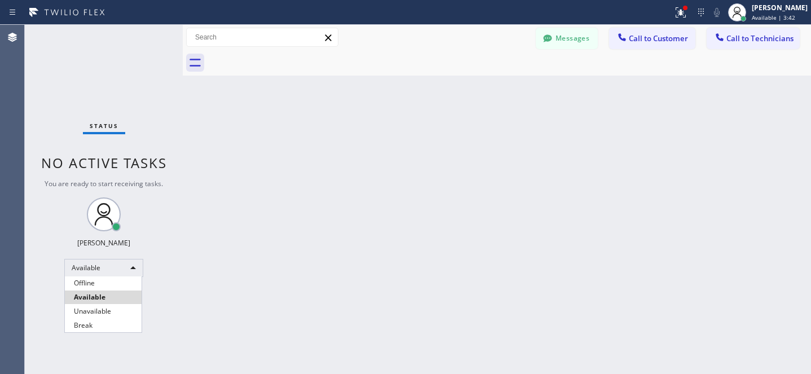
click at [100, 277] on li "Offline" at bounding box center [103, 284] width 77 height 14
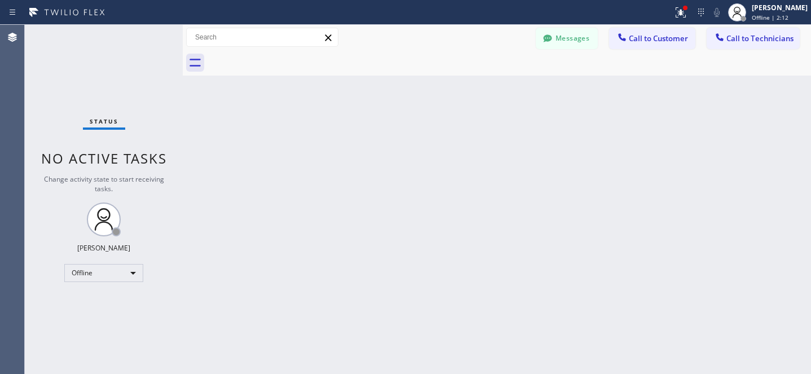
drag, startPoint x: 581, startPoint y: 42, endPoint x: 271, endPoint y: 147, distance: 326.9
click at [581, 42] on button "Messages" at bounding box center [567, 38] width 62 height 21
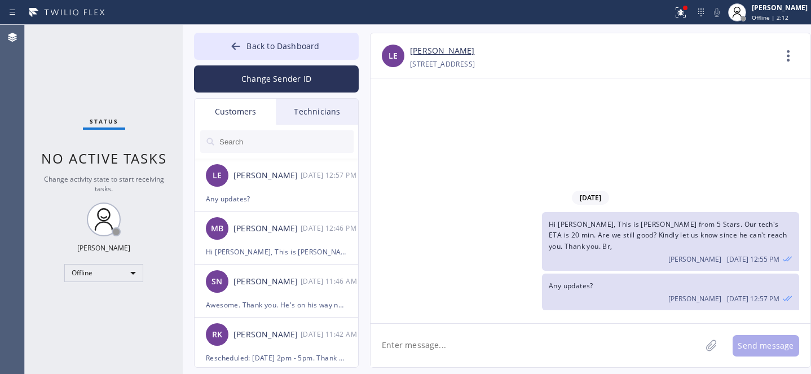
click at [271, 147] on input "text" at bounding box center [285, 141] width 135 height 23
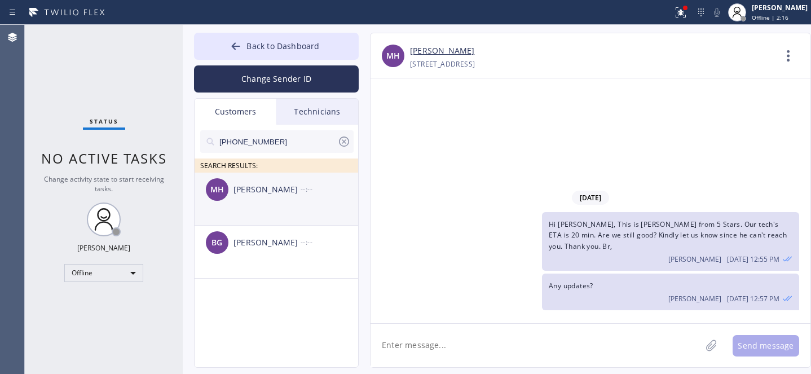
click at [261, 202] on div "MH Mandy Hu --:--" at bounding box center [277, 190] width 165 height 34
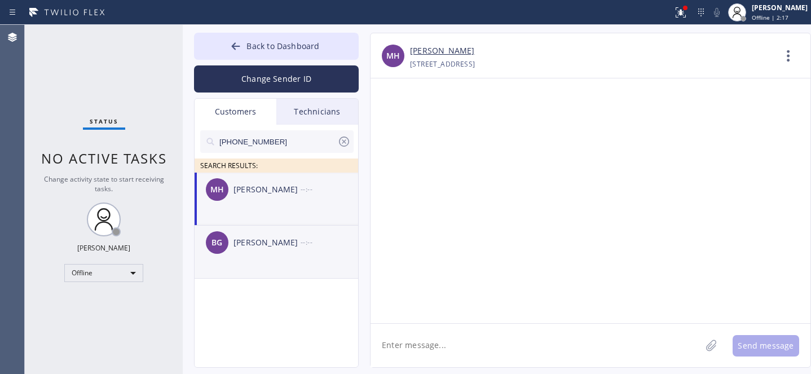
click at [284, 249] on div "BG Beth Gavriel --:--" at bounding box center [277, 243] width 165 height 34
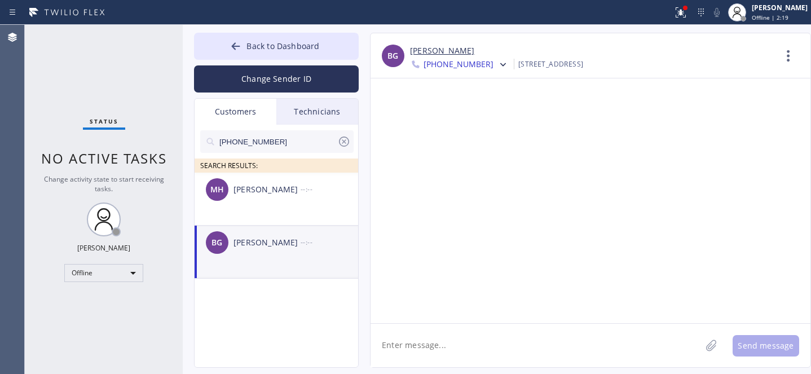
click at [492, 345] on textarea at bounding box center [536, 345] width 331 height 43
drag, startPoint x: 469, startPoint y: 363, endPoint x: 508, endPoint y: 357, distance: 38.9
click at [471, 364] on textarea at bounding box center [536, 345] width 331 height 43
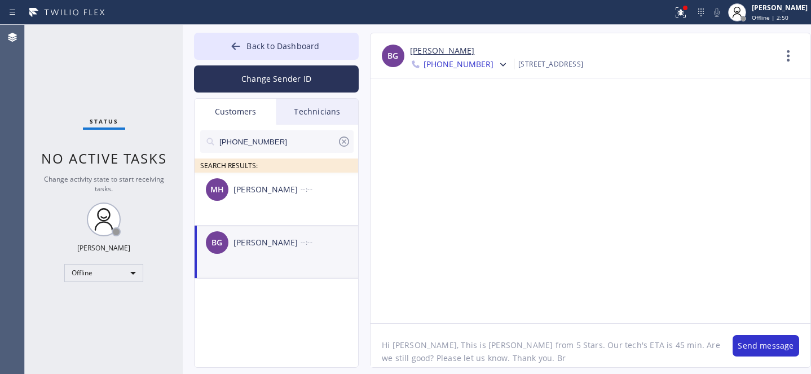
type textarea "Hi Beth, This is Daniel from 5 Stars. Our tech's ETA is 45 min. Are we still go…"
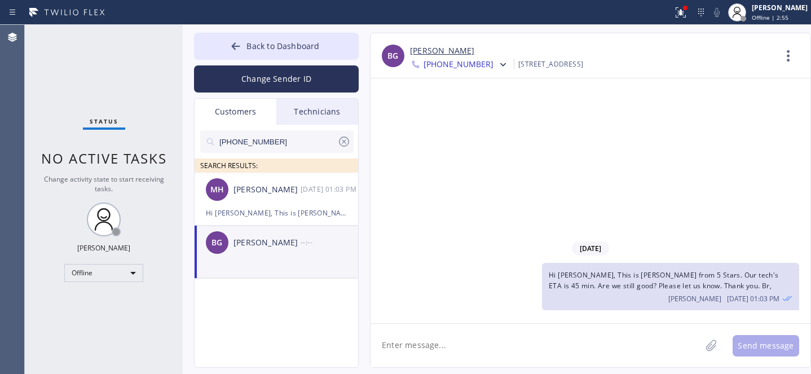
click at [344, 144] on icon at bounding box center [344, 142] width 14 height 14
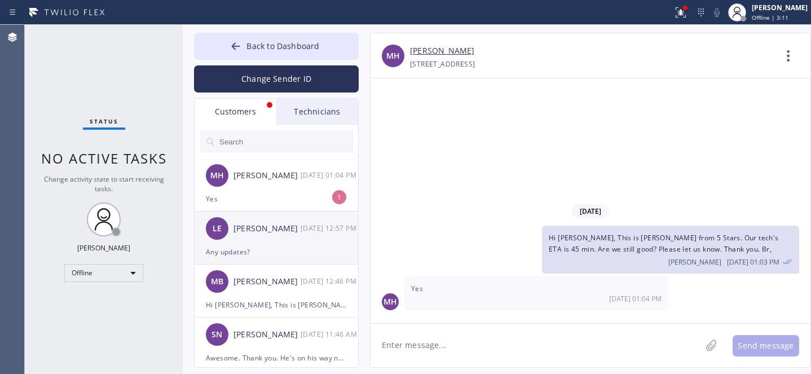
click at [273, 186] on div "MH Mandy Hu 09/03 01:04 PM" at bounding box center [277, 176] width 165 height 34
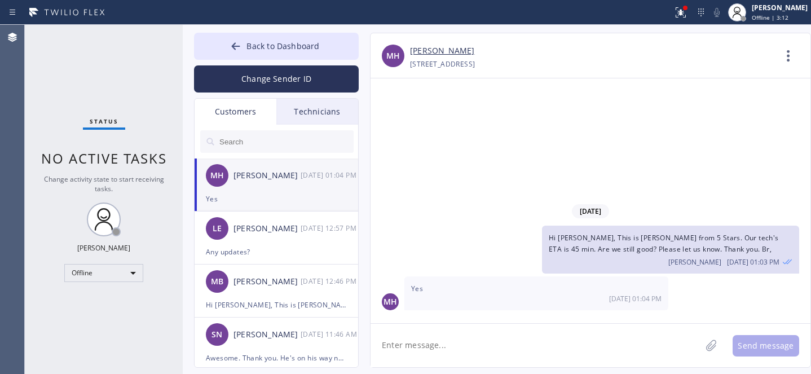
click at [470, 346] on textarea at bounding box center [536, 345] width 331 height 43
type textarea "Great. Thank you"
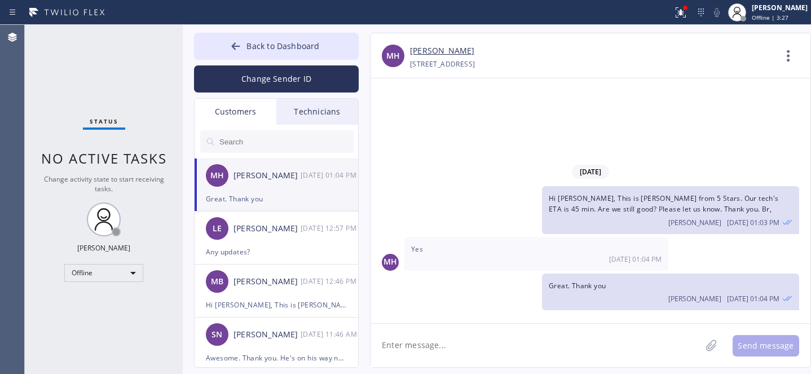
click at [499, 348] on textarea at bounding box center [536, 345] width 331 height 43
click at [233, 34] on button "Back to Dashboard" at bounding box center [276, 46] width 165 height 27
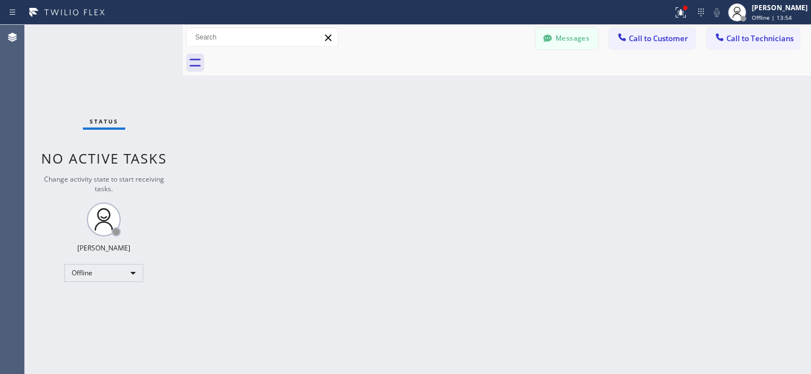
click at [568, 42] on button "Messages" at bounding box center [567, 38] width 62 height 21
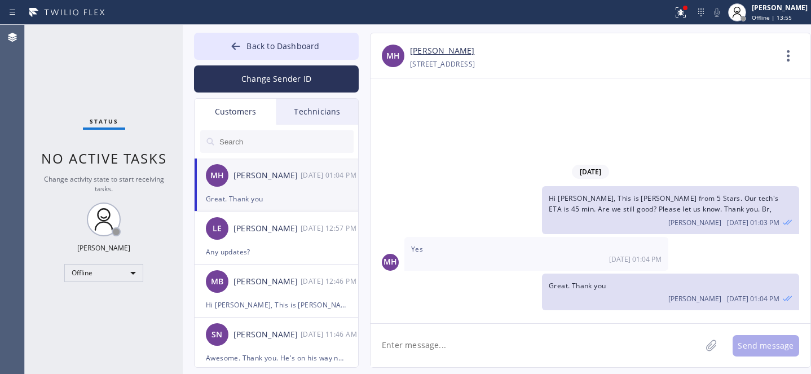
click at [256, 142] on input "text" at bounding box center [285, 141] width 135 height 23
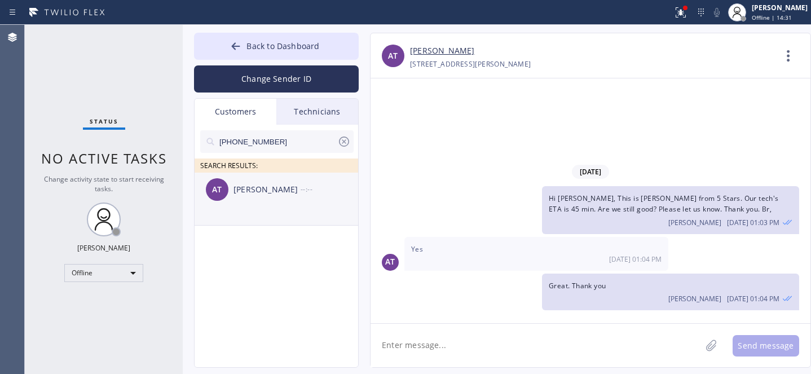
click at [264, 195] on div "Azra Tosic" at bounding box center [267, 189] width 67 height 13
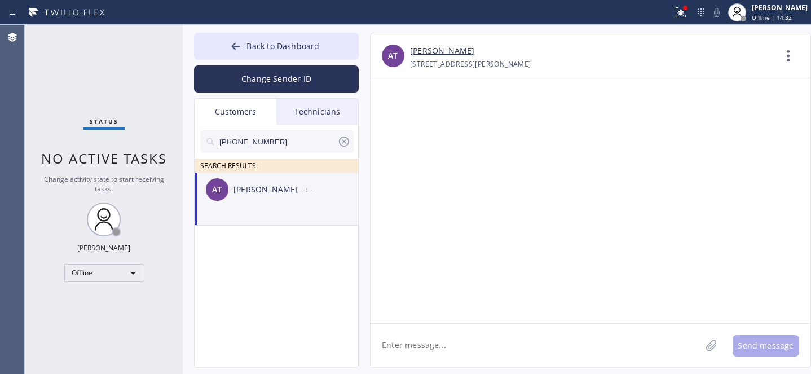
click at [442, 345] on textarea at bounding box center [536, 345] width 331 height 43
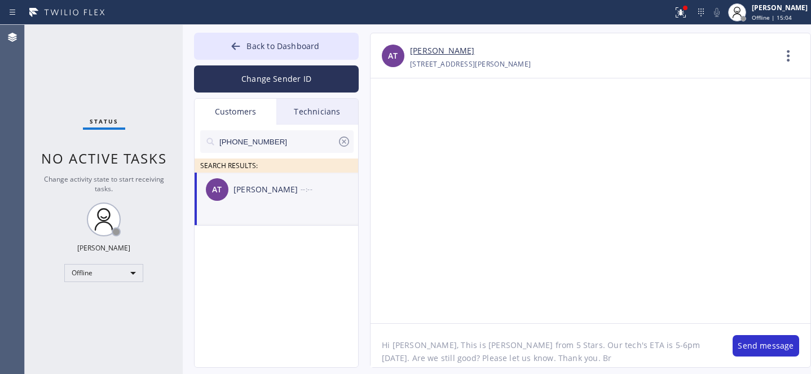
type textarea "Hi Azra, This is Daniel from 5 Stars. Our tech's ETA is 5-6pm today. Are we sti…"
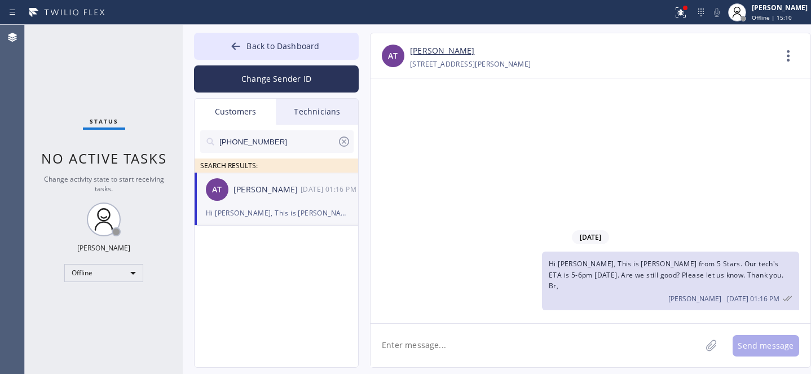
click at [344, 141] on icon at bounding box center [344, 142] width 14 height 14
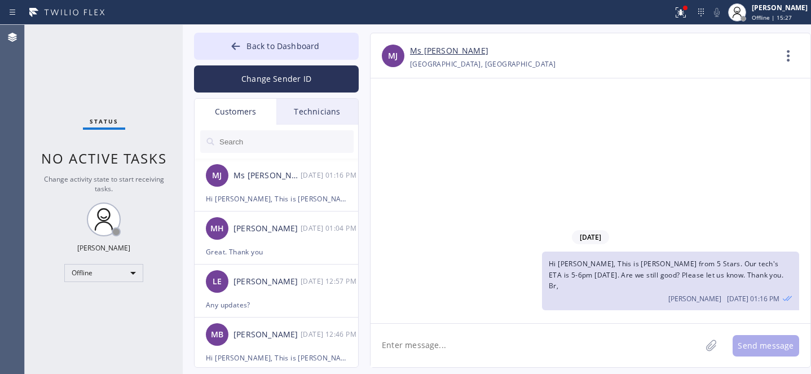
drag, startPoint x: 260, startPoint y: 46, endPoint x: 393, endPoint y: 6, distance: 138.5
click at [260, 46] on span "Back to Dashboard" at bounding box center [283, 46] width 73 height 11
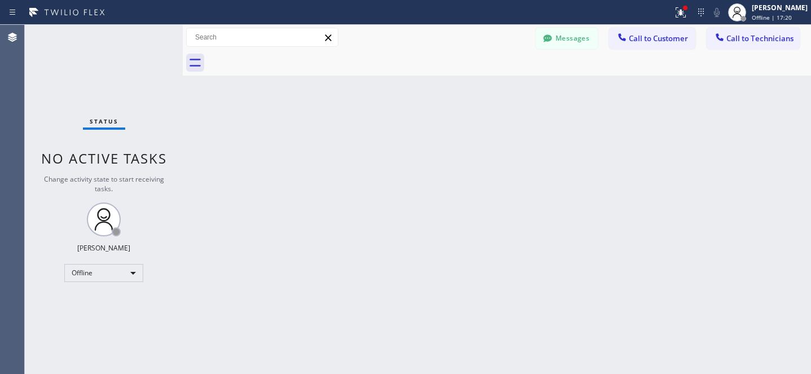
click at [542, 43] on div at bounding box center [548, 40] width 14 height 14
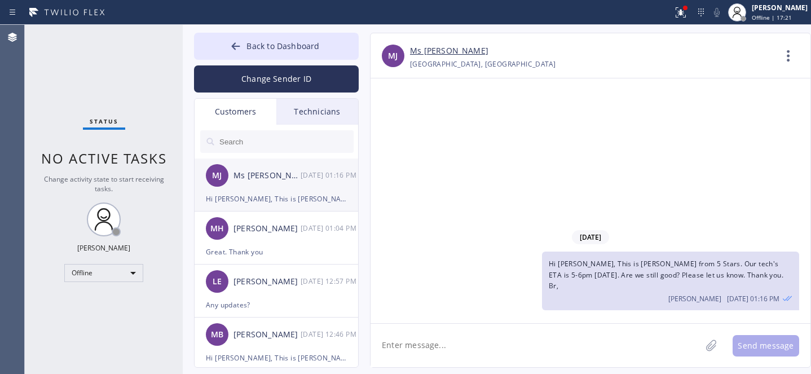
click at [247, 185] on div "MJ Ms Jessica 09/03 01:16 PM" at bounding box center [277, 176] width 165 height 34
click at [435, 52] on link "Ms Jessica" at bounding box center [449, 51] width 78 height 13
click at [111, 271] on div "Offline" at bounding box center [103, 273] width 79 height 18
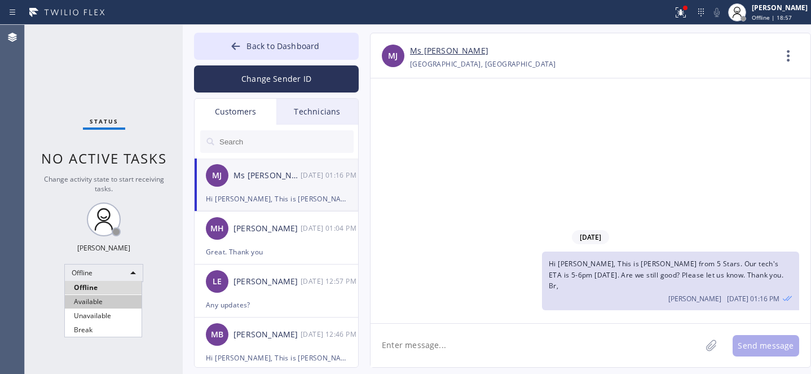
click at [96, 307] on li "Available" at bounding box center [103, 302] width 77 height 14
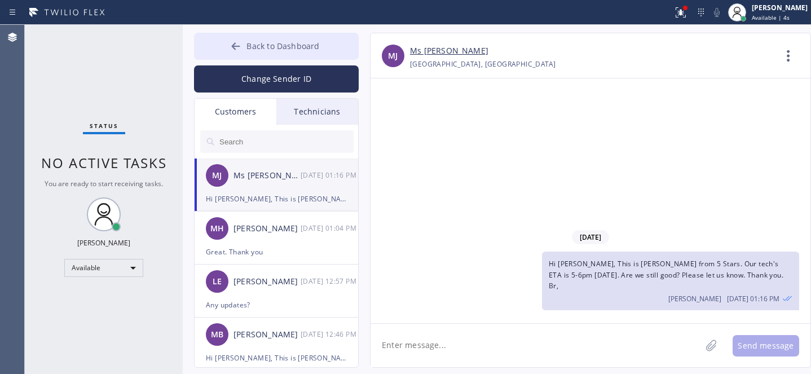
click at [230, 46] on div at bounding box center [236, 48] width 14 height 14
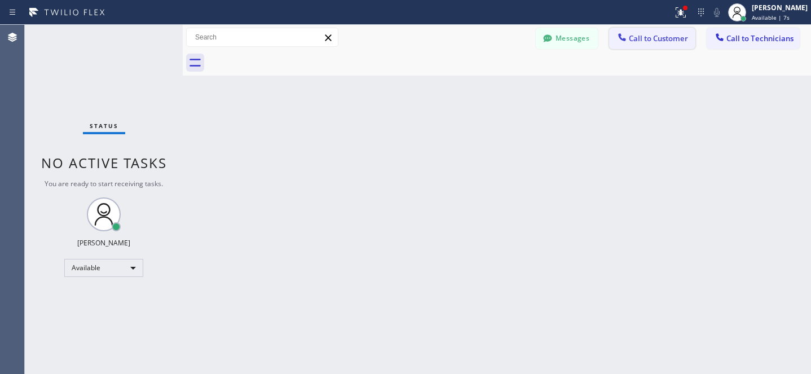
click at [631, 32] on button "Call to Customer" at bounding box center [652, 38] width 86 height 21
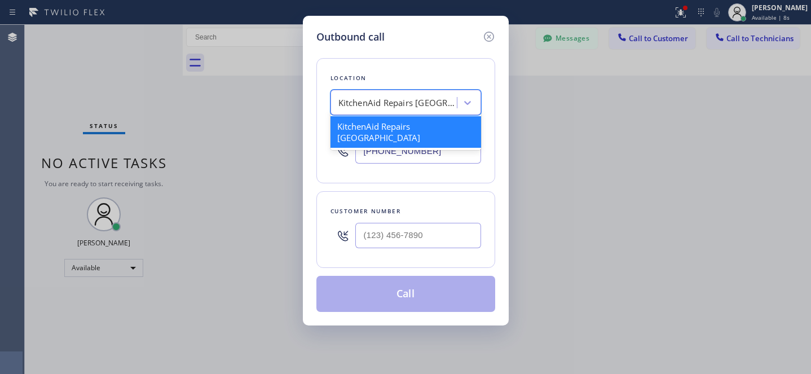
click at [387, 110] on div "KitchenAid Repairs San Diego" at bounding box center [395, 103] width 123 height 20
paste input "Elite Sub-Zero & Wolf Repair Service New York"
type input "Elite Sub-Zero & Wolf Repair Service New York"
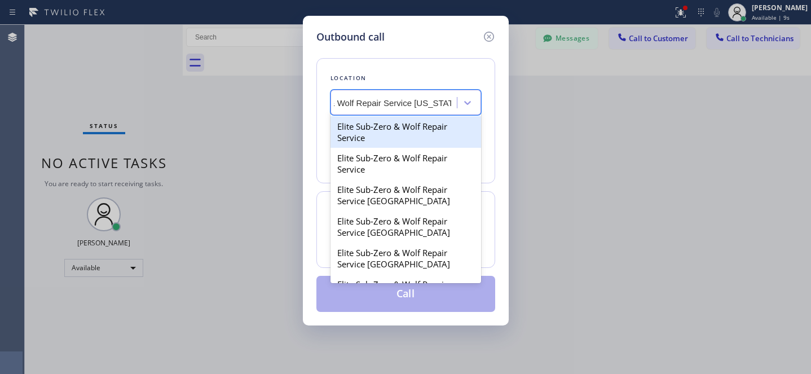
click at [383, 127] on div "Elite Sub-Zero & Wolf Repair Service" at bounding box center [406, 132] width 151 height 32
type input "(323) 894-9768"
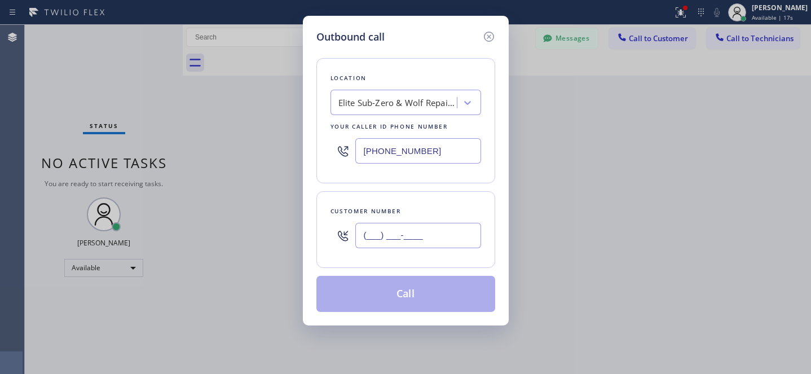
drag, startPoint x: 406, startPoint y: 232, endPoint x: 449, endPoint y: 257, distance: 49.6
click at [406, 232] on input "(___) ___-____" at bounding box center [419, 235] width 126 height 25
paste input "347) 690-9099"
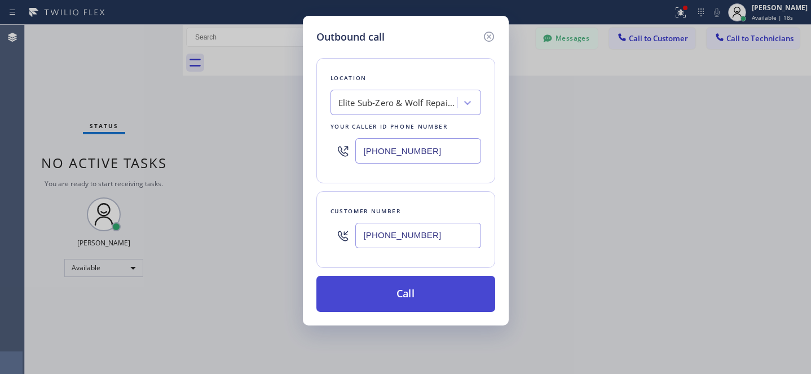
type input "(347) 690-9099"
click at [450, 299] on button "Call" at bounding box center [406, 294] width 179 height 36
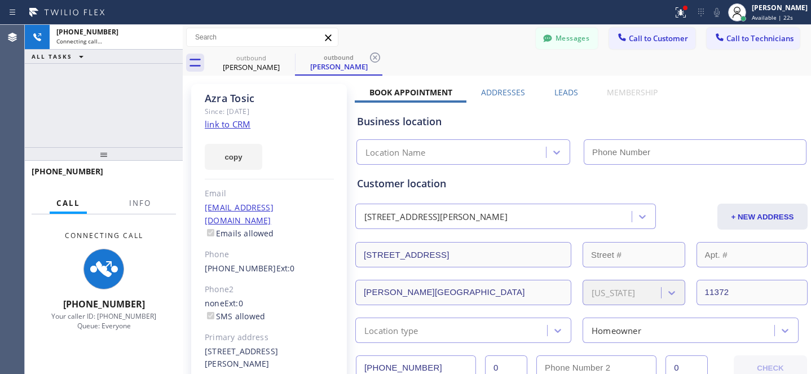
type input "(323) 894-9768"
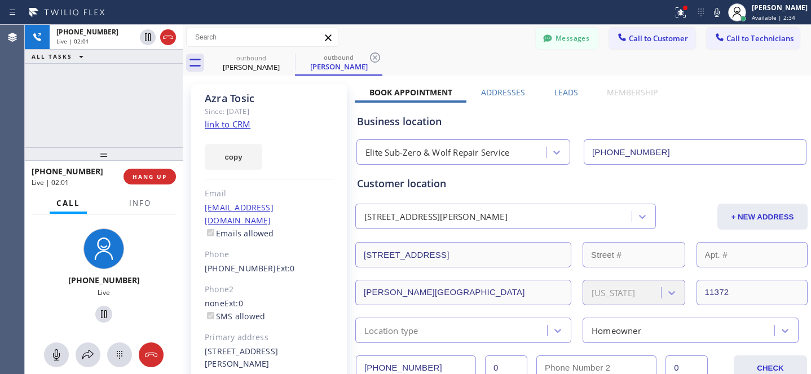
click at [480, 52] on div "outbound Azra Tosic outbound Azra Tosic" at bounding box center [510, 62] width 604 height 25
click at [163, 177] on span "HANG UP" at bounding box center [150, 177] width 34 height 8
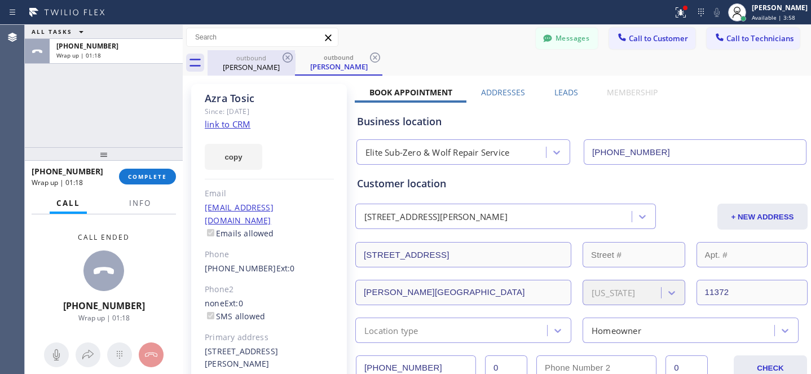
drag, startPoint x: 374, startPoint y: 56, endPoint x: 269, endPoint y: 62, distance: 105.1
click at [374, 56] on icon at bounding box center [375, 58] width 14 height 14
click at [287, 59] on icon at bounding box center [288, 58] width 14 height 14
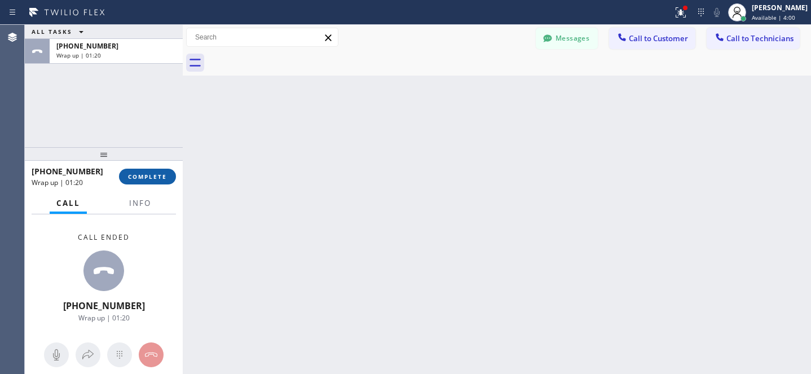
click at [157, 178] on span "COMPLETE" at bounding box center [147, 177] width 39 height 8
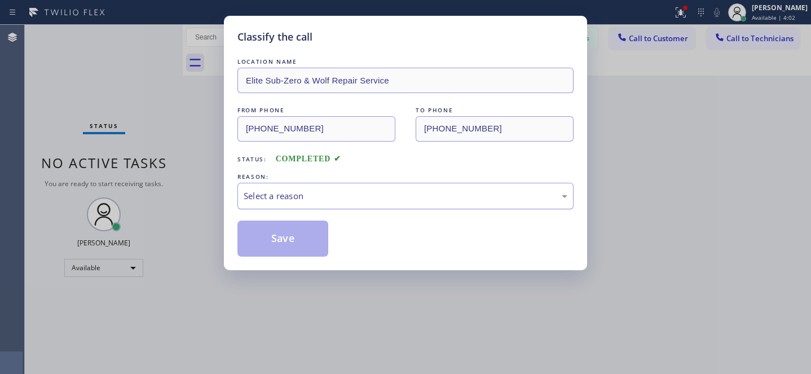
click at [333, 198] on div "Select a reason" at bounding box center [406, 196] width 324 height 13
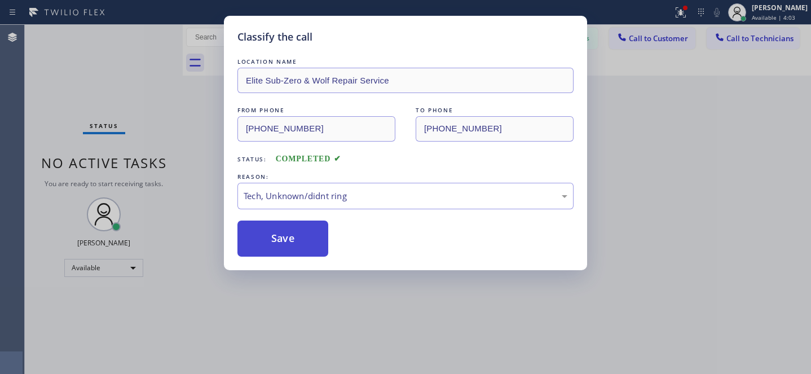
click at [306, 253] on button "Save" at bounding box center [283, 239] width 91 height 36
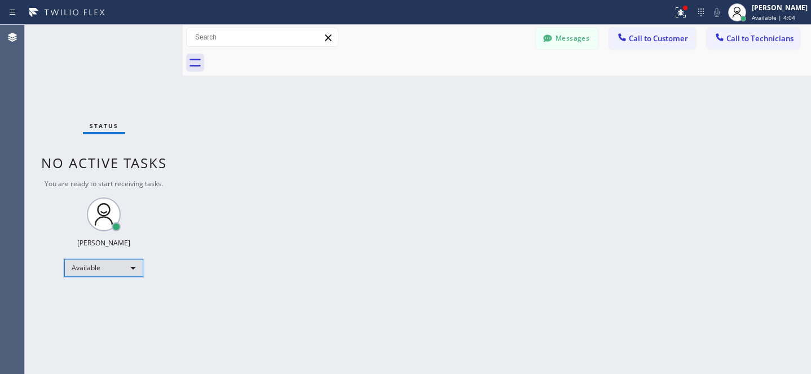
click at [113, 269] on div "Available" at bounding box center [103, 268] width 79 height 18
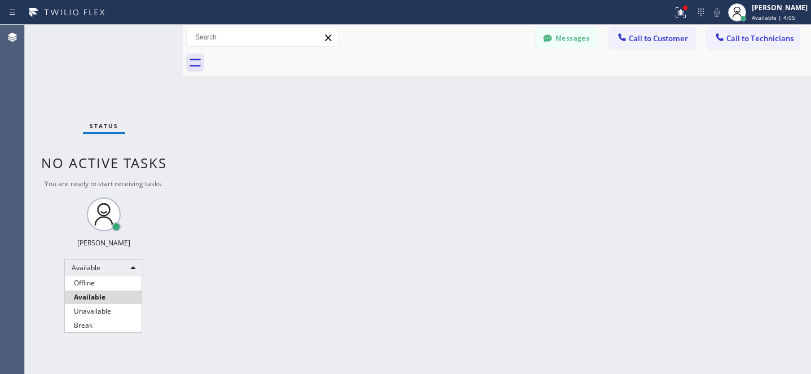
click at [96, 286] on li "Offline" at bounding box center [103, 284] width 77 height 14
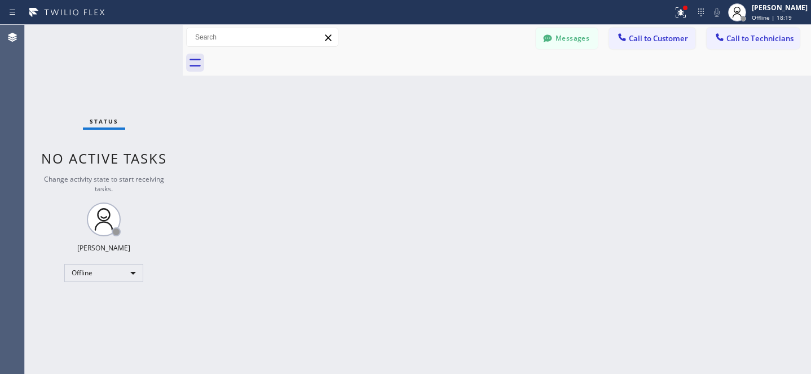
drag, startPoint x: 564, startPoint y: 37, endPoint x: 240, endPoint y: 193, distance: 359.4
click at [564, 38] on button "Messages" at bounding box center [567, 38] width 62 height 21
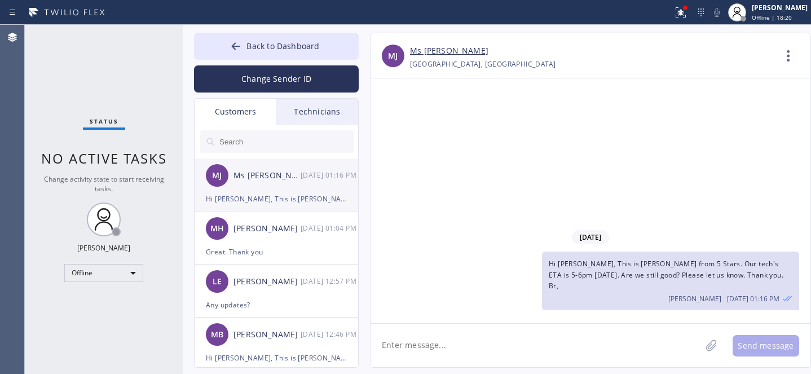
click at [247, 183] on div "MJ Ms Jessica 09/03 01:16 PM" at bounding box center [277, 176] width 165 height 34
drag, startPoint x: 256, startPoint y: 48, endPoint x: 242, endPoint y: 60, distance: 19.2
click at [256, 48] on span "Back to Dashboard" at bounding box center [283, 46] width 73 height 11
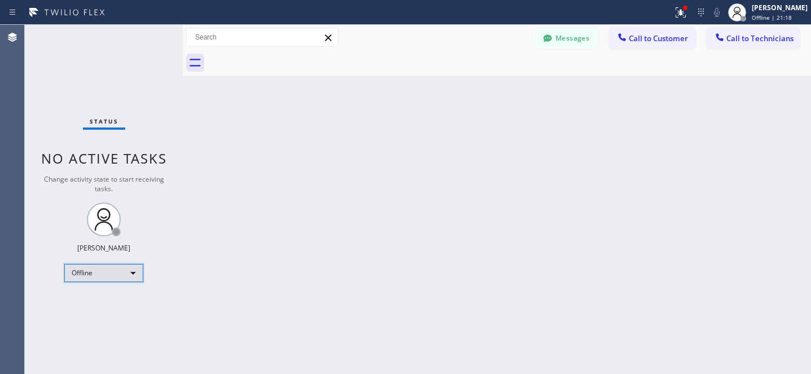
click at [109, 275] on div "Offline" at bounding box center [103, 273] width 79 height 18
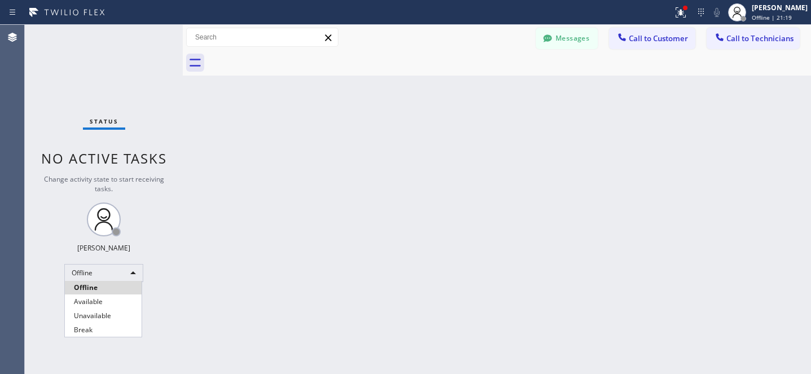
drag, startPoint x: 93, startPoint y: 298, endPoint x: 209, endPoint y: 135, distance: 200.3
click at [93, 298] on li "Available" at bounding box center [103, 302] width 77 height 14
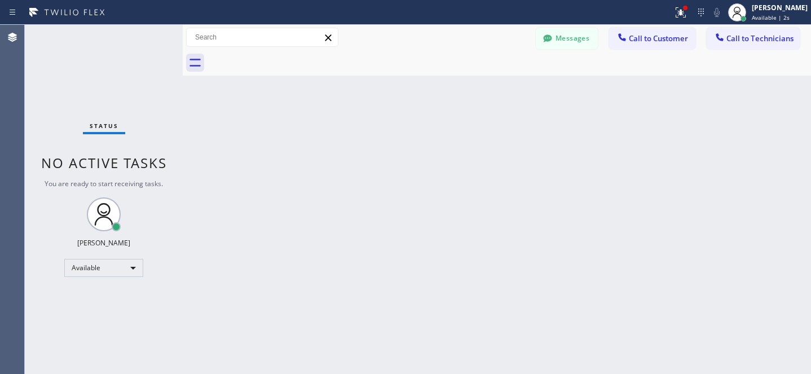
drag, startPoint x: 661, startPoint y: 43, endPoint x: 588, endPoint y: 69, distance: 77.3
click at [661, 42] on span "Call to Customer" at bounding box center [658, 38] width 59 height 10
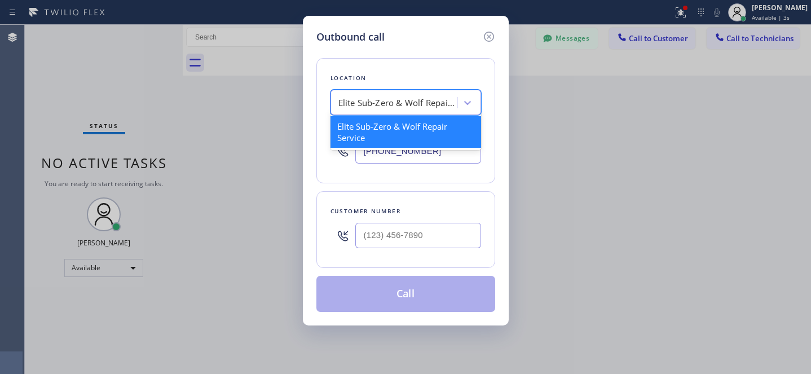
click at [409, 102] on div "Elite Sub-Zero & Wolf Repair Service" at bounding box center [398, 102] width 119 height 13
paste input "Elite Sub-Zero & Wolf Repair Service New York"
type input "Elite Sub-Zero & Wolf Repair Service New York"
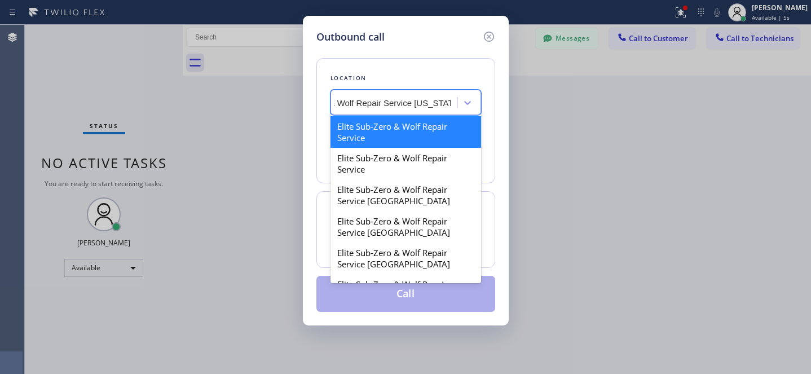
click at [381, 130] on div "Elite Sub-Zero & Wolf Repair Service" at bounding box center [406, 132] width 151 height 32
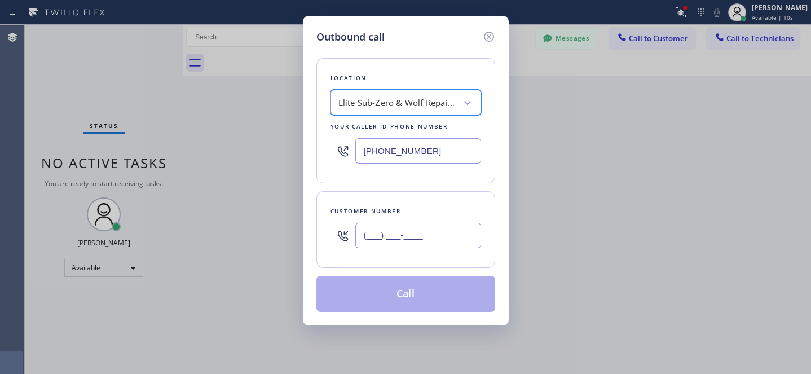
click at [429, 228] on input "(___) ___-____" at bounding box center [419, 235] width 126 height 25
paste input "347) 690-9099"
type input "(347) 690-9099"
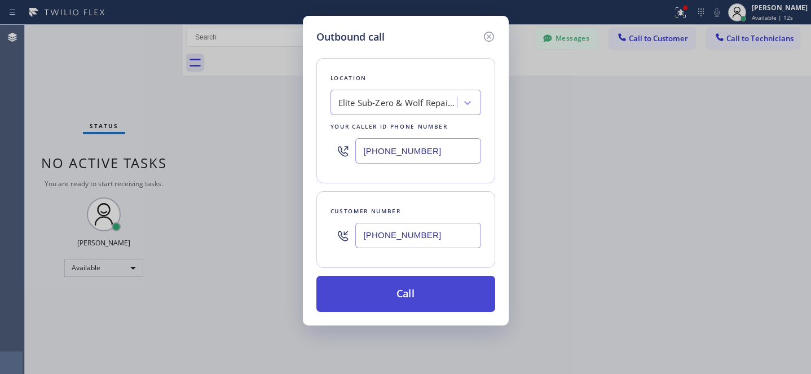
click at [429, 291] on button "Call" at bounding box center [406, 294] width 179 height 36
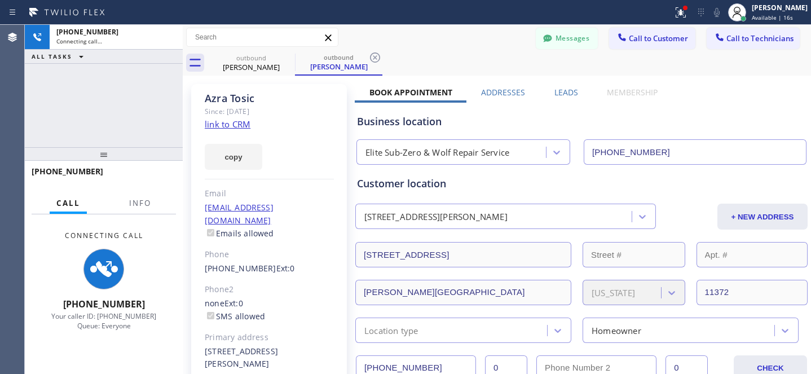
type input "(323) 894-9768"
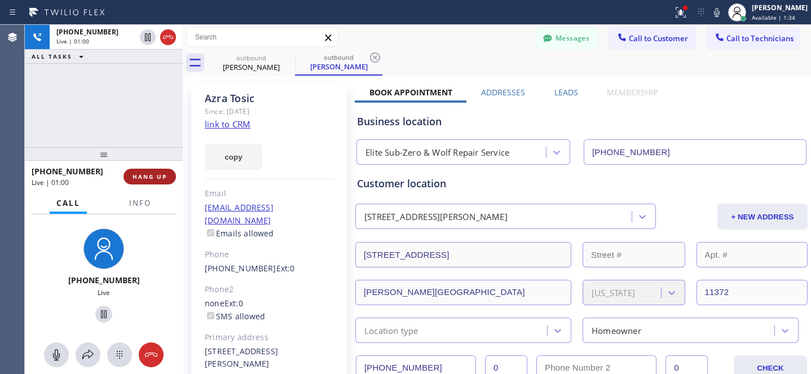
drag, startPoint x: 153, startPoint y: 174, endPoint x: 161, endPoint y: 171, distance: 9.1
click at [153, 174] on span "HANG UP" at bounding box center [150, 177] width 34 height 8
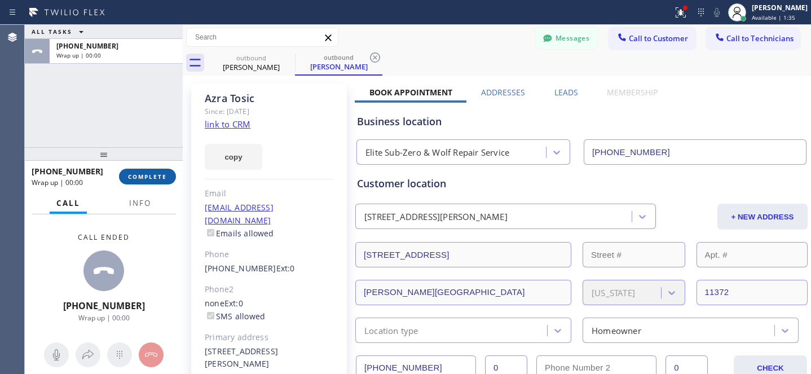
click at [166, 175] on span "COMPLETE" at bounding box center [147, 177] width 39 height 8
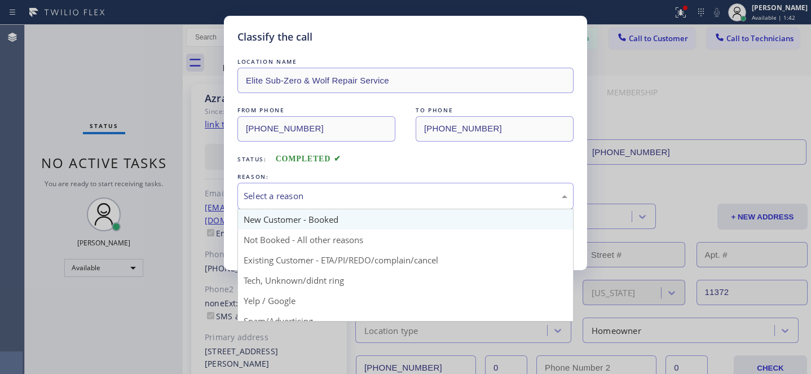
drag, startPoint x: 302, startPoint y: 188, endPoint x: 307, endPoint y: 214, distance: 26.3
click at [303, 187] on div "Select a reason" at bounding box center [406, 196] width 336 height 27
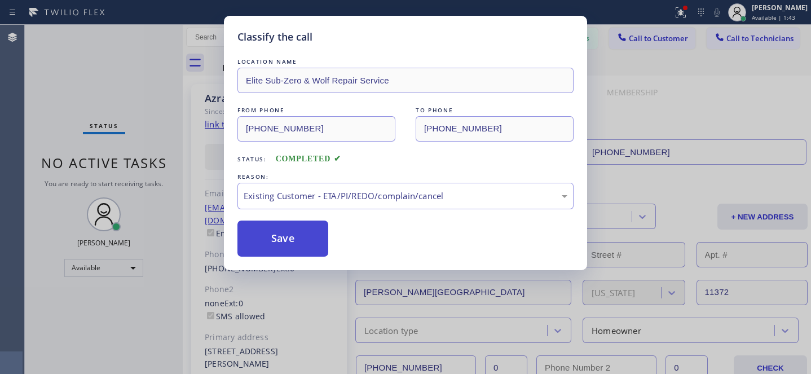
drag, startPoint x: 287, startPoint y: 253, endPoint x: 279, endPoint y: 251, distance: 8.8
click at [257, 231] on button "Save" at bounding box center [283, 239] width 91 height 36
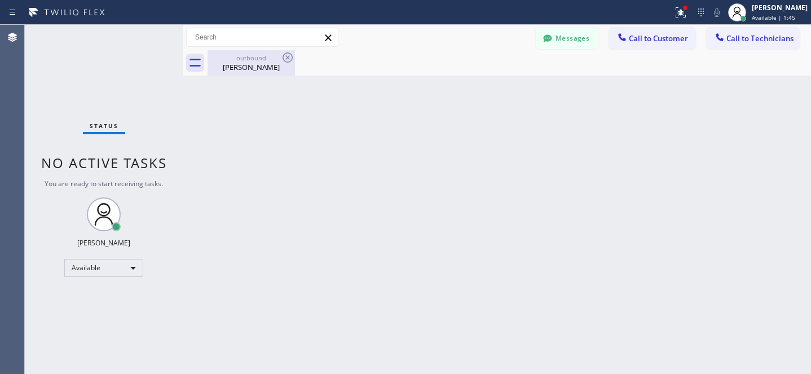
click at [249, 67] on div "Azra Tosic" at bounding box center [251, 67] width 85 height 10
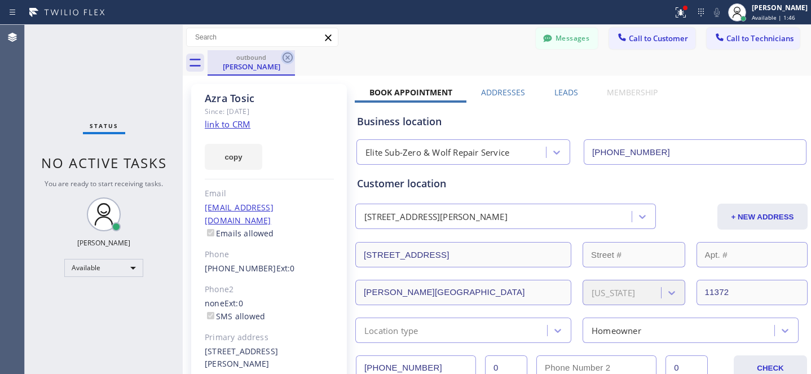
click at [284, 58] on icon at bounding box center [288, 58] width 14 height 14
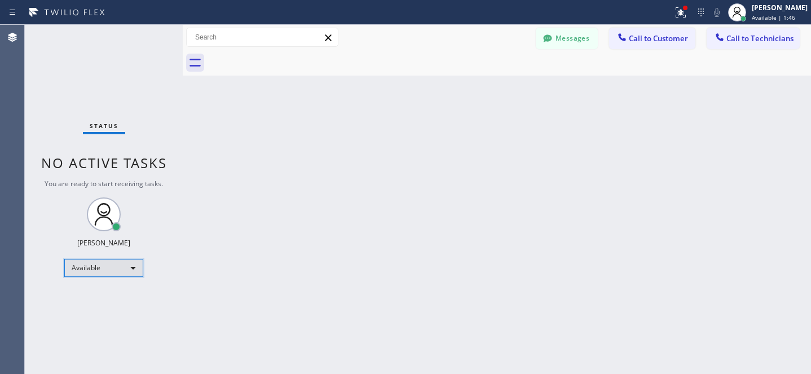
click at [98, 265] on div "Available" at bounding box center [103, 268] width 79 height 18
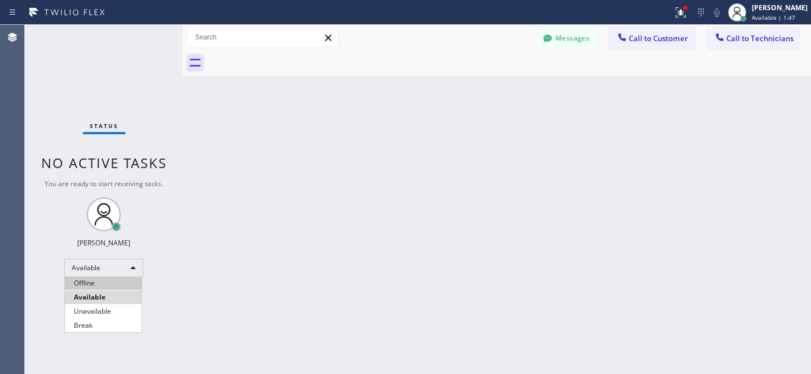
click at [96, 279] on li "Offline" at bounding box center [103, 284] width 77 height 14
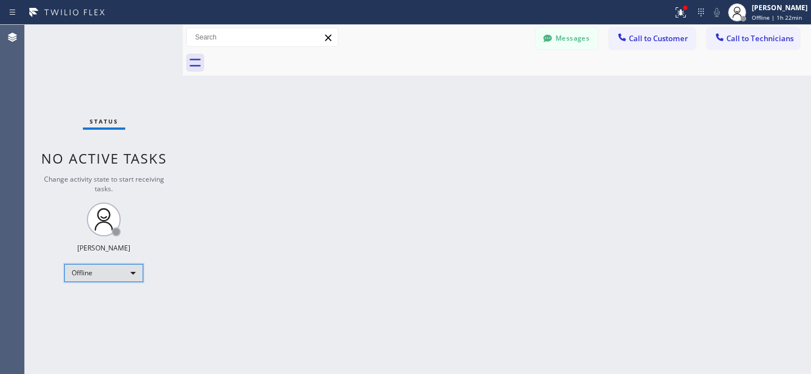
click at [118, 273] on div "Offline" at bounding box center [103, 273] width 79 height 18
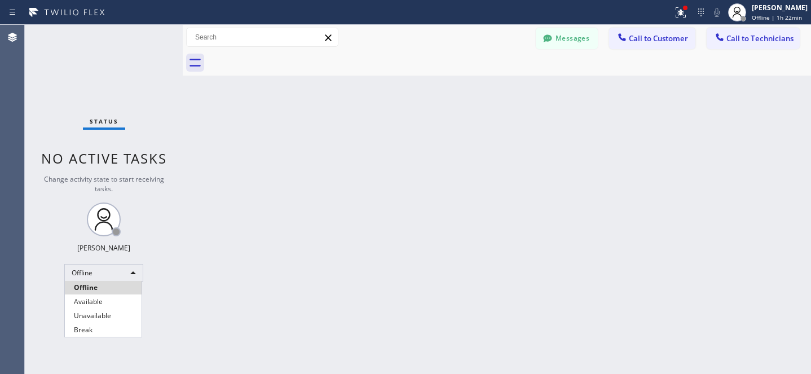
drag, startPoint x: 97, startPoint y: 296, endPoint x: 107, endPoint y: 293, distance: 10.4
click at [97, 295] on li "Available" at bounding box center [103, 302] width 77 height 14
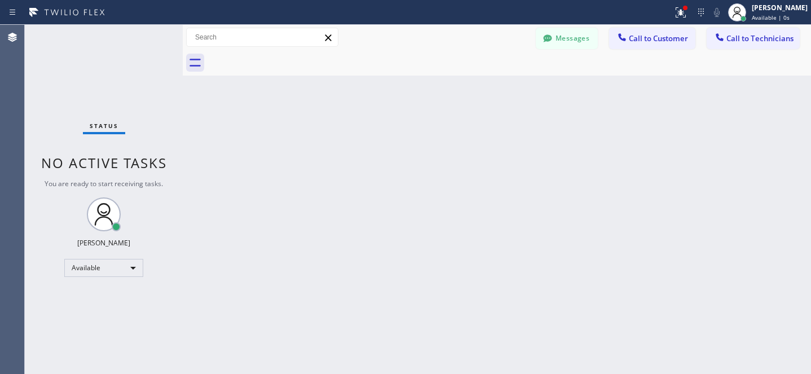
drag, startPoint x: 745, startPoint y: 47, endPoint x: 463, endPoint y: 109, distance: 288.9
click at [745, 47] on button "Call to Technicians" at bounding box center [753, 38] width 93 height 21
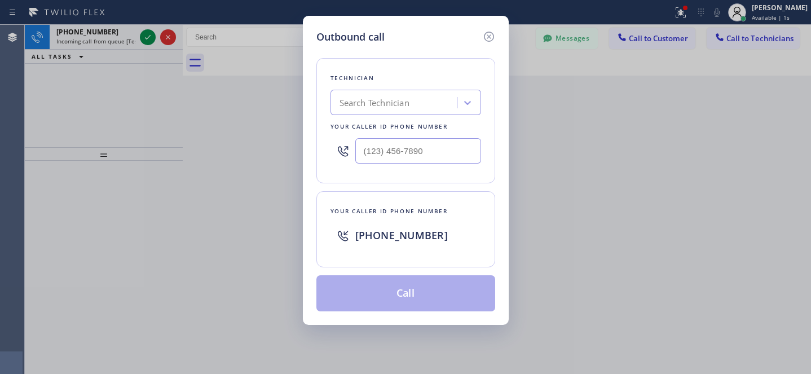
click at [380, 104] on div "Search Technician" at bounding box center [375, 102] width 70 height 13
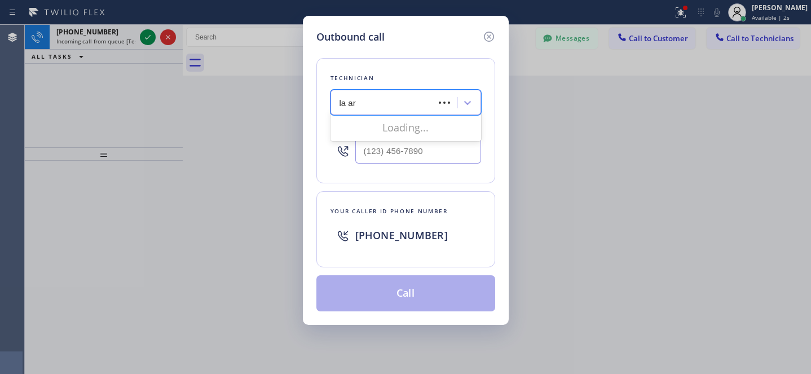
type input "la art"
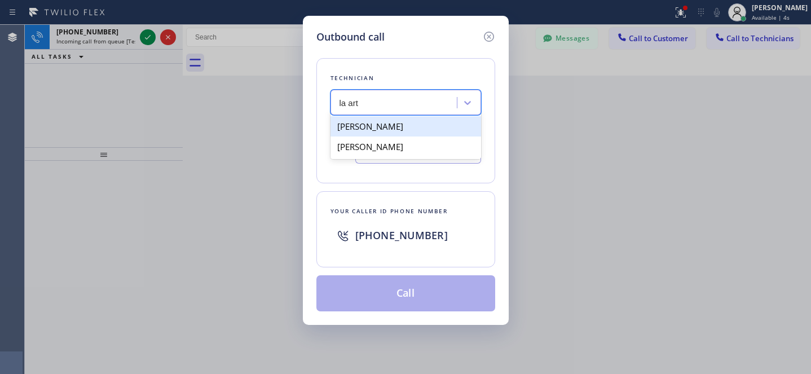
click at [354, 130] on div "[PERSON_NAME]" at bounding box center [406, 126] width 151 height 20
type input "(818) 915-6596"
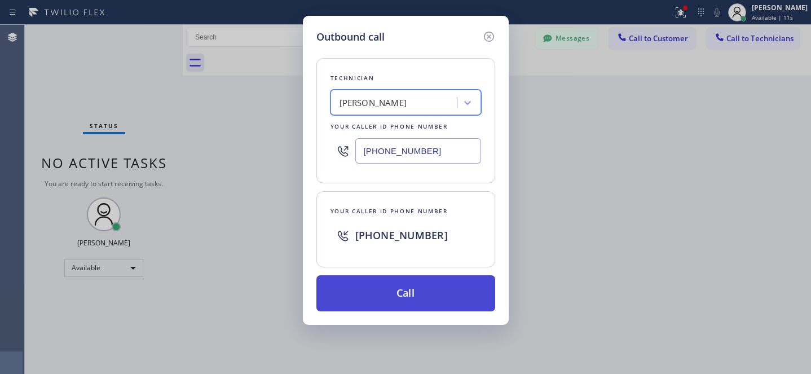
click at [435, 295] on button "Call" at bounding box center [406, 293] width 179 height 36
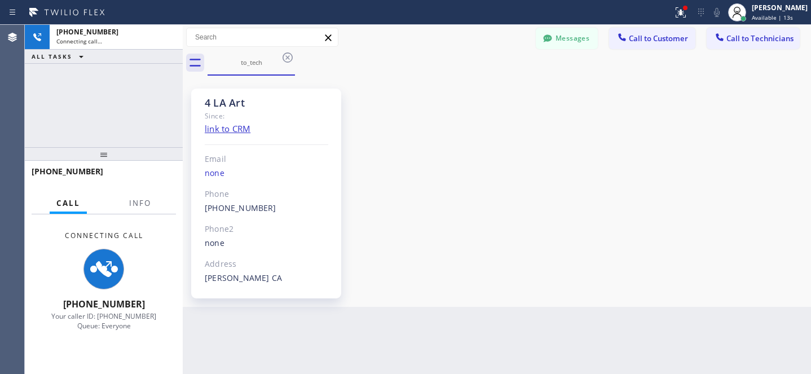
scroll to position [82, 0]
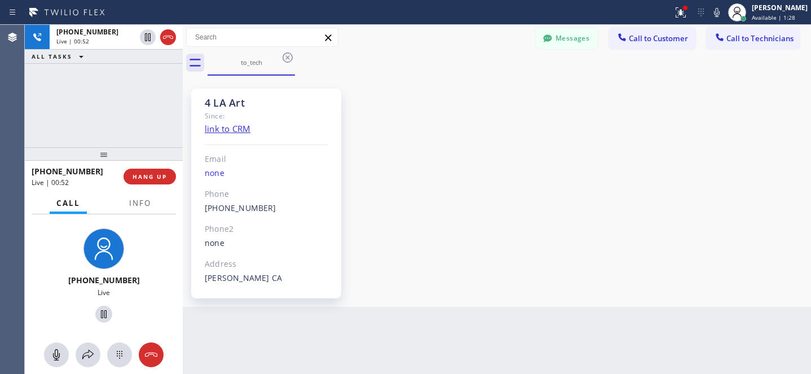
click at [431, 182] on div "4 LA Art Since: link to CRM Email none Phone (818) 915-6596 Outbound call Techn…" at bounding box center [497, 191] width 623 height 226
click at [164, 174] on span "HANG UP" at bounding box center [150, 177] width 34 height 8
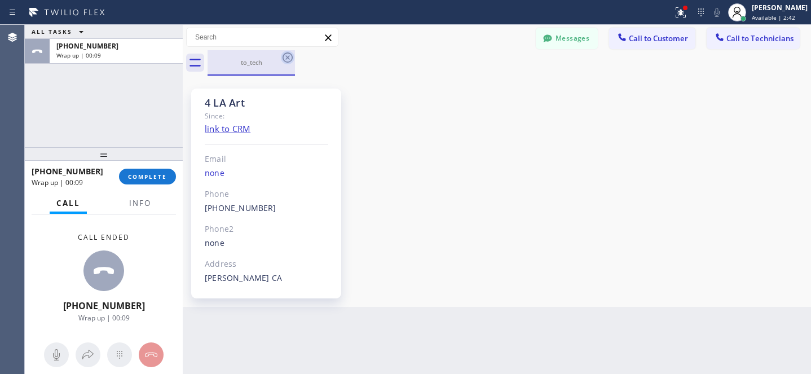
click at [289, 58] on icon at bounding box center [288, 57] width 10 height 10
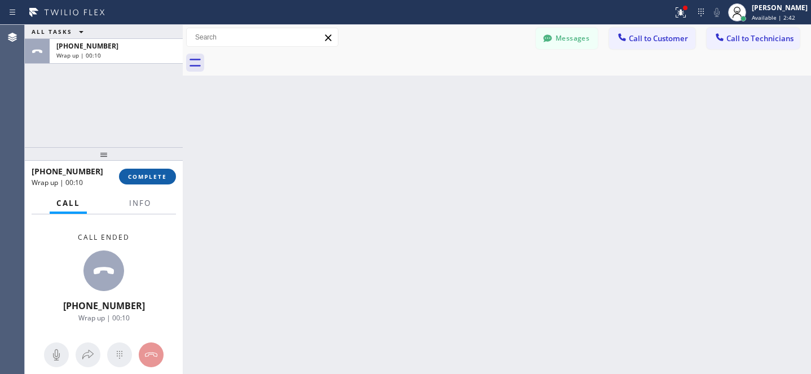
click at [143, 172] on button "COMPLETE" at bounding box center [147, 177] width 57 height 16
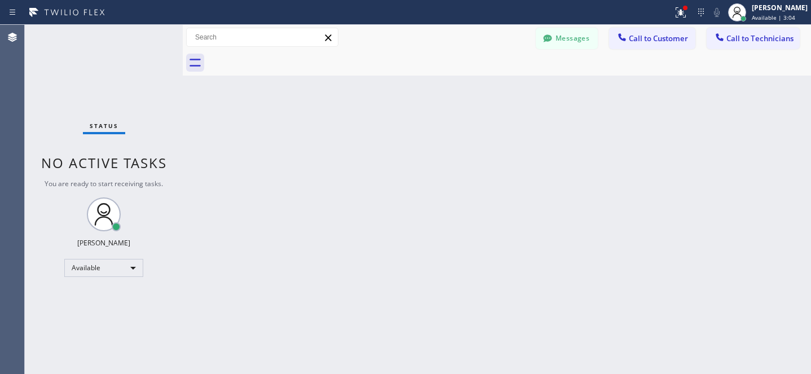
click at [650, 47] on button "Call to Customer" at bounding box center [652, 38] width 86 height 21
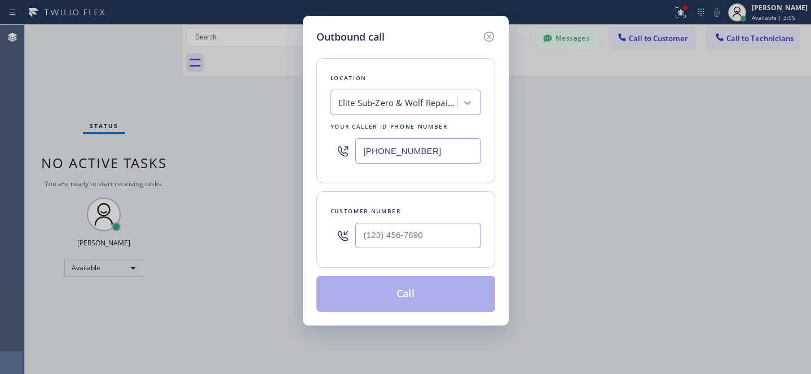
click at [412, 108] on div "Elite Sub-Zero & Wolf Repair Service" at bounding box center [398, 102] width 119 height 13
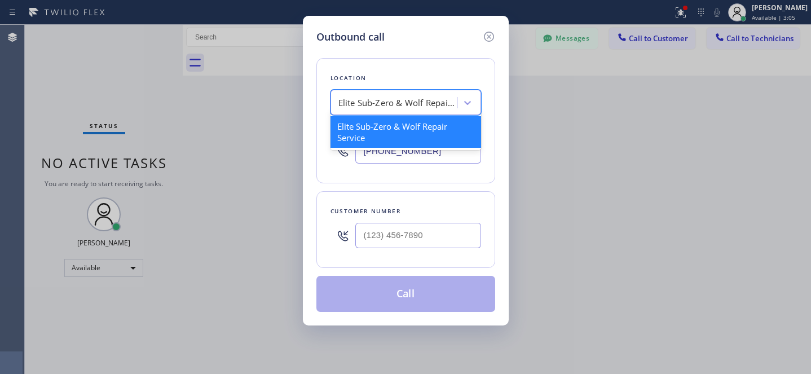
paste input "American Service Alliance Alhambra"
type input "American Service Alliance Alhambra"
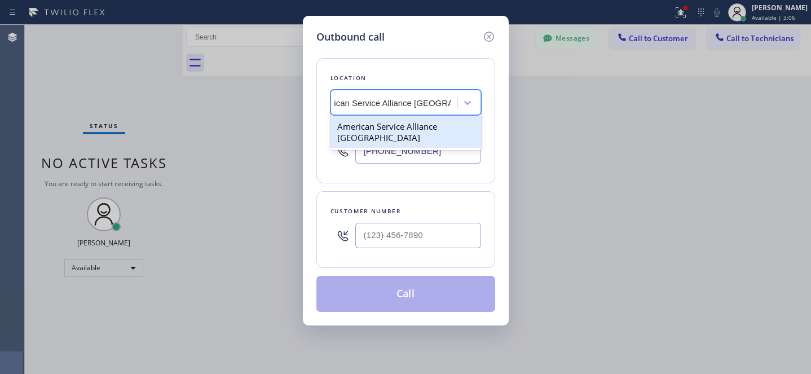
click at [385, 125] on div "American Service Alliance Alhambra" at bounding box center [406, 132] width 151 height 32
type input "(213) 277-6121"
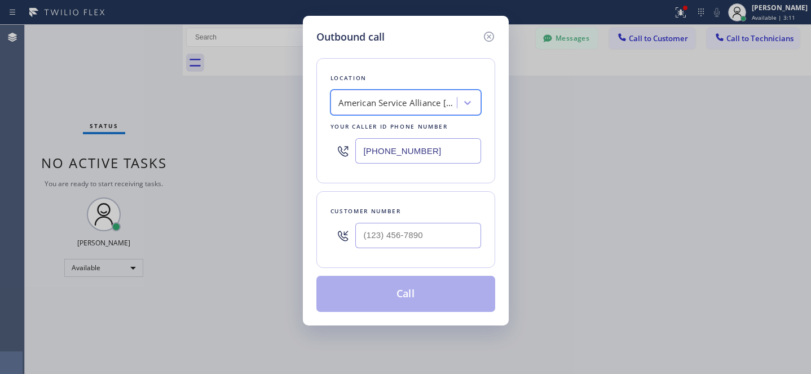
click at [458, 249] on div at bounding box center [419, 235] width 126 height 37
click at [461, 238] on input "(___) ___-____" at bounding box center [419, 235] width 126 height 25
paste input "323) 868-6182"
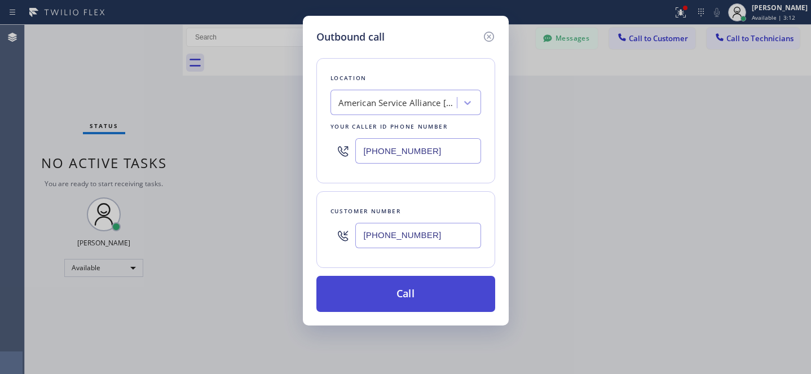
type input "(323) 868-6182"
click at [436, 291] on button "Call" at bounding box center [406, 294] width 179 height 36
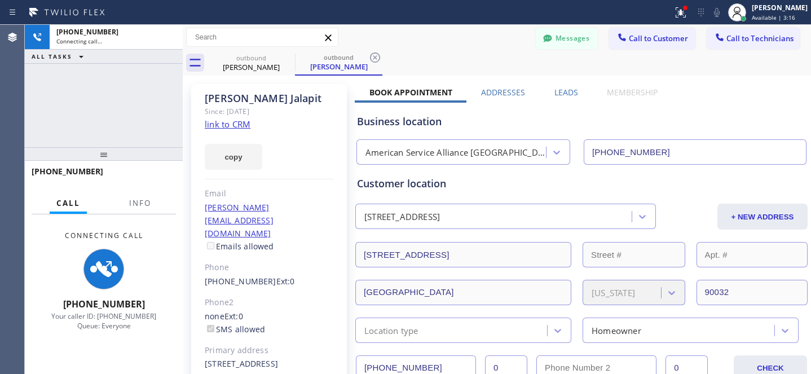
type input "(213) 277-6121"
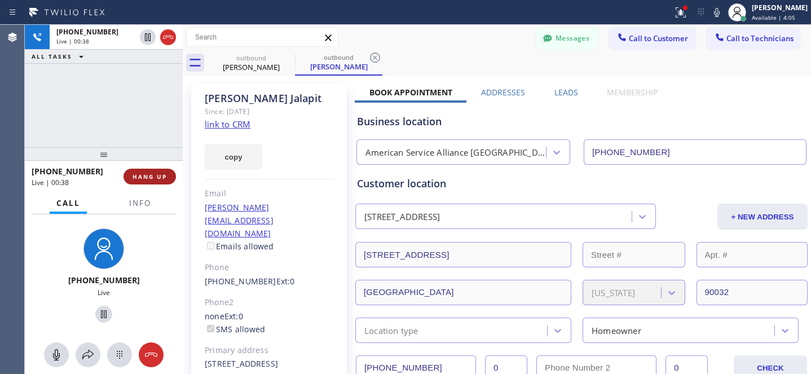
click at [157, 172] on button "HANG UP" at bounding box center [150, 177] width 52 height 16
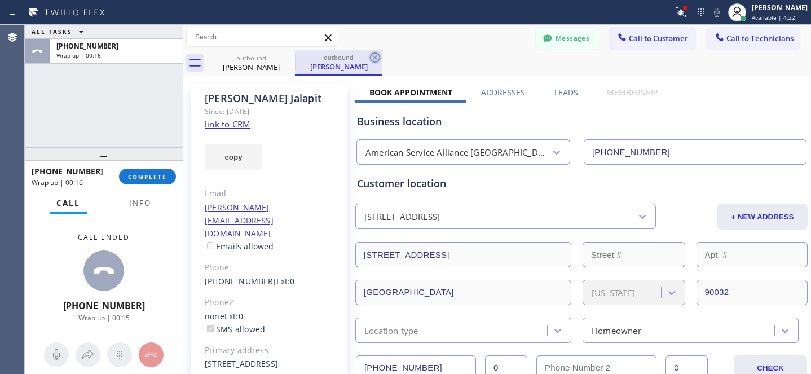
click at [378, 55] on icon at bounding box center [375, 58] width 14 height 14
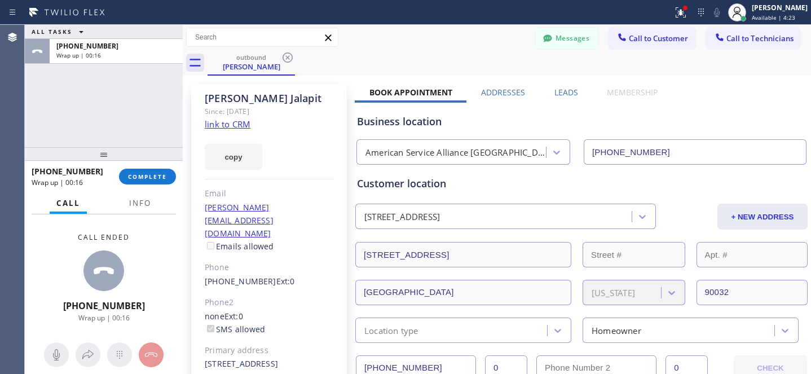
click at [287, 60] on icon at bounding box center [288, 58] width 14 height 14
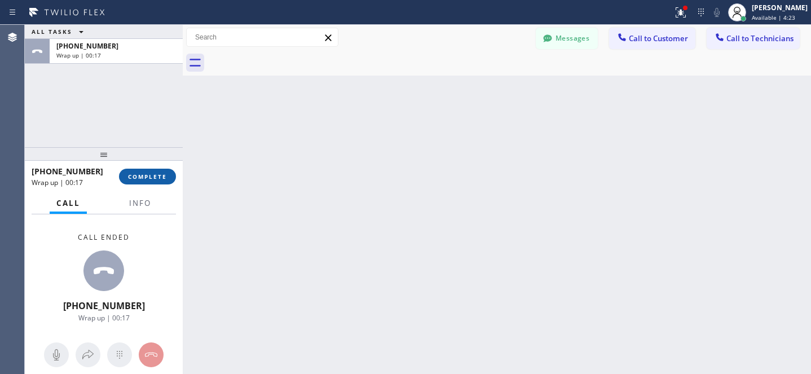
click at [144, 174] on span "COMPLETE" at bounding box center [147, 177] width 39 height 8
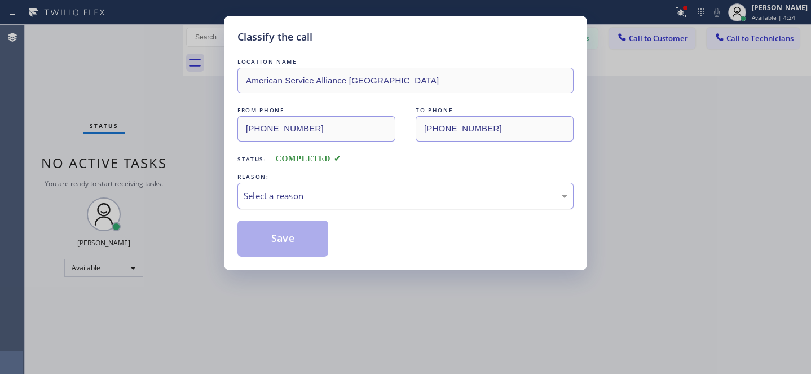
click at [351, 204] on div "Select a reason" at bounding box center [406, 196] width 336 height 27
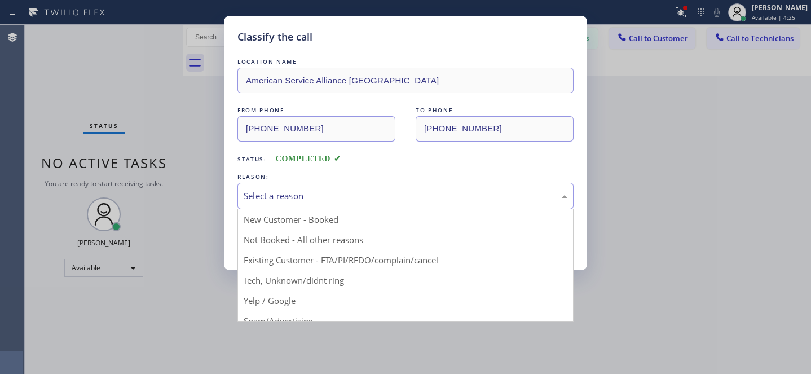
drag, startPoint x: 351, startPoint y: 267, endPoint x: 333, endPoint y: 258, distance: 20.2
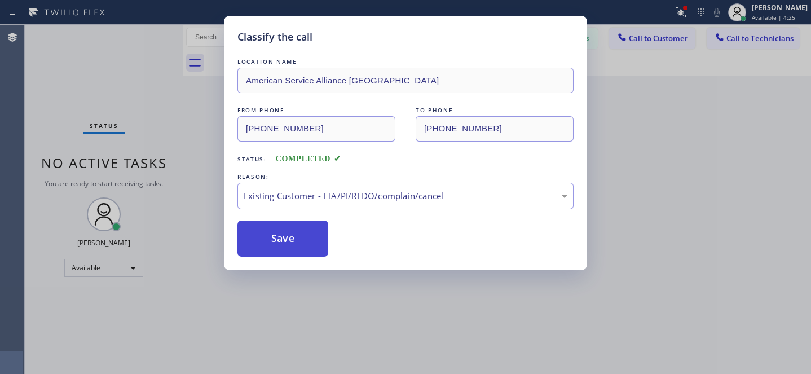
click at [306, 243] on button "Save" at bounding box center [283, 239] width 91 height 36
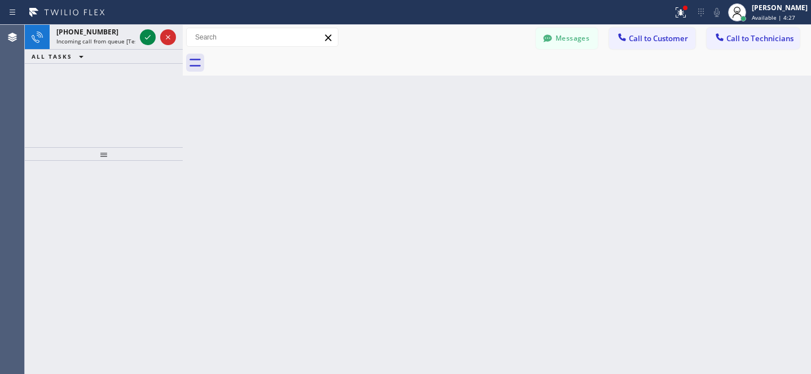
drag, startPoint x: 651, startPoint y: 41, endPoint x: 637, endPoint y: 45, distance: 14.7
click at [651, 41] on span "Call to Customer" at bounding box center [658, 38] width 59 height 10
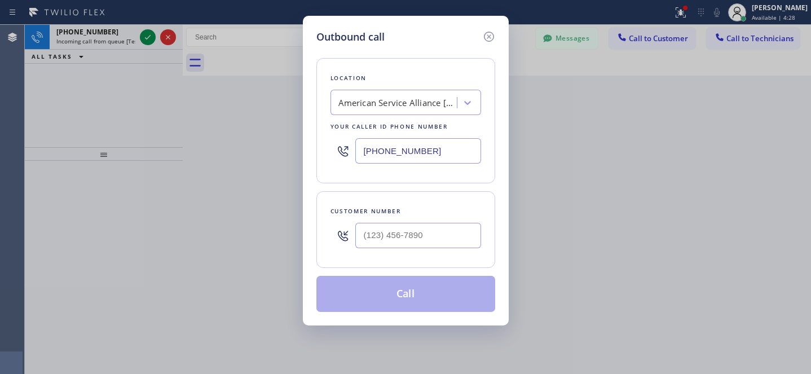
click at [439, 105] on div "American Service Alliance Alhambra" at bounding box center [398, 102] width 119 height 13
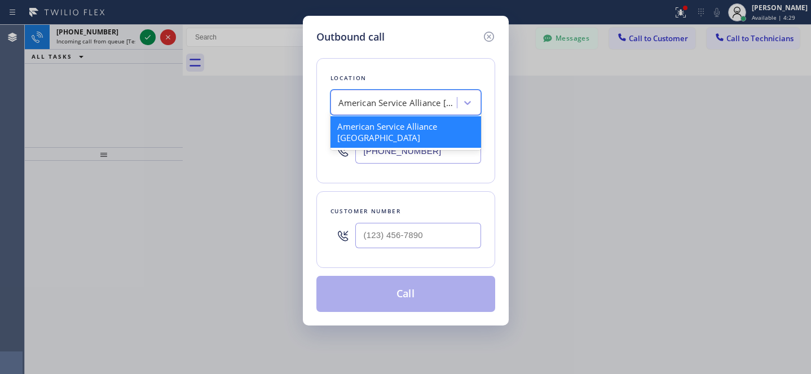
paste input "AR B2B SMS"
type input "AR B2B SMS"
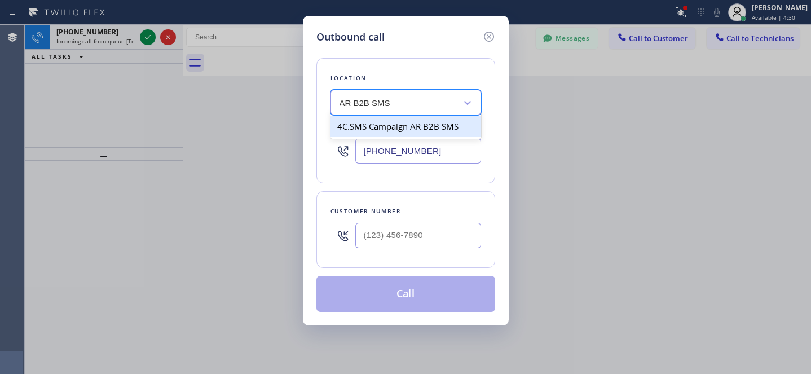
click at [366, 128] on div "4C.SMS Campaign AR B2B SMS" at bounding box center [406, 126] width 151 height 20
type input "(833) 692-2271"
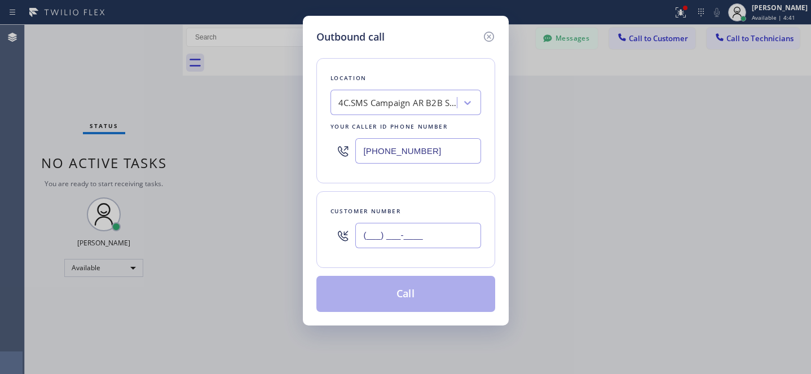
paste input "626) 437-9307"
click at [426, 234] on input "(___) ___-____" at bounding box center [419, 235] width 126 height 25
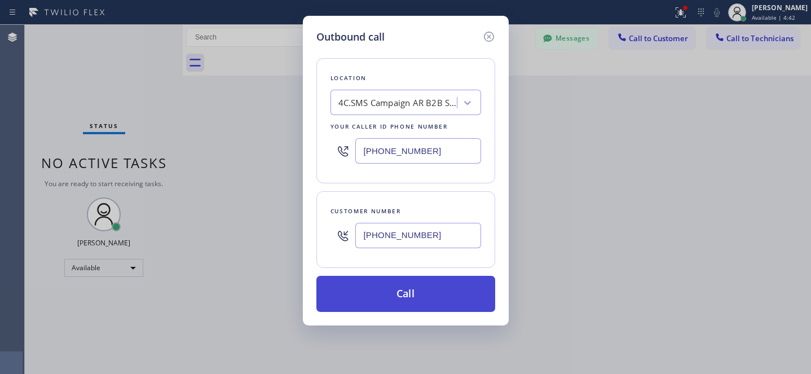
type input "(626) 437-9307"
click at [440, 291] on button "Call" at bounding box center [406, 294] width 179 height 36
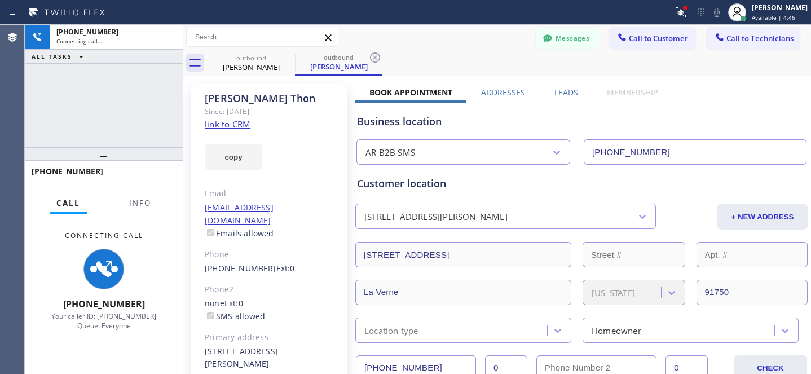
type input "(833) 692-2271"
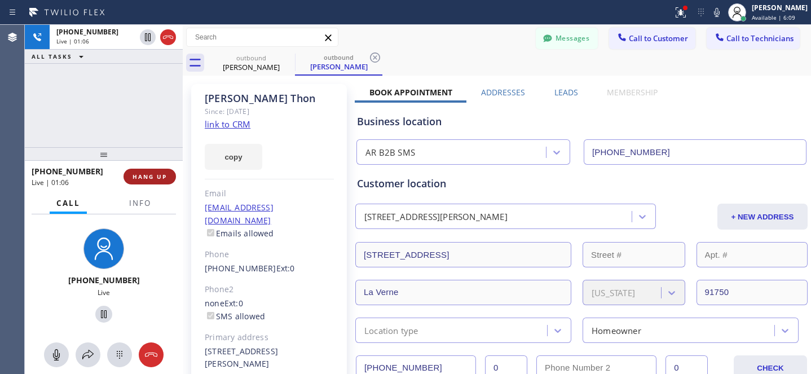
click at [151, 179] on span "HANG UP" at bounding box center [150, 177] width 34 height 8
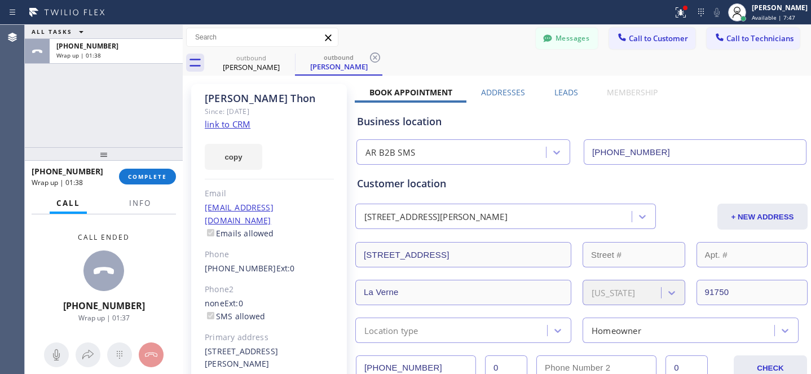
drag, startPoint x: 376, startPoint y: 51, endPoint x: 308, endPoint y: 59, distance: 69.3
click at [376, 51] on icon at bounding box center [375, 58] width 14 height 14
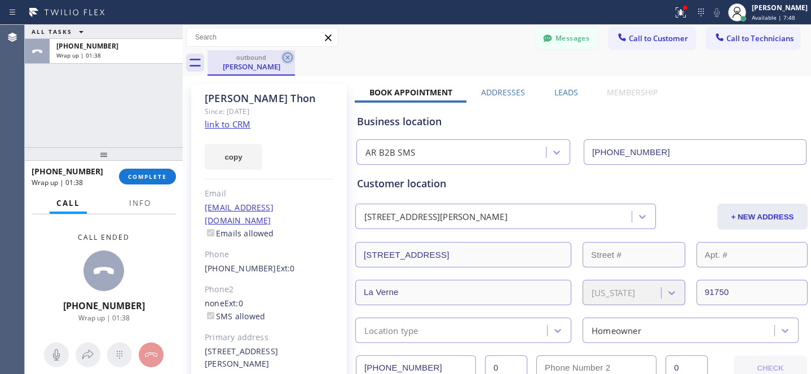
click at [283, 56] on icon at bounding box center [288, 57] width 10 height 10
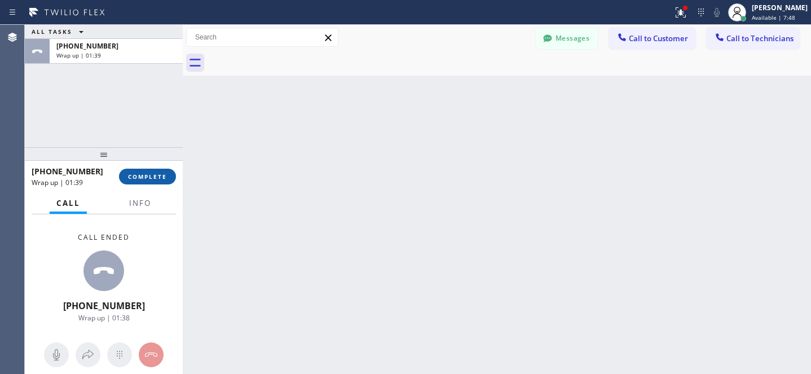
click at [160, 169] on button "COMPLETE" at bounding box center [147, 177] width 57 height 16
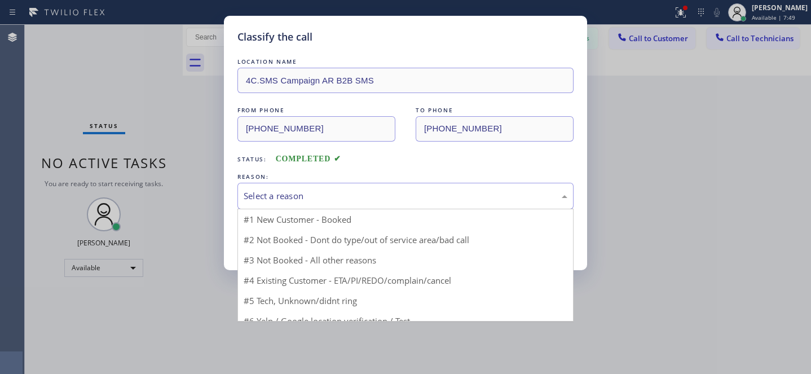
click at [327, 199] on div "Select a reason" at bounding box center [406, 196] width 324 height 13
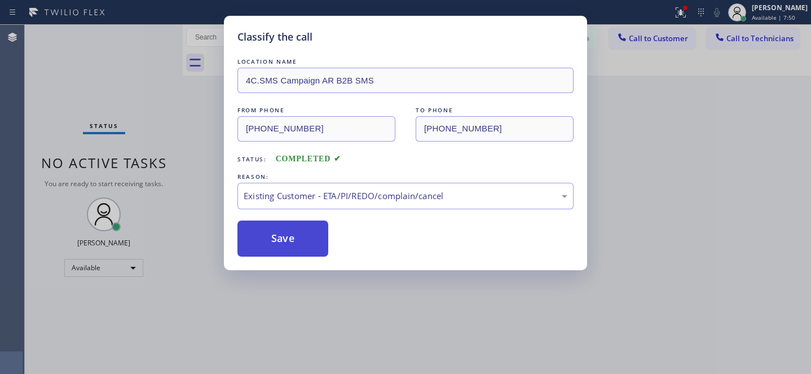
click at [298, 244] on button "Save" at bounding box center [283, 239] width 91 height 36
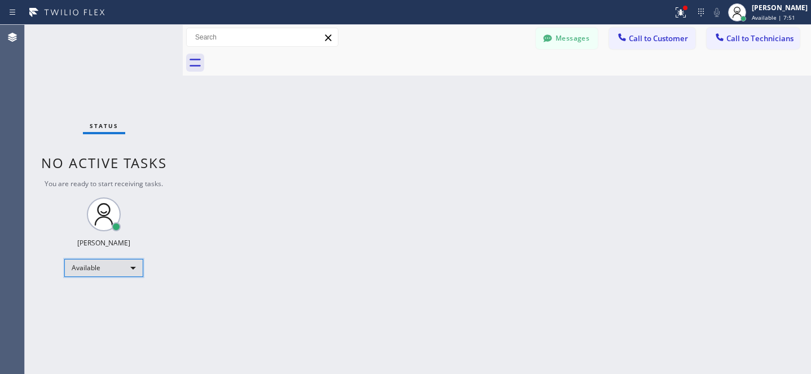
click at [95, 266] on div "Available" at bounding box center [103, 268] width 79 height 18
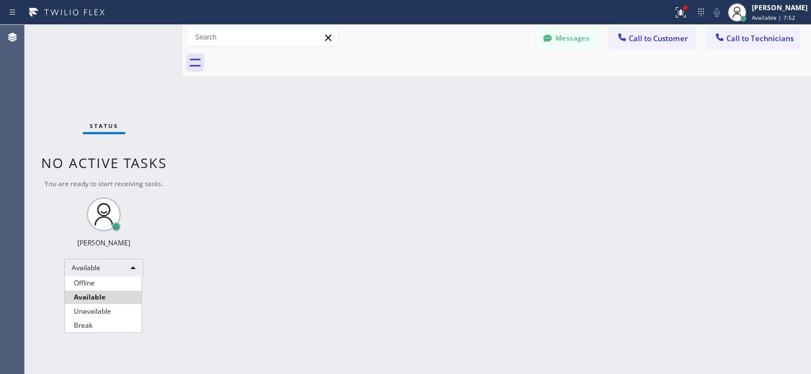
drag, startPoint x: 95, startPoint y: 285, endPoint x: 160, endPoint y: 263, distance: 68.0
click at [95, 284] on li "Offline" at bounding box center [103, 284] width 77 height 14
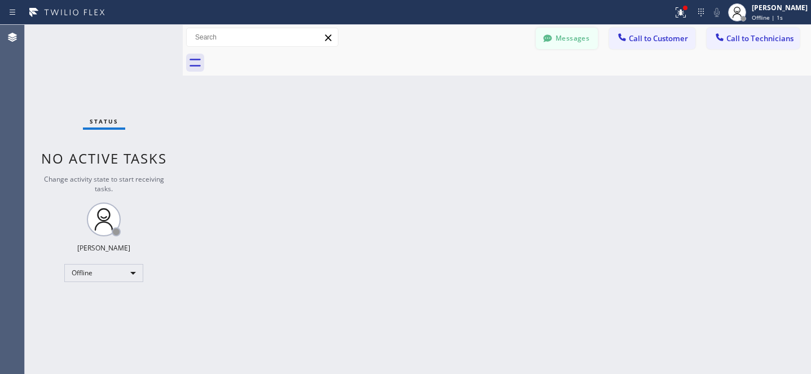
click at [580, 40] on button "Messages" at bounding box center [567, 38] width 62 height 21
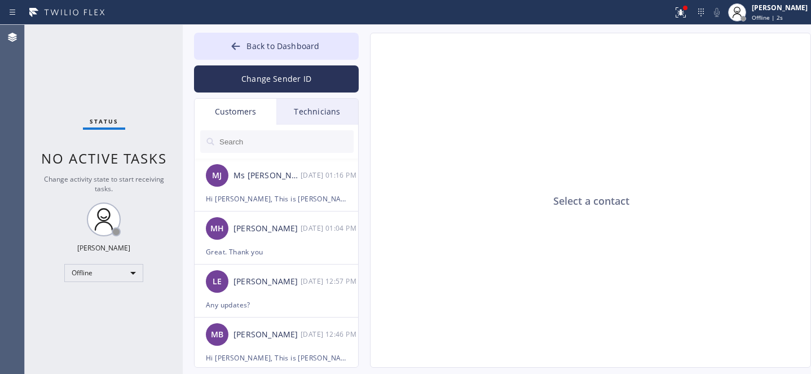
click at [245, 142] on input "text" at bounding box center [285, 141] width 135 height 23
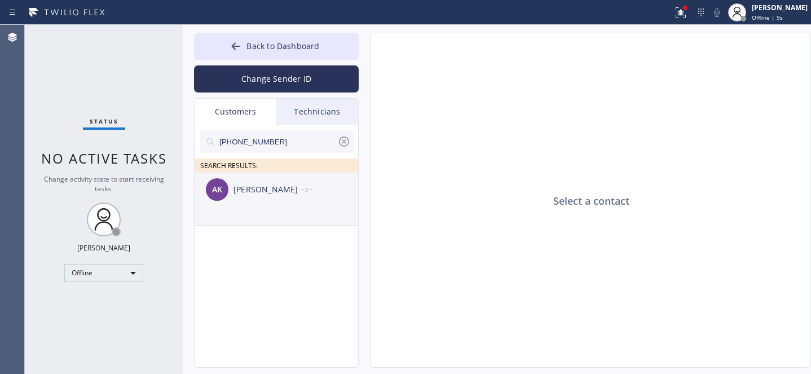
click at [278, 191] on div "Aneeta Kumar" at bounding box center [267, 189] width 67 height 13
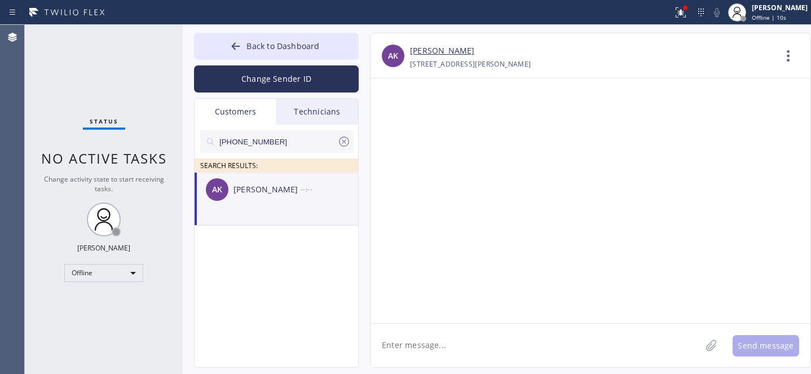
drag, startPoint x: 447, startPoint y: 352, endPoint x: 460, endPoint y: 354, distance: 12.5
click at [449, 353] on textarea at bounding box center [536, 345] width 331 height 43
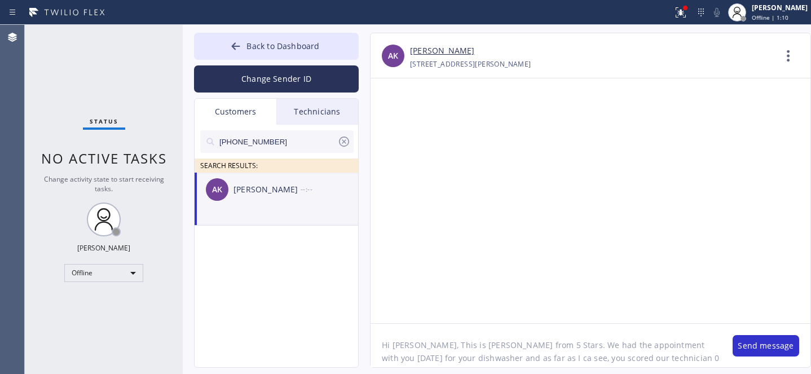
scroll to position [9, 0]
type textarea "Hi Aneeta, This is Daniel from 5 Stars. We had the appointment with you yesterd…"
click at [753, 344] on button "Send message" at bounding box center [766, 345] width 67 height 21
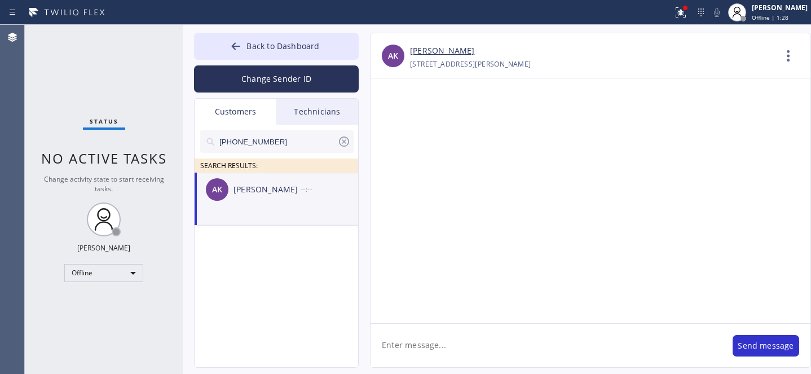
scroll to position [0, 0]
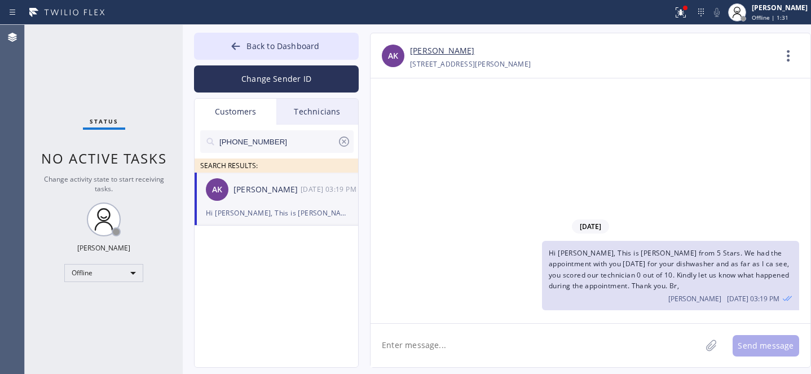
click at [346, 142] on icon at bounding box center [344, 142] width 14 height 14
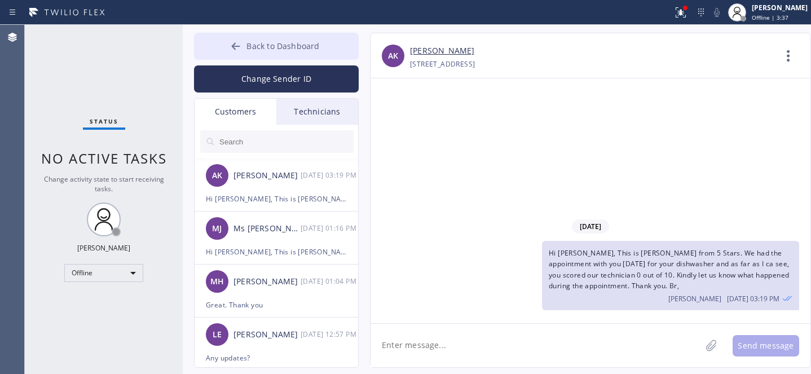
click at [242, 36] on button "Back to Dashboard" at bounding box center [276, 46] width 165 height 27
